Goal: Task Accomplishment & Management: Use online tool/utility

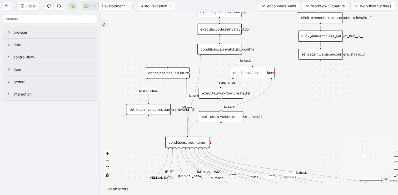
click at [133, 40] on div "fallback fallback inPast hasInPast fallback wrong_body inNewYear fallback fallb…" at bounding box center [249, 97] width 298 height 170
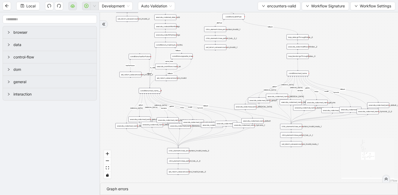
drag, startPoint x: 131, startPoint y: 39, endPoint x: 131, endPoint y: 43, distance: 4.7
click at [131, 43] on div "fallback fallback inPast hasInPast fallback wrong_body inNewYear fallback fallb…" at bounding box center [249, 97] width 298 height 170
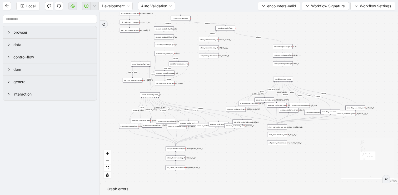
drag, startPoint x: 131, startPoint y: 43, endPoint x: 134, endPoint y: 55, distance: 11.9
click at [134, 55] on div "fallback fallback inPast hasInPast fallback wrong_body inNewYear fallback fallb…" at bounding box center [249, 97] width 298 height 170
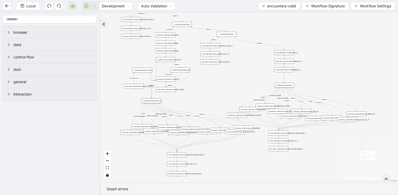
click at [103, 22] on div at bounding box center [104, 24] width 4 height 4
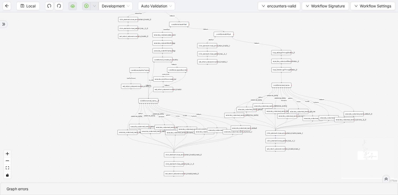
drag, startPoint x: 42, startPoint y: 53, endPoint x: 125, endPoint y: 48, distance: 83.3
click at [125, 48] on div "fallback fallback inPast hasInPast fallback wrong_body inNewYear fallback fallb…" at bounding box center [199, 97] width 398 height 170
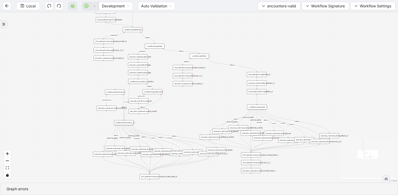
drag, startPoint x: 236, startPoint y: 67, endPoint x: 225, endPoint y: 99, distance: 33.4
click at [225, 99] on div "fallback fallback inPast hasInPast fallback wrong_body inNewYear fallback fallb…" at bounding box center [199, 97] width 398 height 170
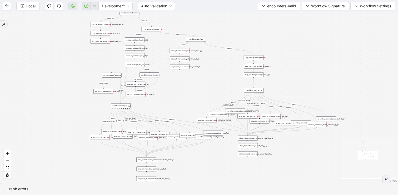
drag, startPoint x: 225, startPoint y: 99, endPoint x: 222, endPoint y: 75, distance: 23.9
click at [222, 75] on div "fallback fallback inPast hasInPast fallback wrong_body inNewYear fallback fallb…" at bounding box center [199, 97] width 398 height 170
click at [275, 8] on span "encounters-valid" at bounding box center [281, 6] width 29 height 6
click at [231, 25] on div "fallback fallback inPast hasInPast fallback wrong_body inNewYear fallback fallb…" at bounding box center [199, 97] width 398 height 170
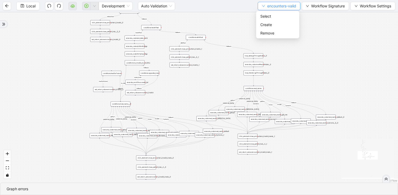
click at [276, 7] on span "encounters-valid" at bounding box center [281, 6] width 29 height 6
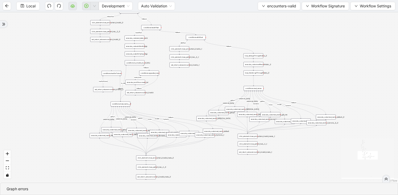
drag, startPoint x: 249, startPoint y: 22, endPoint x: 250, endPoint y: 96, distance: 74.4
click at [250, 96] on div "fallback fallback inPast hasInPast fallback wrong_body inNewYear fallback fallb…" at bounding box center [199, 97] width 398 height 170
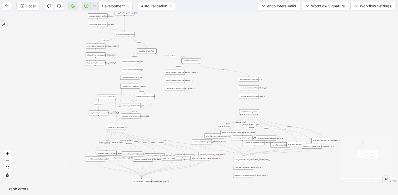
drag, startPoint x: 238, startPoint y: 86, endPoint x: 232, endPoint y: 24, distance: 62.4
click at [232, 24] on div "fallback fallback inPast hasInPast fallback wrong_body inNewYear fallback fallb…" at bounding box center [199, 97] width 398 height 170
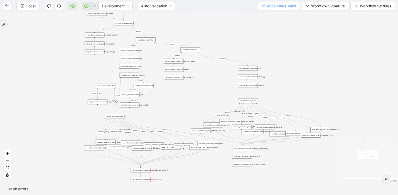
click at [275, 6] on span "encounters-valid" at bounding box center [281, 6] width 29 height 6
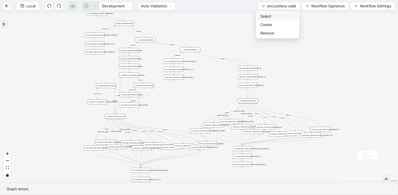
click at [271, 14] on span "Select" at bounding box center [277, 16] width 35 height 6
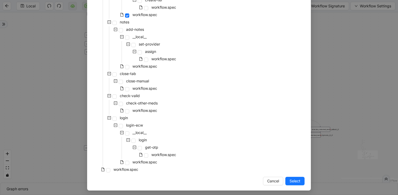
scroll to position [229, 0]
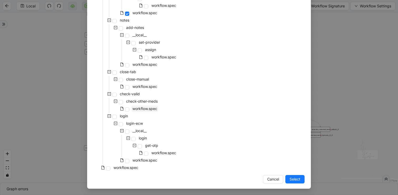
click at [153, 109] on span "workflow.spec" at bounding box center [144, 108] width 25 height 4
click at [295, 179] on span "Select" at bounding box center [294, 179] width 11 height 6
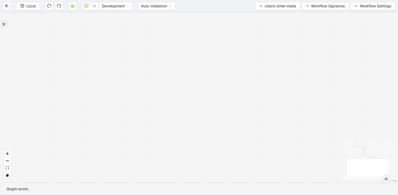
drag, startPoint x: 265, startPoint y: 62, endPoint x: 239, endPoint y: 162, distance: 103.0
click at [239, 162] on div "has_other_meds has_other_meds [MEDICAL_DATA] gelsyn [MEDICAL_DATA] [MEDICAL_DAT…" at bounding box center [199, 97] width 398 height 170
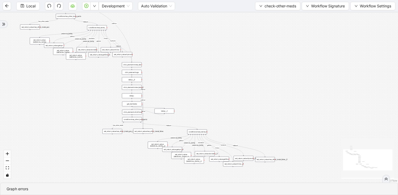
drag, startPoint x: 231, startPoint y: 59, endPoint x: 229, endPoint y: 120, distance: 61.1
click at [229, 120] on div "has_other_meds has_other_meds [MEDICAL_DATA] gelsyn [MEDICAL_DATA] [MEDICAL_DAT…" at bounding box center [199, 97] width 398 height 170
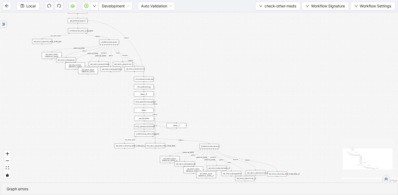
drag, startPoint x: 203, startPoint y: 71, endPoint x: 226, endPoint y: 99, distance: 36.4
click at [226, 99] on div "has_other_meds has_other_meds [MEDICAL_DATA] gelsyn [MEDICAL_DATA] [MEDICAL_DAT…" at bounding box center [199, 97] width 398 height 170
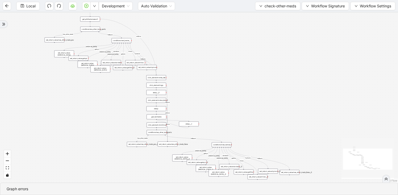
drag, startPoint x: 235, startPoint y: 111, endPoint x: 226, endPoint y: 80, distance: 31.7
click at [226, 80] on div "has_other_meds has_other_meds [MEDICAL_DATA] gelsyn [MEDICAL_DATA] [MEDICAL_DAT…" at bounding box center [199, 97] width 398 height 170
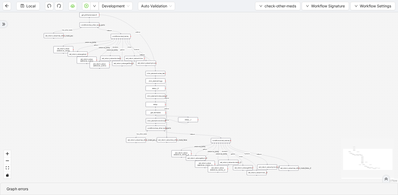
drag, startPoint x: 220, startPoint y: 87, endPoint x: 218, endPoint y: 70, distance: 17.0
click at [218, 70] on div "has_other_meds has_other_meds [MEDICAL_DATA] gelsyn [MEDICAL_DATA] [MEDICAL_DAT…" at bounding box center [199, 97] width 398 height 170
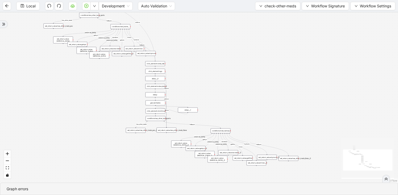
drag, startPoint x: 209, startPoint y: 62, endPoint x: 231, endPoint y: 107, distance: 50.2
click at [231, 107] on div "has_other_meds has_other_meds [MEDICAL_DATA] gelsyn [MEDICAL_DATA] [MEDICAL_DAT…" at bounding box center [199, 97] width 398 height 170
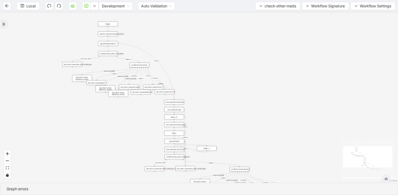
drag, startPoint x: 220, startPoint y: 103, endPoint x: 191, endPoint y: 67, distance: 47.1
click at [191, 67] on div "has_other_meds has_other_meds [MEDICAL_DATA] gelsyn [MEDICAL_DATA] [MEDICAL_DAT…" at bounding box center [199, 97] width 398 height 170
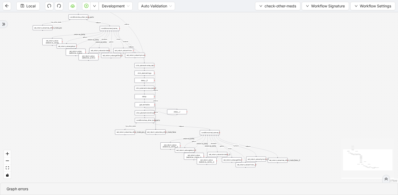
click at [114, 29] on div "conditions:med_name_" at bounding box center [110, 28] width 20 height 5
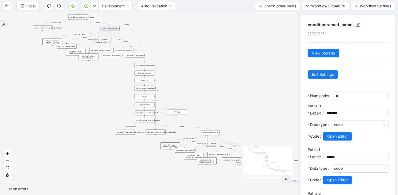
click at [187, 56] on div "has_other_meds has_other_meds [MEDICAL_DATA] gelsyn [MEDICAL_DATA] [MEDICAL_DAT…" at bounding box center [149, 97] width 298 height 170
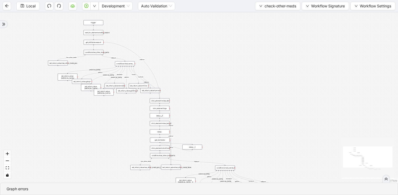
drag, startPoint x: 187, startPoint y: 52, endPoint x: 203, endPoint y: 92, distance: 42.7
click at [205, 92] on div "has_other_meds has_other_meds [MEDICAL_DATA] gelsyn [MEDICAL_DATA] [MEDICAL_DAT…" at bounding box center [199, 97] width 398 height 170
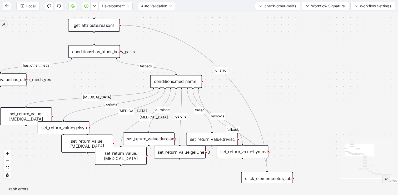
drag, startPoint x: 96, startPoint y: 68, endPoint x: 100, endPoint y: 76, distance: 8.6
click at [100, 76] on div "has_other_meds has_other_meds [MEDICAL_DATA] gelsyn [MEDICAL_DATA] [MEDICAL_DAT…" at bounding box center [199, 97] width 398 height 170
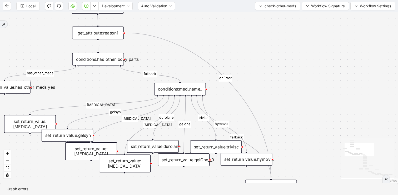
click at [99, 28] on div "get_attribute:reason1" at bounding box center [98, 33] width 52 height 13
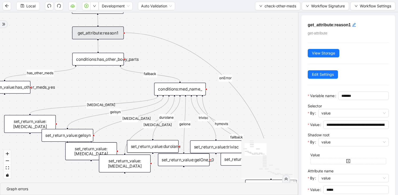
click at [266, 52] on div "has_other_meds has_other_meds [MEDICAL_DATA] gelsyn [MEDICAL_DATA] [MEDICAL_DAT…" at bounding box center [149, 97] width 298 height 170
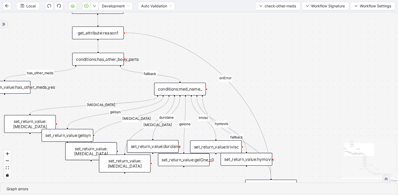
click at [192, 88] on div "conditions:med_name_" at bounding box center [180, 89] width 52 height 13
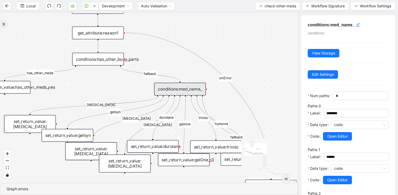
click at [225, 100] on div "has_other_meds has_other_meds [MEDICAL_DATA] gelsyn [MEDICAL_DATA] [MEDICAL_DAT…" at bounding box center [149, 97] width 298 height 170
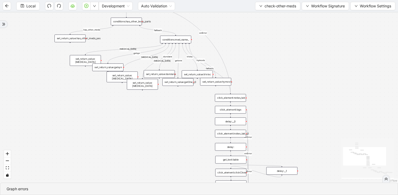
drag, startPoint x: 265, startPoint y: 109, endPoint x: 241, endPoint y: 51, distance: 62.3
click at [241, 51] on div "has_other_meds has_other_meds [MEDICAL_DATA] gelsyn [MEDICAL_DATA] [MEDICAL_DAT…" at bounding box center [199, 97] width 398 height 170
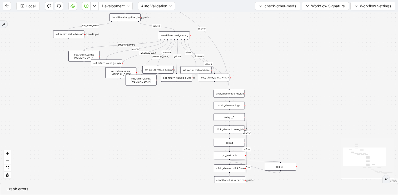
drag, startPoint x: 266, startPoint y: 81, endPoint x: 255, endPoint y: 47, distance: 35.2
click at [255, 48] on div "has_other_meds has_other_meds [MEDICAL_DATA] gelsyn [MEDICAL_DATA] [MEDICAL_DAT…" at bounding box center [199, 97] width 398 height 170
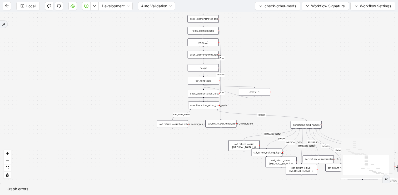
drag, startPoint x: 293, startPoint y: 96, endPoint x: 196, endPoint y: 43, distance: 110.3
click at [196, 43] on div "has_other_meds has_other_meds [MEDICAL_DATA] gelsyn [MEDICAL_DATA] [MEDICAL_DAT…" at bounding box center [199, 97] width 398 height 170
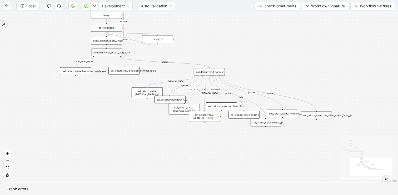
drag, startPoint x: 158, startPoint y: 49, endPoint x: 164, endPoint y: 65, distance: 17.3
click at [164, 65] on div "has_other_meds has_other_meds [MEDICAL_DATA] gelsyn [MEDICAL_DATA] [MEDICAL_DAT…" at bounding box center [199, 97] width 398 height 170
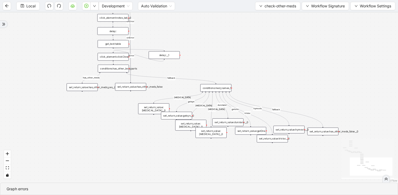
click at [118, 43] on div "get_text:table" at bounding box center [113, 44] width 31 height 8
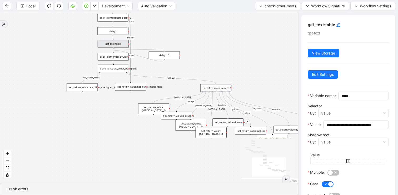
click at [162, 41] on div "has_other_meds has_other_meds [MEDICAL_DATA] gelsyn [MEDICAL_DATA] [MEDICAL_DAT…" at bounding box center [149, 97] width 298 height 170
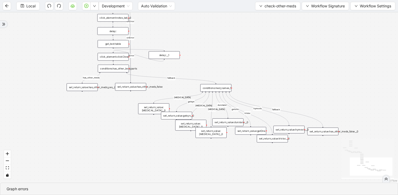
drag, startPoint x: 157, startPoint y: 39, endPoint x: 157, endPoint y: 59, distance: 20.0
click at [157, 59] on div "has_other_meds has_other_meds [MEDICAL_DATA] gelsyn [MEDICAL_DATA] [MEDICAL_DAT…" at bounding box center [199, 97] width 398 height 170
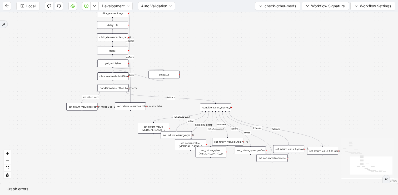
click at [116, 36] on div "click_element:notes_tab__0" at bounding box center [112, 37] width 31 height 8
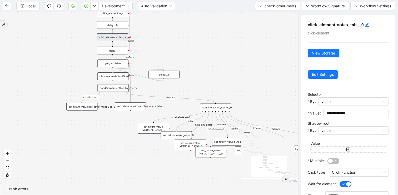
click at [217, 86] on div "has_other_meds has_other_meds [MEDICAL_DATA] gelsyn [MEDICAL_DATA] [MEDICAL_DAT…" at bounding box center [149, 97] width 298 height 170
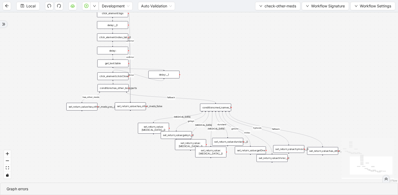
drag, startPoint x: 227, startPoint y: 89, endPoint x: 163, endPoint y: 23, distance: 91.9
click at [163, 23] on div "has_other_meds has_other_meds [MEDICAL_DATA] gelsyn [MEDICAL_DATA] [MEDICAL_DAT…" at bounding box center [199, 97] width 398 height 170
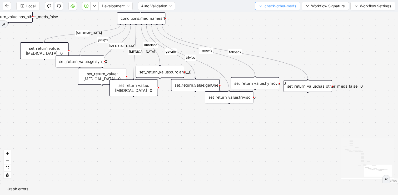
click at [268, 9] on button "check-other-meds" at bounding box center [277, 6] width 45 height 8
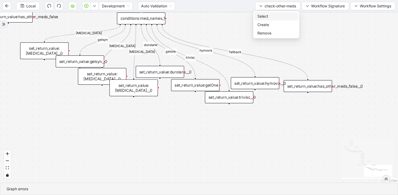
click at [264, 14] on span "Select" at bounding box center [276, 16] width 38 height 6
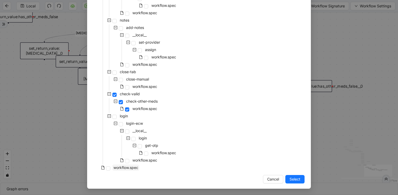
click at [131, 168] on span "workflow.spec" at bounding box center [125, 167] width 25 height 4
click at [294, 179] on span "Select" at bounding box center [294, 179] width 11 height 6
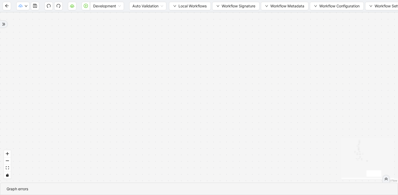
drag, startPoint x: 240, startPoint y: 80, endPoint x: 248, endPoint y: 193, distance: 113.3
click at [248, 193] on section "fallback has_other_meds success success fallback no_encounters end success succ…" at bounding box center [199, 103] width 398 height 183
drag, startPoint x: 224, startPoint y: 71, endPoint x: 257, endPoint y: 172, distance: 106.0
click at [257, 172] on div "fallback has_other_meds success success fallback no_encounters end success succ…" at bounding box center [199, 97] width 398 height 170
drag, startPoint x: 219, startPoint y: 66, endPoint x: 270, endPoint y: 188, distance: 131.8
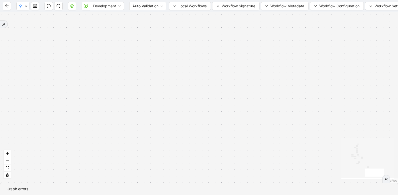
click at [270, 188] on section "fallback has_other_meds success success fallback no_encounters end success succ…" at bounding box center [199, 103] width 398 height 183
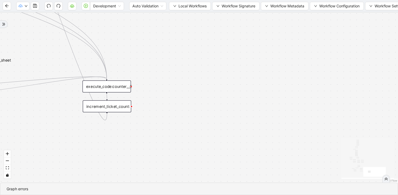
drag, startPoint x: 230, startPoint y: 79, endPoint x: 325, endPoint y: 80, distance: 95.2
click at [325, 80] on div "fallback has_other_meds success success fallback no_encounters end success succ…" at bounding box center [199, 97] width 398 height 170
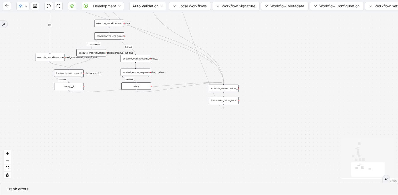
drag, startPoint x: 252, startPoint y: 39, endPoint x: 312, endPoint y: 116, distance: 97.7
click at [312, 116] on div "fallback has_other_meds success success fallback no_encounters end success succ…" at bounding box center [199, 97] width 398 height 170
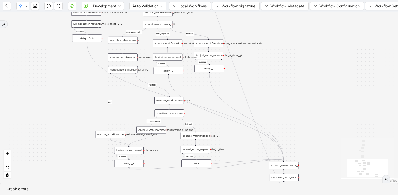
drag, startPoint x: 271, startPoint y: 33, endPoint x: 271, endPoint y: 149, distance: 115.5
click at [271, 149] on div "fallback has_other_meds success success fallback no_encounters end success succ…" at bounding box center [199, 97] width 398 height 170
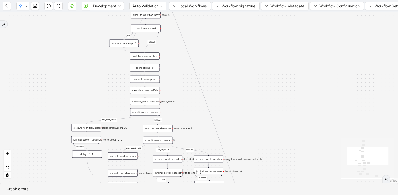
drag, startPoint x: 215, startPoint y: 67, endPoint x: 222, endPoint y: 103, distance: 36.9
click at [222, 103] on div "fallback has_other_meds success success fallback no_encounters end success succ…" at bounding box center [199, 97] width 398 height 170
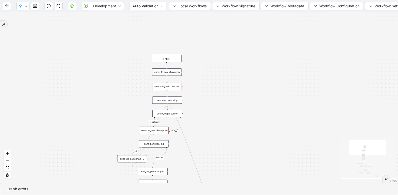
drag, startPoint x: 135, startPoint y: 40, endPoint x: 135, endPoint y: 106, distance: 66.3
click at [135, 106] on div "fallback has_other_meds success success fallback no_encounters end success succ…" at bounding box center [199, 97] width 398 height 170
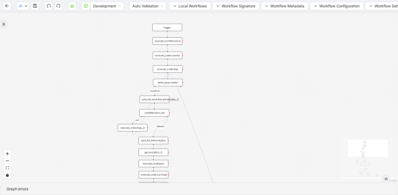
drag, startPoint x: 138, startPoint y: 111, endPoint x: 139, endPoint y: 68, distance: 43.4
click at [139, 68] on div "fallback has_other_meds success success fallback no_encounters end success succ…" at bounding box center [199, 97] width 398 height 170
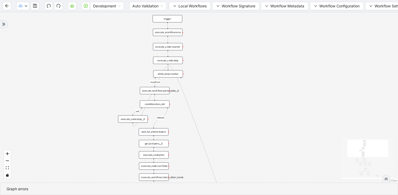
click at [174, 32] on div "execute_workflow:ecw" at bounding box center [168, 32] width 30 height 7
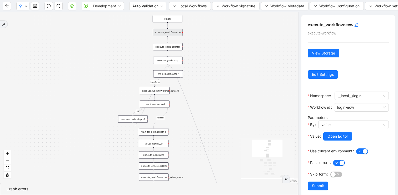
click at [171, 47] on div "execute_code:counter" at bounding box center [168, 46] width 30 height 7
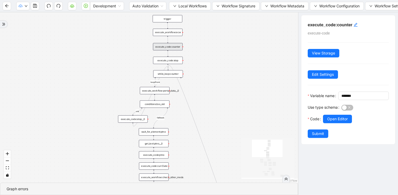
click at [165, 90] on div "execute_workflow:portal_data__0" at bounding box center [155, 90] width 30 height 7
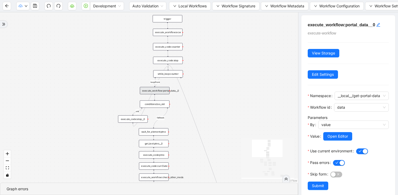
drag, startPoint x: 218, startPoint y: 112, endPoint x: 218, endPoint y: 83, distance: 29.2
click at [218, 83] on div "fallback has_other_meds success success fallback no_encounters end success succ…" at bounding box center [149, 97] width 298 height 170
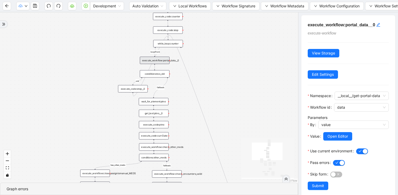
drag, startPoint x: 185, startPoint y: 132, endPoint x: 186, endPoint y: 110, distance: 21.6
click at [185, 110] on div "fallback has_other_meds success success fallback no_encounters end success succ…" at bounding box center [149, 97] width 298 height 170
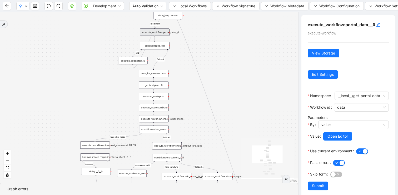
drag, startPoint x: 187, startPoint y: 132, endPoint x: 187, endPoint y: 99, distance: 33.1
click at [187, 99] on div "fallback has_other_meds success success fallback no_encounters end success succ…" at bounding box center [149, 97] width 298 height 170
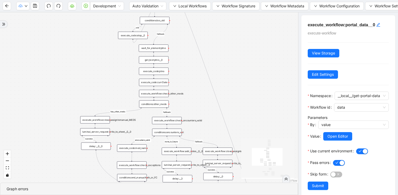
click at [157, 94] on div "execute_workflow:check_other_meds" at bounding box center [154, 93] width 30 height 7
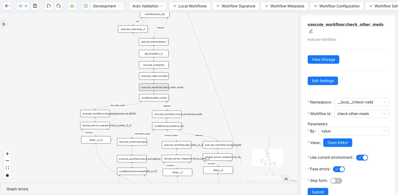
drag, startPoint x: 193, startPoint y: 104, endPoint x: 193, endPoint y: 83, distance: 20.5
click at [193, 83] on div "fallback has_other_meds success success fallback no_encounters end success succ…" at bounding box center [149, 97] width 298 height 170
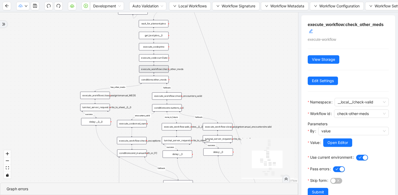
drag, startPoint x: 194, startPoint y: 87, endPoint x: 194, endPoint y: 59, distance: 28.7
click at [194, 59] on div "fallback has_other_meds success success fallback no_encounters end success succ…" at bounding box center [149, 97] width 298 height 170
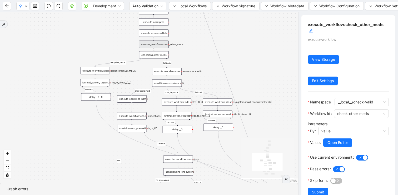
click at [159, 57] on div "conditions:other_meds" at bounding box center [154, 54] width 30 height 7
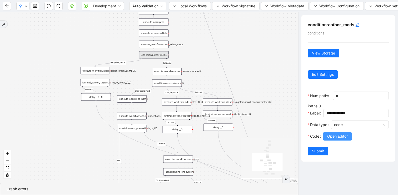
click at [331, 135] on span "Open Editor" at bounding box center [337, 136] width 21 height 6
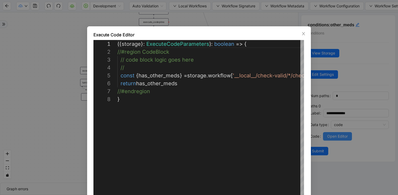
scroll to position [55, 0]
click at [304, 33] on icon "close" at bounding box center [303, 34] width 4 height 4
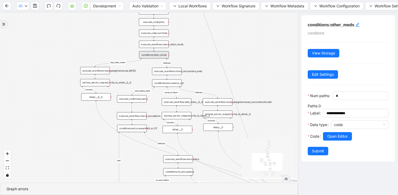
click at [230, 49] on div "fallback has_other_meds success success fallback no_encounters end success succ…" at bounding box center [149, 97] width 298 height 170
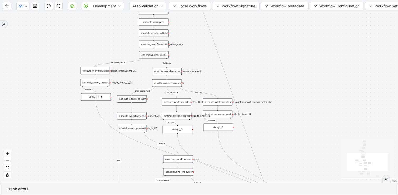
click at [152, 44] on div "execute_workflow:check_other_meds" at bounding box center [154, 44] width 30 height 7
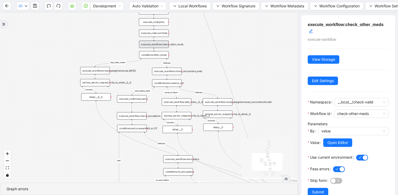
click at [103, 73] on div "execute_workflow:close_assigntomanual_MEDS" at bounding box center [95, 70] width 30 height 7
click at [154, 55] on div "conditions:other_meds" at bounding box center [154, 54] width 30 height 7
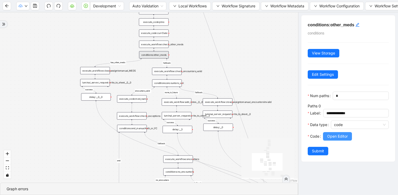
click at [343, 136] on span "Open Editor" at bounding box center [337, 136] width 21 height 6
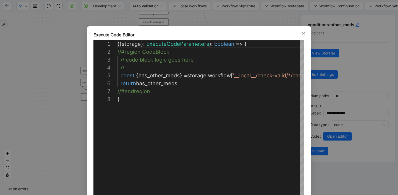
click at [217, 18] on div "**********" at bounding box center [199, 97] width 398 height 195
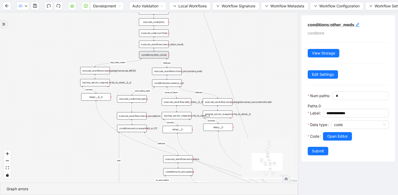
click at [105, 74] on div "execute_workflow:close_assigntomanual_MEDS" at bounding box center [95, 70] width 30 height 7
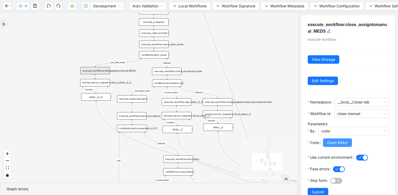
click at [332, 142] on span "Open Editor" at bounding box center [337, 143] width 21 height 6
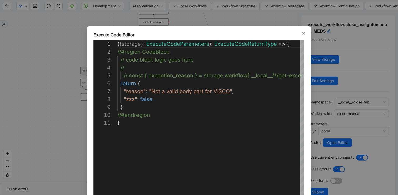
click at [344, 113] on div "**********" at bounding box center [199, 97] width 398 height 195
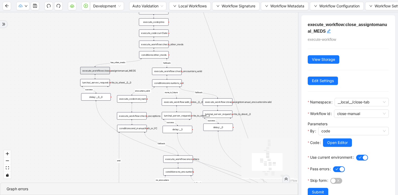
click at [206, 75] on div "fallback has_other_meds success success fallback no_encounters end success succ…" at bounding box center [149, 97] width 298 height 170
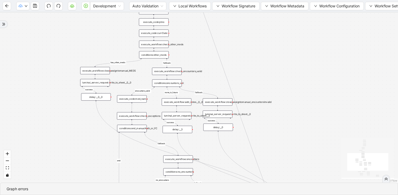
click at [164, 73] on div "execute_workflow:check_encounters_valid" at bounding box center [167, 71] width 30 height 7
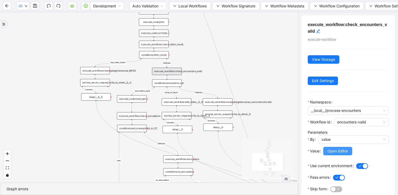
click at [331, 148] on span "Open Editor" at bounding box center [337, 151] width 21 height 6
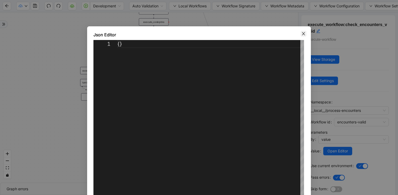
click at [304, 32] on icon "close" at bounding box center [303, 34] width 4 height 4
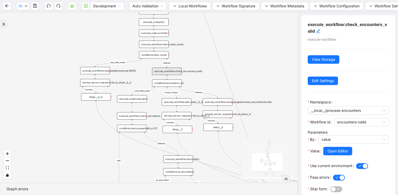
click at [170, 84] on div "conditions:encounters_vali" at bounding box center [167, 82] width 30 height 7
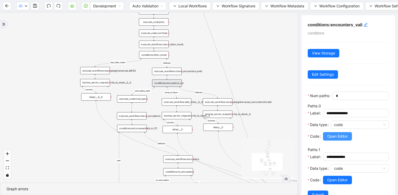
click at [331, 139] on span "Open Editor" at bounding box center [337, 136] width 21 height 6
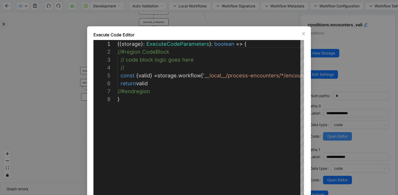
scroll to position [55, 0]
click at [276, 21] on div "**********" at bounding box center [199, 97] width 398 height 195
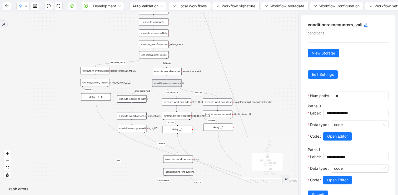
click at [140, 97] on div "execute_code:med_name" at bounding box center [132, 98] width 30 height 7
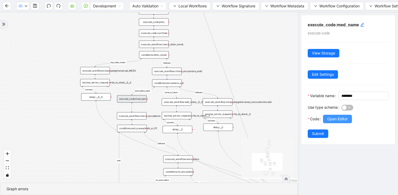
click at [335, 122] on span "Open Editor" at bounding box center [337, 119] width 21 height 6
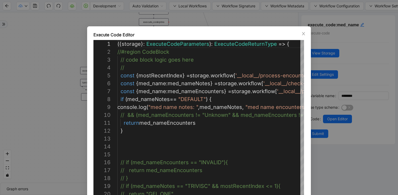
scroll to position [63, 0]
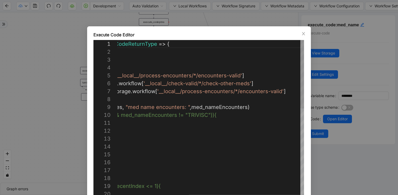
type textarea "**********"
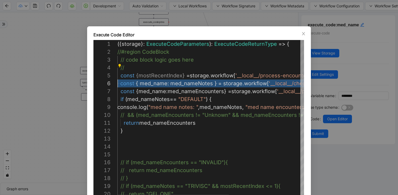
scroll to position [39, 0]
drag, startPoint x: 267, startPoint y: 82, endPoint x: 88, endPoint y: 84, distance: 179.4
click at [256, 19] on div "Execute Code Editor 1 2 3 4 5 6 7 8 9 10 11 12 13 14 15 16 17 18 19 20 ({ stora…" at bounding box center [199, 97] width 398 height 195
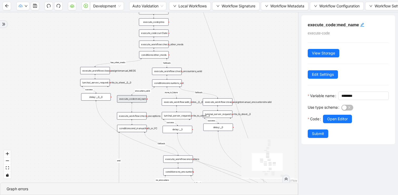
click at [173, 70] on div "execute_workflow:check_encounters_valid" at bounding box center [167, 71] width 30 height 7
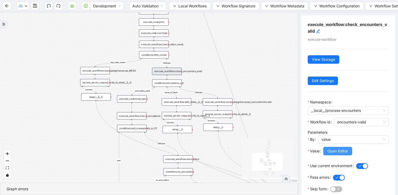
click at [341, 151] on span "Open Editor" at bounding box center [337, 151] width 21 height 6
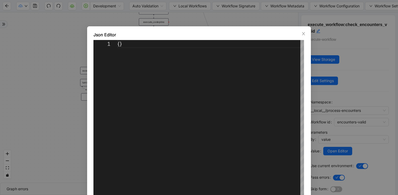
click at [255, 18] on div "Json Editor 1 {} ** Enter to Rename, ⇧Enter to Preview Cancel Save" at bounding box center [199, 97] width 398 height 195
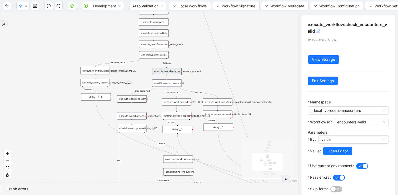
click at [138, 103] on div "fallback has_other_meds success success fallback no_encounters end success succ…" at bounding box center [149, 97] width 298 height 170
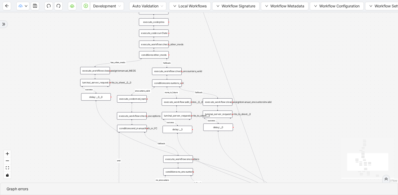
click at [138, 101] on div "execute_code:med_name" at bounding box center [132, 98] width 30 height 7
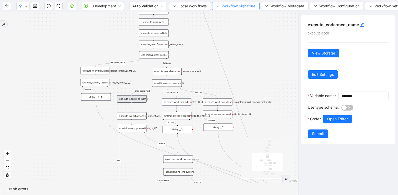
click at [223, 5] on span "Workflow Signature" at bounding box center [238, 6] width 34 height 6
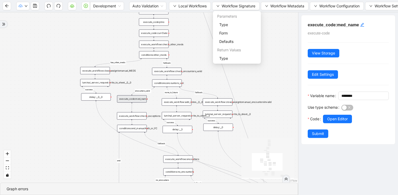
click at [217, 15] on div "Parameters" at bounding box center [237, 16] width 46 height 8
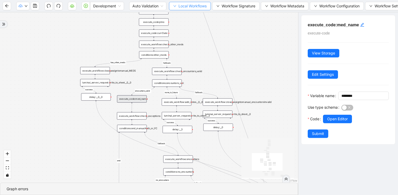
click at [197, 10] on button "Local Workflows" at bounding box center [190, 6] width 42 height 8
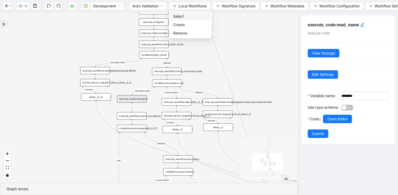
click at [195, 15] on span "Select" at bounding box center [190, 16] width 34 height 6
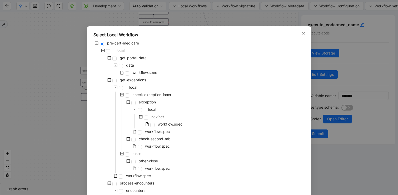
scroll to position [229, 0]
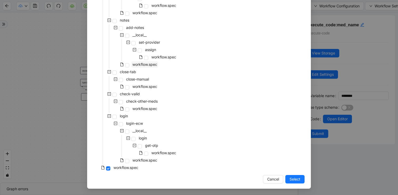
click at [147, 65] on span "workflow.spec" at bounding box center [144, 64] width 25 height 4
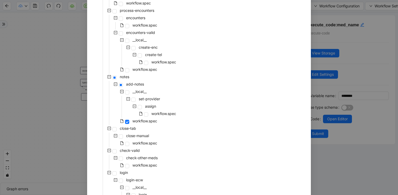
scroll to position [159, 0]
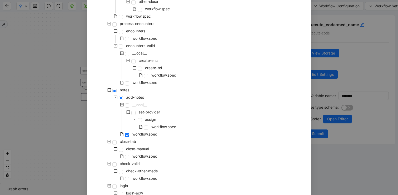
click at [143, 78] on div "workflow.spec" at bounding box center [135, 75] width 84 height 7
click at [143, 82] on span "workflow.spec" at bounding box center [144, 82] width 25 height 4
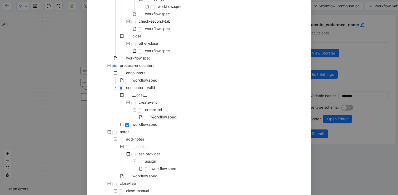
scroll to position [229, 0]
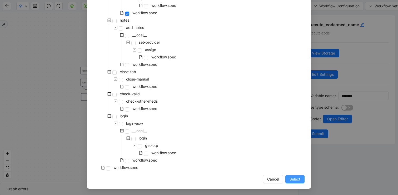
click at [294, 180] on span "Select" at bounding box center [294, 179] width 11 height 6
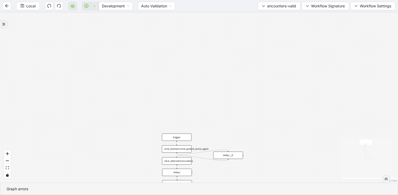
drag, startPoint x: 297, startPoint y: 119, endPoint x: 267, endPoint y: 41, distance: 83.4
click at [267, 42] on div "fallback fallback inPast hasInPast fallback wrong_body inNewYear fallback fallb…" at bounding box center [199, 97] width 398 height 170
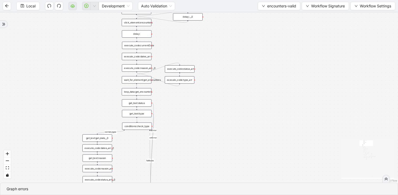
drag, startPoint x: 274, startPoint y: 106, endPoint x: 264, endPoint y: 47, distance: 59.2
click at [264, 47] on div "fallback fallback inPast hasInPast fallback wrong_body inNewYear fallback fallb…" at bounding box center [199, 97] width 398 height 170
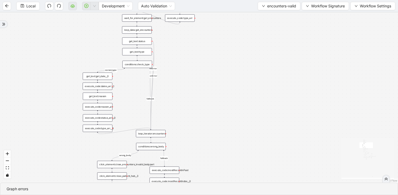
drag, startPoint x: 245, startPoint y: 103, endPoint x: 245, endPoint y: 51, distance: 52.6
click at [245, 51] on div "fallback fallback inPast hasInPast fallback wrong_body inNewYear fallback fallb…" at bounding box center [199, 97] width 398 height 170
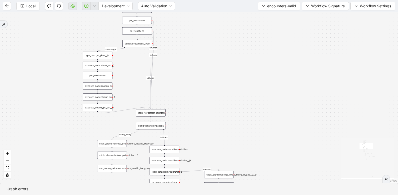
drag, startPoint x: 225, startPoint y: 114, endPoint x: 225, endPoint y: 37, distance: 77.1
click at [225, 38] on div "fallback fallback inPast hasInPast fallback wrong_body inNewYear fallback fallb…" at bounding box center [199, 97] width 398 height 170
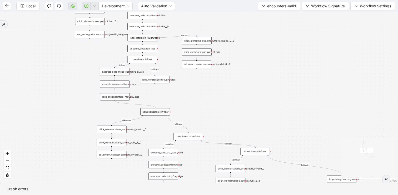
drag, startPoint x: 259, startPoint y: 60, endPoint x: 247, endPoint y: 26, distance: 35.5
click at [247, 26] on div "fallback fallback inPast hasInPast fallback wrong_body inNewYear fallback fallb…" at bounding box center [199, 97] width 398 height 170
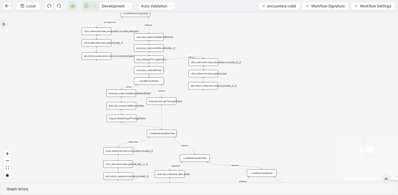
drag, startPoint x: 255, startPoint y: 109, endPoint x: 267, endPoint y: 173, distance: 64.4
click at [267, 173] on div "fallback fallback inPast hasInPast fallback wrong_body inNewYear fallback fallb…" at bounding box center [199, 97] width 398 height 170
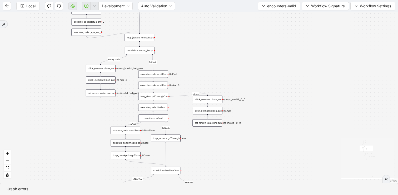
drag, startPoint x: 215, startPoint y: 60, endPoint x: 238, endPoint y: 120, distance: 64.3
click at [238, 120] on div "fallback fallback inPast hasInPast fallback wrong_body inNewYear fallback fallb…" at bounding box center [199, 97] width 398 height 170
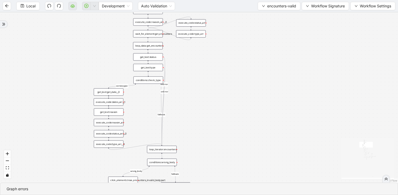
drag, startPoint x: 225, startPoint y: 72, endPoint x: 225, endPoint y: 124, distance: 51.6
click at [225, 124] on div "fallback fallback inPast hasInPast fallback wrong_body inNewYear fallback fallb…" at bounding box center [199, 97] width 398 height 170
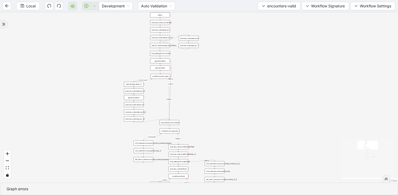
drag, startPoint x: 225, startPoint y: 124, endPoint x: 209, endPoint y: 88, distance: 39.2
click at [209, 88] on div "fallback fallback inPast hasInPast fallback wrong_body inNewYear fallback fallb…" at bounding box center [199, 97] width 398 height 170
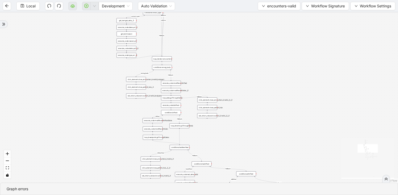
drag, startPoint x: 215, startPoint y: 112, endPoint x: 210, endPoint y: 65, distance: 46.3
click at [210, 65] on div "fallback fallback inPast hasInPast fallback wrong_body inNewYear fallback fallb…" at bounding box center [199, 97] width 398 height 170
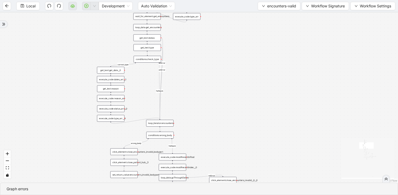
drag, startPoint x: 185, startPoint y: 46, endPoint x: 190, endPoint y: 109, distance: 64.2
click at [190, 109] on div "fallback fallback inPast hasInPast fallback wrong_body inNewYear fallback fallb…" at bounding box center [199, 97] width 398 height 170
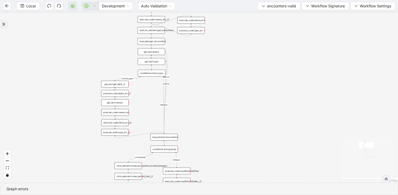
drag, startPoint x: 189, startPoint y: 70, endPoint x: 193, endPoint y: 84, distance: 14.6
click at [193, 84] on div "fallback fallback inPast hasInPast fallback wrong_body inNewYear fallback fallb…" at bounding box center [199, 97] width 398 height 170
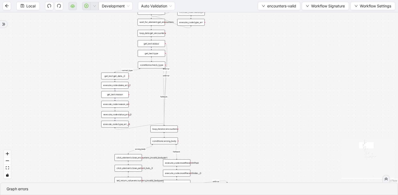
drag, startPoint x: 195, startPoint y: 111, endPoint x: 195, endPoint y: 62, distance: 49.7
click at [195, 62] on div "fallback fallback inPast hasInPast fallback wrong_body inNewYear fallback fallb…" at bounding box center [199, 97] width 398 height 170
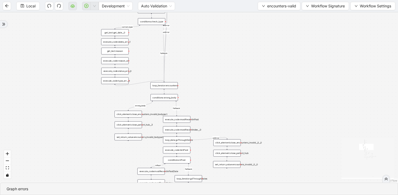
click at [171, 100] on div "conditions:wrong_body" at bounding box center [163, 97] width 27 height 7
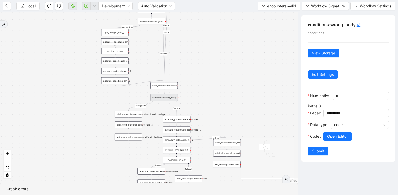
click at [344, 131] on div at bounding box center [360, 130] width 58 height 3
click at [343, 135] on span "Open Editor" at bounding box center [337, 136] width 21 height 6
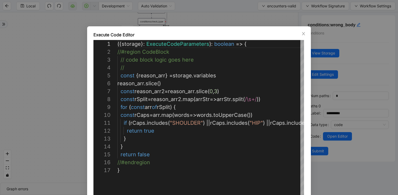
scroll to position [79, 0]
click at [219, 17] on div "Execute Code Editor 1 2 3 4 5 6 7 8 9 10 11 12 13 14 15 16 17 ({ storage }: Exe…" at bounding box center [199, 97] width 398 height 195
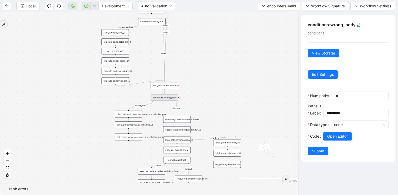
click at [207, 82] on div "fallback fallback inPast hasInPast fallback wrong_body inNewYear fallback fallb…" at bounding box center [149, 97] width 298 height 170
click at [246, 99] on div "fallback fallback inPast hasInPast fallback wrong_body inNewYear fallback fallb…" at bounding box center [149, 97] width 298 height 170
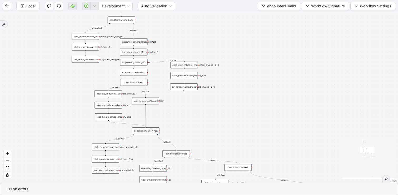
drag, startPoint x: 253, startPoint y: 112, endPoint x: 206, endPoint y: 25, distance: 97.9
click at [206, 25] on div "fallback fallback inPast hasInPast fallback wrong_body inNewYear fallback fallb…" at bounding box center [199, 97] width 398 height 170
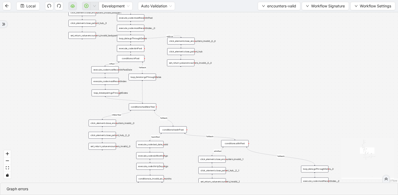
drag, startPoint x: 233, startPoint y: 108, endPoint x: 233, endPoint y: 93, distance: 15.3
click at [233, 93] on div "fallback fallback inPast hasInPast fallback wrong_body inNewYear fallback fallb…" at bounding box center [199, 97] width 398 height 170
drag, startPoint x: 181, startPoint y: 104, endPoint x: 175, endPoint y: 88, distance: 16.9
click at [175, 88] on div "fallback fallback inPast hasInPast fallback wrong_body inNewYear fallback fallb…" at bounding box center [199, 97] width 398 height 170
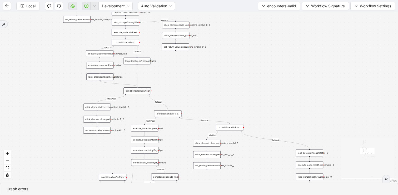
click at [137, 87] on div at bounding box center [137, 87] width 1 height 1
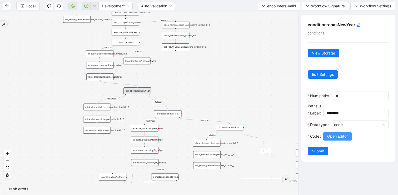
click at [334, 138] on span "Open Editor" at bounding box center [337, 136] width 21 height 6
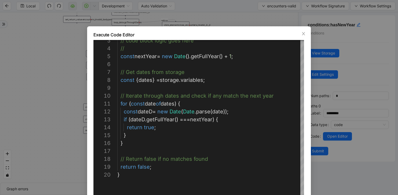
click at [340, 107] on div "**********" at bounding box center [199, 97] width 398 height 195
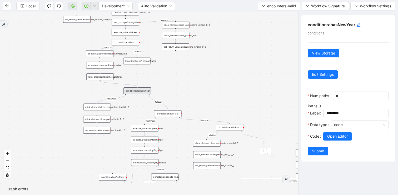
click at [195, 72] on div "fallback fallback inPast hasInPast fallback wrong_body inNewYear fallback fallb…" at bounding box center [149, 97] width 298 height 170
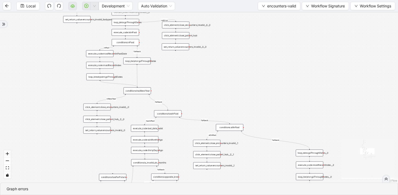
drag, startPoint x: 191, startPoint y: 72, endPoint x: 191, endPoint y: 94, distance: 21.3
click at [191, 94] on div "fallback fallback inPast hasInPast fallback wrong_body inNewYear fallback fallb…" at bounding box center [199, 97] width 398 height 170
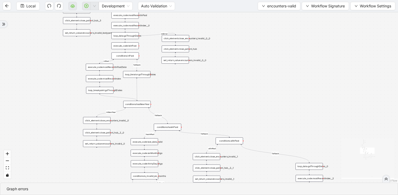
drag, startPoint x: 135, startPoint y: 127, endPoint x: 135, endPoint y: 51, distance: 75.5
click at [135, 51] on div "fallback fallback inPast hasInPast fallback wrong_body inNewYear fallback fallb…" at bounding box center [199, 97] width 398 height 170
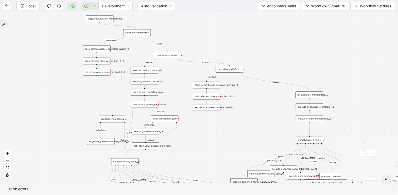
drag, startPoint x: 179, startPoint y: 96, endPoint x: 169, endPoint y: 68, distance: 29.5
click at [169, 68] on div "fallback fallback inPast hasInPast fallback wrong_body inNewYear fallback fallb…" at bounding box center [199, 97] width 398 height 170
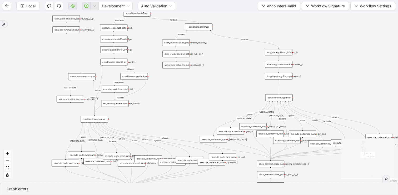
drag, startPoint x: 173, startPoint y: 68, endPoint x: 148, endPoint y: 54, distance: 29.2
click at [148, 54] on div "fallback fallback inPast hasInPast fallback wrong_body inNewYear fallback fallb…" at bounding box center [199, 97] width 398 height 170
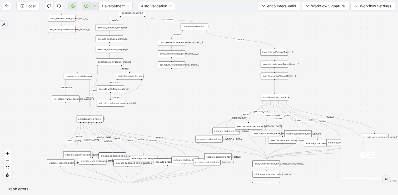
drag, startPoint x: 148, startPoint y: 52, endPoint x: 148, endPoint y: 62, distance: 10.5
click at [148, 62] on div "fallback fallback inPast hasInPast fallback wrong_body inNewYear fallback fallb…" at bounding box center [199, 97] width 398 height 170
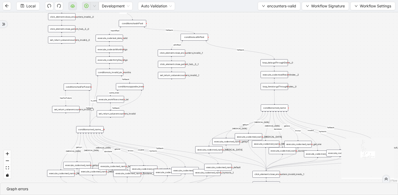
click at [149, 106] on div "fallback fallback inPast hasInPast fallback wrong_body inNewYear fallback fallb…" at bounding box center [199, 97] width 398 height 170
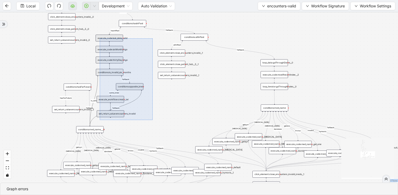
drag, startPoint x: 148, startPoint y: 115, endPoint x: 94, endPoint y: 31, distance: 99.7
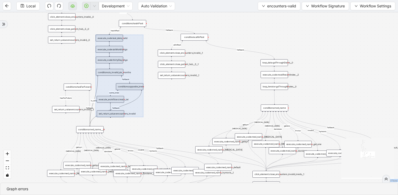
click at [157, 102] on div "fallback fallback inPast hasInPast fallback wrong_body inNewYear fallback fallb…" at bounding box center [199, 97] width 398 height 170
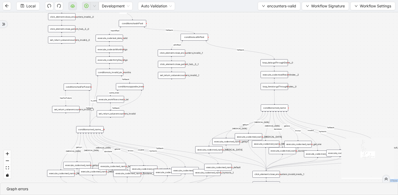
click at [117, 73] on div "conditions:is_invalid_six_months" at bounding box center [109, 72] width 27 height 7
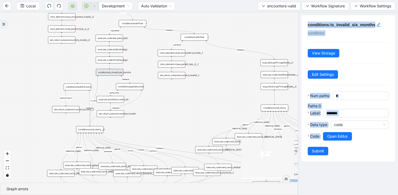
click at [347, 146] on div at bounding box center [356, 143] width 66 height 6
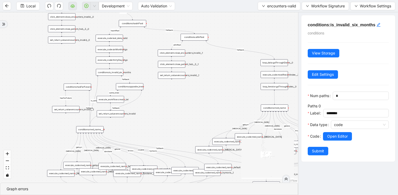
click at [130, 89] on div "conditions:opposite_knee" at bounding box center [129, 86] width 27 height 7
click at [348, 139] on button "Open Editor" at bounding box center [337, 136] width 29 height 8
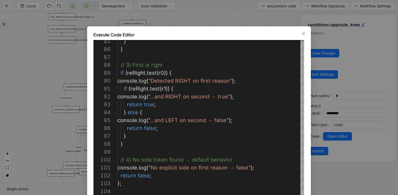
click at [195, 20] on div "Execute Code Editor 92 93 94 95 96 97 98 99 100 101 102 103 104 91 90 89 88 87 …" at bounding box center [199, 97] width 398 height 195
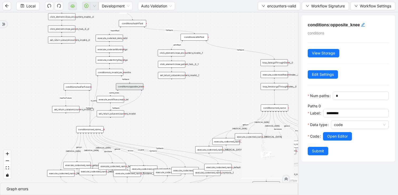
click at [137, 105] on div "fallback fallback inPast hasInPast fallback wrong_body inNewYear fallback fallb…" at bounding box center [149, 97] width 298 height 170
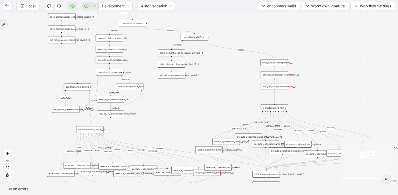
click at [110, 96] on div "execute_workflow:create_tel" at bounding box center [110, 99] width 27 height 7
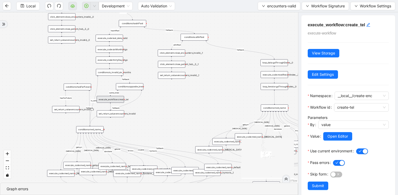
click at [119, 112] on div "set_return_value:encounters_invalid" at bounding box center [110, 113] width 27 height 7
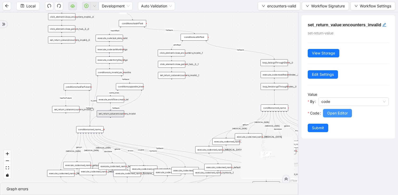
click at [337, 116] on span "Open Editor" at bounding box center [337, 113] width 21 height 6
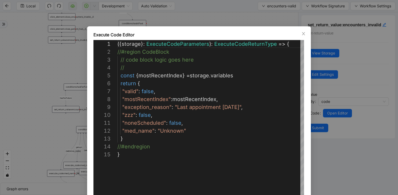
click at [336, 113] on div "**********" at bounding box center [199, 97] width 398 height 195
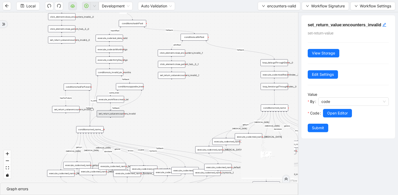
click at [161, 107] on div "fallback fallback inPast hasInPast fallback wrong_body inNewYear fallback fallb…" at bounding box center [149, 97] width 298 height 170
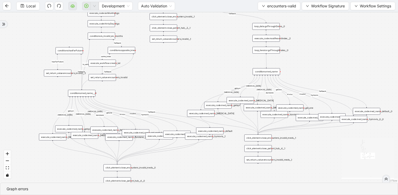
drag, startPoint x: 167, startPoint y: 115, endPoint x: 145, endPoint y: 115, distance: 22.1
click at [145, 115] on div "fallback fallback inPast hasInPast fallback wrong_body inNewYear fallback fallb…" at bounding box center [199, 97] width 398 height 170
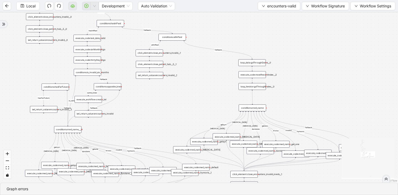
click at [158, 74] on div "set_return_value:encounters_invalid__1" at bounding box center [149, 75] width 27 height 7
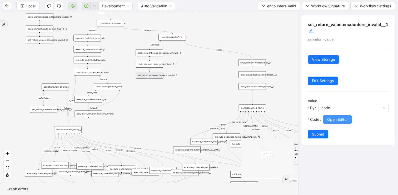
click at [341, 122] on button "Open Editor" at bounding box center [337, 119] width 29 height 8
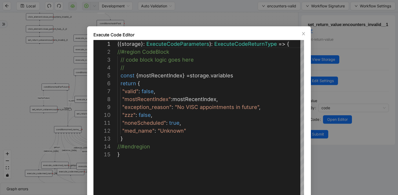
click at [344, 112] on div "**********" at bounding box center [199, 97] width 398 height 195
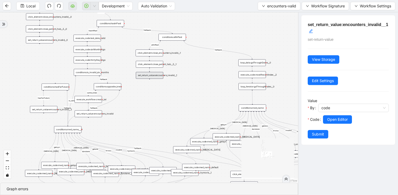
click at [199, 92] on div "fallback fallback inPast hasInPast fallback wrong_body inNewYear fallback fallb…" at bounding box center [149, 97] width 298 height 170
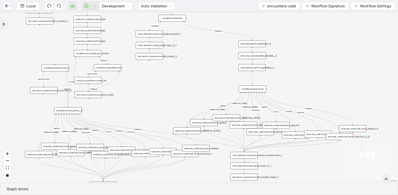
drag, startPoint x: 199, startPoint y: 103, endPoint x: 199, endPoint y: 84, distance: 19.2
click at [199, 84] on div "fallback fallback inPast hasInPast fallback wrong_body inNewYear fallback fallb…" at bounding box center [199, 97] width 398 height 170
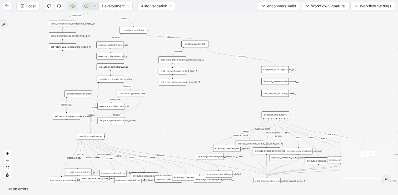
drag, startPoint x: 188, startPoint y: 93, endPoint x: 211, endPoint y: 119, distance: 34.7
click at [211, 119] on div "fallback fallback inPast hasInPast fallback wrong_body inNewYear fallback fallb…" at bounding box center [199, 97] width 398 height 170
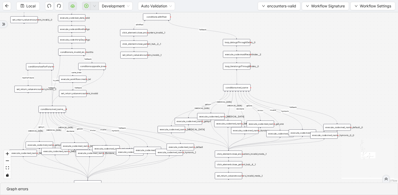
drag, startPoint x: 211, startPoint y: 119, endPoint x: 158, endPoint y: 71, distance: 71.5
click at [158, 71] on div "fallback fallback inPast hasInPast fallback wrong_body inNewYear fallback fallb…" at bounding box center [199, 97] width 398 height 170
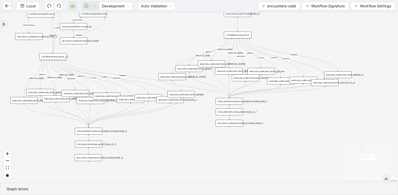
drag, startPoint x: 146, startPoint y: 76, endPoint x: 168, endPoint y: 34, distance: 47.3
click at [168, 34] on div "fallback fallback inPast hasInPast fallback wrong_body inNewYear fallback fallb…" at bounding box center [199, 97] width 398 height 170
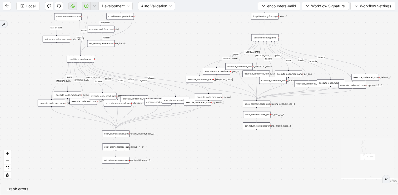
drag, startPoint x: 161, startPoint y: 36, endPoint x: 182, endPoint y: 49, distance: 25.3
click at [182, 49] on div "fallback fallback inPast hasInPast fallback wrong_body inNewYear fallback fallb…" at bounding box center [199, 97] width 398 height 170
click at [263, 37] on div "conditions:med_name" at bounding box center [264, 37] width 27 height 7
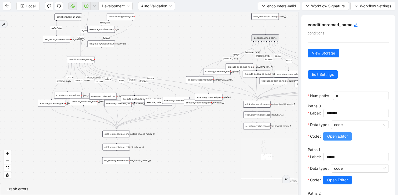
click at [334, 135] on span "Open Editor" at bounding box center [337, 136] width 21 height 6
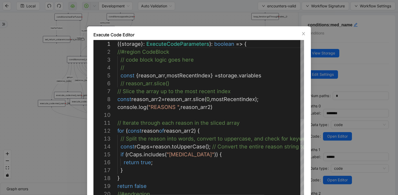
type textarea "**********"
click at [184, 135] on div "({ storage }: ExecuteCodeParameters ): boolean => { //#region CodeBlock // code…" at bounding box center [233, 198] width 232 height 316
click at [184, 131] on div "({ storage }: ExecuteCodeParameters ): boolean => { //#region CodeBlock // code…" at bounding box center [233, 198] width 232 height 316
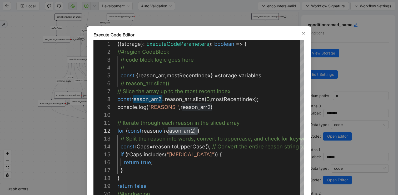
click at [226, 13] on div "Execute Code Editor 1 2 3 4 5 6 7 8 9 10 11 12 13 14 15 16 17 18 19 20 ({ stora…" at bounding box center [199, 97] width 398 height 195
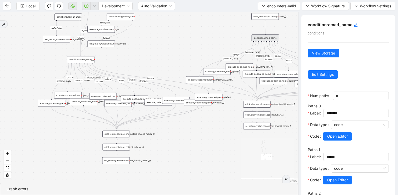
click at [199, 130] on div "fallback fallback inPast hasInPast fallback wrong_body inNewYear fallback fallb…" at bounding box center [149, 97] width 298 height 170
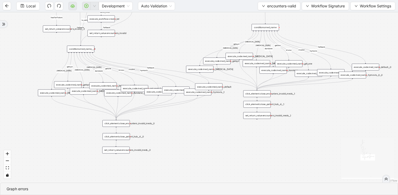
drag, startPoint x: 180, startPoint y: 140, endPoint x: 180, endPoint y: 107, distance: 32.9
click at [180, 107] on div "fallback fallback inPast hasInPast fallback wrong_body inNewYear fallback fallb…" at bounding box center [199, 97] width 398 height 170
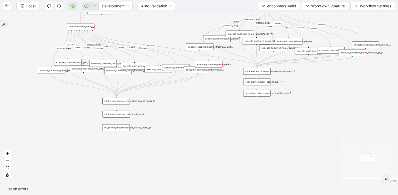
click at [123, 128] on div "set_return_value:encounters_invalid_meds__0" at bounding box center [115, 127] width 27 height 7
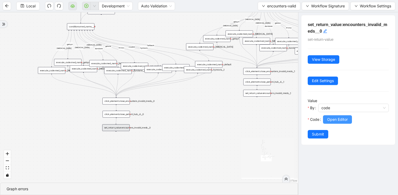
click at [327, 122] on span "Open Editor" at bounding box center [337, 120] width 21 height 6
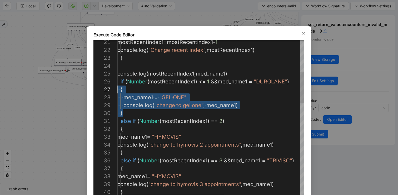
scroll to position [39, 0]
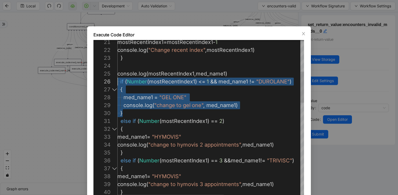
drag, startPoint x: 169, startPoint y: 114, endPoint x: 100, endPoint y: 82, distance: 76.8
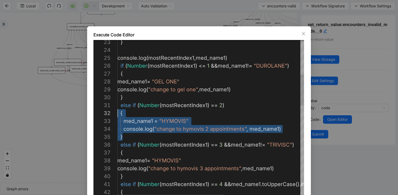
scroll to position [0, 0]
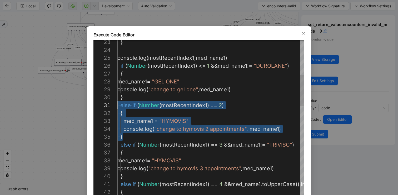
drag, startPoint x: 136, startPoint y: 137, endPoint x: 113, endPoint y: 102, distance: 41.7
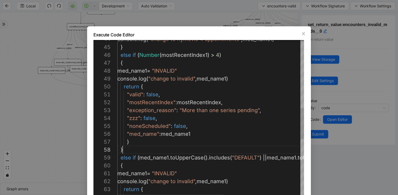
scroll to position [63, 3]
type textarea "**********"
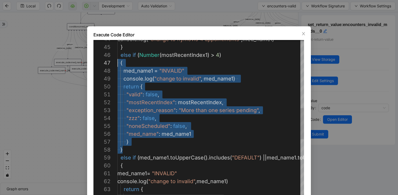
scroll to position [39, 0]
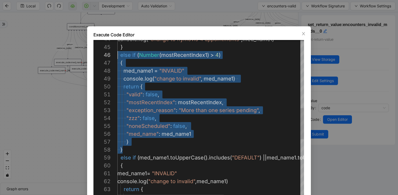
drag, startPoint x: 132, startPoint y: 149, endPoint x: 114, endPoint y: 58, distance: 93.3
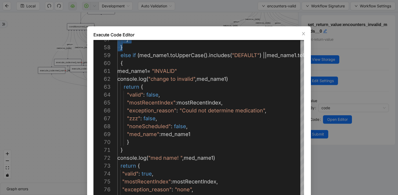
click at [196, 12] on div "Execute Code Editor 58 59 60 61 62 63 64 65 66 67 68 69 70 71 72 73 74 75 76 77…" at bounding box center [199, 97] width 398 height 195
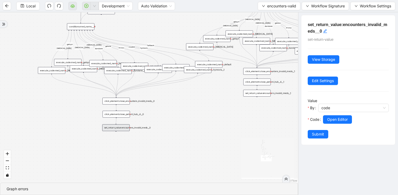
click at [79, 114] on div "fallback fallback inPast hasInPast fallback wrong_body inNewYear fallback fallb…" at bounding box center [149, 97] width 298 height 170
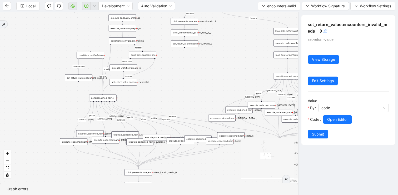
drag, startPoint x: 81, startPoint y: 102, endPoint x: 103, endPoint y: 173, distance: 74.7
click at [103, 173] on div "fallback fallback inPast hasInPast fallback wrong_body inNewYear fallback fallb…" at bounding box center [149, 97] width 298 height 170
click at [154, 86] on div "fallback fallback inPast hasInPast fallback wrong_body inNewYear fallback fallb…" at bounding box center [149, 97] width 298 height 170
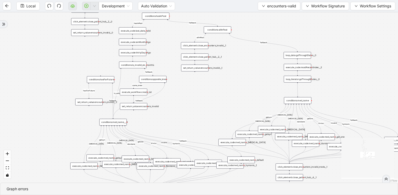
drag, startPoint x: 165, startPoint y: 90, endPoint x: 178, endPoint y: 121, distance: 33.7
click at [178, 121] on div "fallback fallback inPast hasInPast fallback wrong_body inNewYear fallback fallb…" at bounding box center [199, 97] width 398 height 170
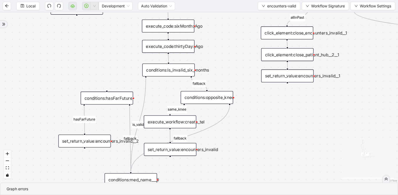
click at [114, 103] on div "conditions:hasFarFuture" at bounding box center [106, 98] width 52 height 13
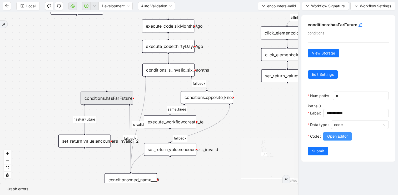
click at [329, 138] on span "Open Editor" at bounding box center [337, 136] width 21 height 6
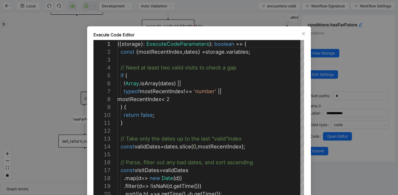
scroll to position [79, 0]
click at [218, 7] on div "Execute Code Editor 20 19 18 17 16 15 14 13 12 10 11 9 8 6 7 5 3 4 2 1 . sort (…" at bounding box center [199, 97] width 398 height 195
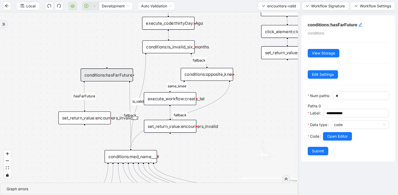
drag, startPoint x: 103, startPoint y: 82, endPoint x: 103, endPoint y: 59, distance: 23.1
click at [103, 59] on div "fallback fallback inPast hasInPast fallback wrong_body inNewYear fallback fallb…" at bounding box center [149, 97] width 298 height 170
click at [99, 115] on div "set_return_value:encounters_invalid__2" at bounding box center [84, 117] width 52 height 13
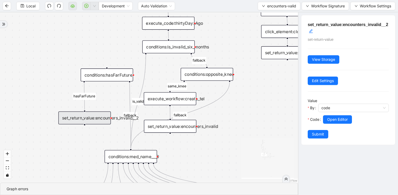
click at [111, 79] on div "conditions:hasFarFuture" at bounding box center [106, 74] width 52 height 13
click at [111, 79] on div "conditions:hasFarFuture" at bounding box center [107, 74] width 52 height 13
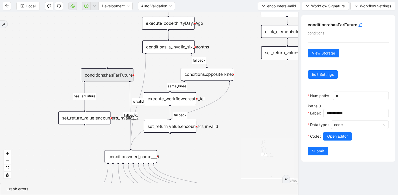
click at [101, 122] on div "set_return_value:encounters_invalid__2" at bounding box center [84, 117] width 52 height 13
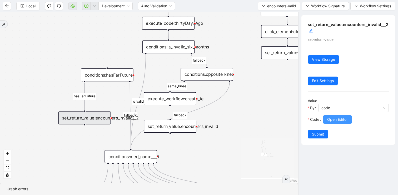
click at [324, 117] on button "Open Editor" at bounding box center [337, 119] width 29 height 8
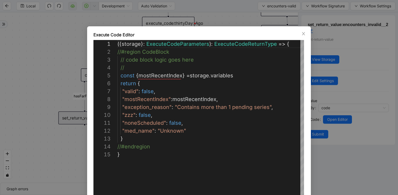
click at [331, 155] on div "**********" at bounding box center [199, 97] width 398 height 195
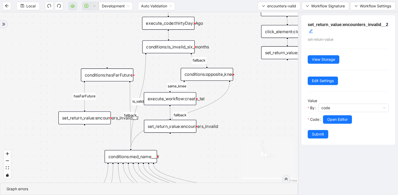
click at [117, 79] on div "conditions:hasFarFuture" at bounding box center [107, 74] width 52 height 13
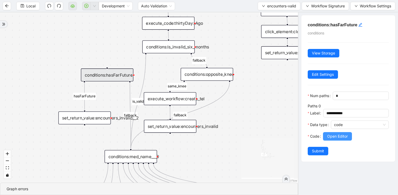
click at [330, 135] on span "Open Editor" at bounding box center [337, 136] width 21 height 6
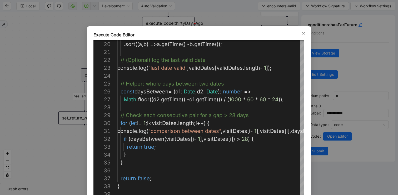
click at [336, 168] on div "Execute Code Editor 19 20 21 22 23 24 25 26 27 28 29 30 31 32 33 34 35 36 37 38…" at bounding box center [199, 97] width 398 height 195
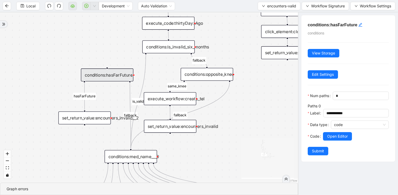
click at [101, 120] on div "set_return_value:encounters_invalid__2" at bounding box center [84, 117] width 52 height 13
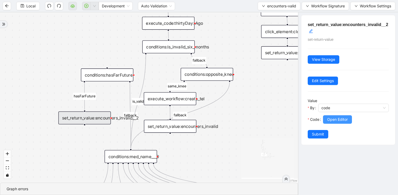
click at [328, 115] on button "Open Editor" at bounding box center [337, 119] width 29 height 8
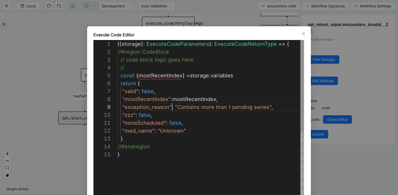
scroll to position [63, 154]
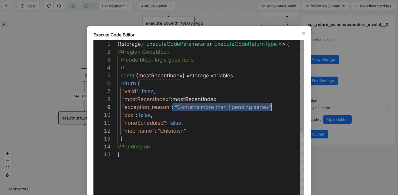
drag, startPoint x: 172, startPoint y: 104, endPoint x: 290, endPoint y: 108, distance: 117.7
click at [323, 154] on div "**********" at bounding box center [199, 97] width 398 height 195
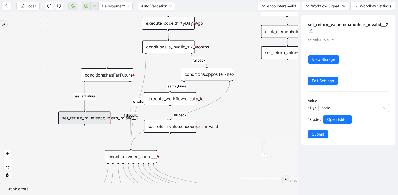
click at [128, 57] on div "fallback fallback inPast hasInPast fallback wrong_body inNewYear fallback fallb…" at bounding box center [149, 97] width 298 height 170
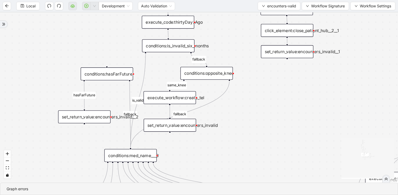
drag, startPoint x: 252, startPoint y: 124, endPoint x: 240, endPoint y: 79, distance: 46.9
click at [240, 79] on div "fallback fallback inPast hasInPast fallback wrong_body inNewYear fallback fallb…" at bounding box center [199, 97] width 398 height 170
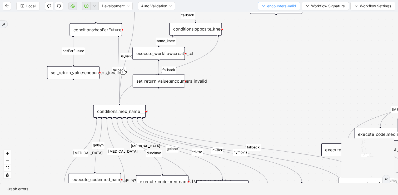
click at [269, 6] on span "encounters-valid" at bounding box center [281, 6] width 29 height 6
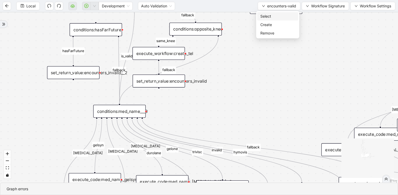
click at [264, 14] on span "Select" at bounding box center [277, 16] width 35 height 6
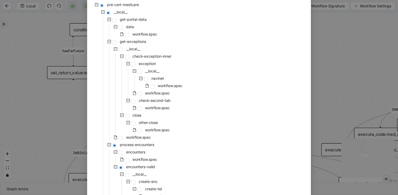
scroll to position [0, 0]
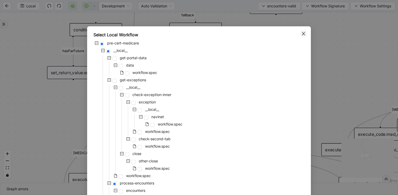
click at [303, 32] on icon "close" at bounding box center [303, 34] width 4 height 4
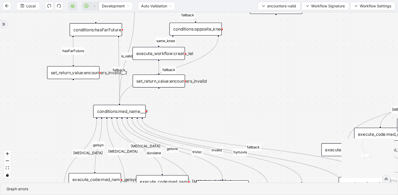
click at [286, 87] on div "fallback fallback inPast hasInPast fallback wrong_body inNewYear fallback fallb…" at bounding box center [199, 97] width 398 height 170
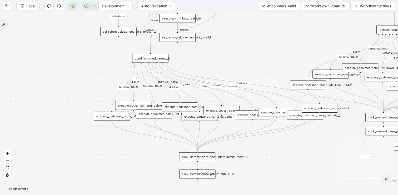
drag, startPoint x: 253, startPoint y: 101, endPoint x: 243, endPoint y: 53, distance: 49.7
click at [243, 53] on div "fallback fallback inPast hasInPast fallback wrong_body inNewYear fallback fallb…" at bounding box center [199, 97] width 398 height 170
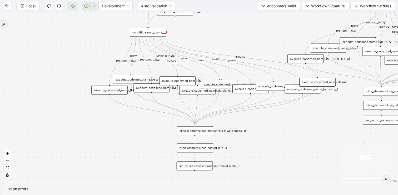
drag, startPoint x: 262, startPoint y: 157, endPoint x: 260, endPoint y: 130, distance: 26.4
click at [260, 130] on div "fallback fallback inPast hasInPast fallback wrong_body inNewYear fallback fallb…" at bounding box center [199, 97] width 398 height 170
click at [163, 33] on div "conditions:med_name___0" at bounding box center [148, 31] width 36 height 9
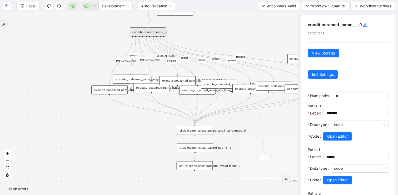
drag, startPoint x: 214, startPoint y: 34, endPoint x: 150, endPoint y: 34, distance: 63.7
click at [150, 34] on div "fallback fallback inPast hasInPast fallback wrong_body inNewYear fallback fallb…" at bounding box center [149, 97] width 298 height 170
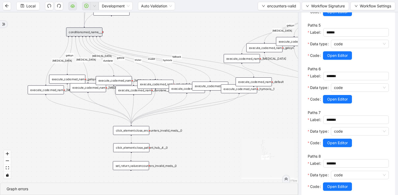
scroll to position [321, 0]
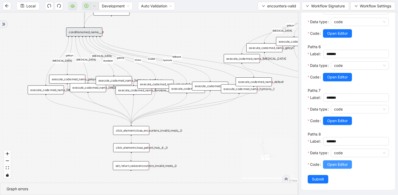
click at [338, 167] on span "Open Editor" at bounding box center [337, 165] width 21 height 6
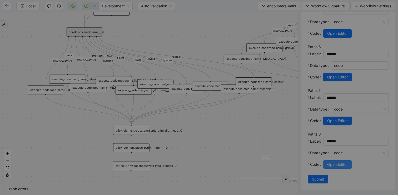
scroll to position [79, 0]
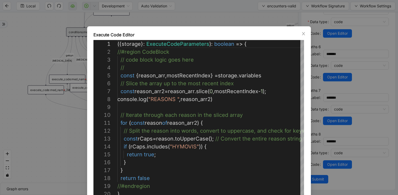
click at [230, 11] on div "Execute Code Editor 4 5 6 7 8 9 10 11 12 13 14 15 16 17 18 19 20 3 2 1 // const…" at bounding box center [199, 97] width 398 height 195
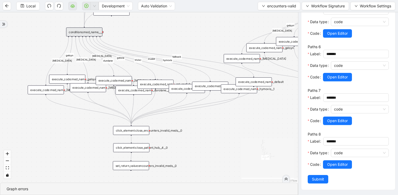
click at [201, 43] on div "fallback fallback inPast hasInPast fallback wrong_body inNewYear fallback fallb…" at bounding box center [149, 97] width 298 height 170
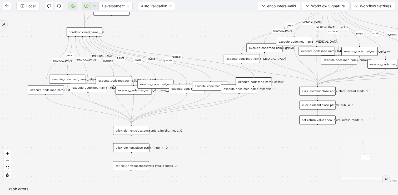
scroll to position [0, 0]
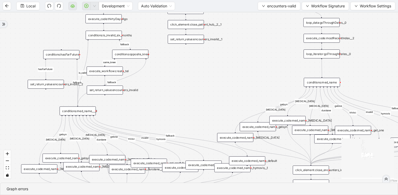
drag, startPoint x: 206, startPoint y: 37, endPoint x: 199, endPoint y: 124, distance: 86.8
click at [199, 124] on div "fallback fallback inPast hasInPast fallback wrong_body inNewYear fallback fallb…" at bounding box center [199, 97] width 398 height 170
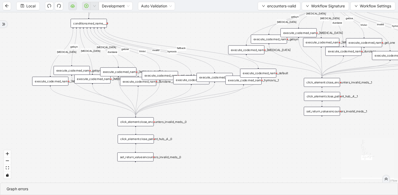
drag, startPoint x: 208, startPoint y: 101, endPoint x: 220, endPoint y: -3, distance: 104.4
click at [220, 0] on html "Local Development Auto Validation encounters-valid Workflow Signature Workflow …" at bounding box center [199, 97] width 398 height 195
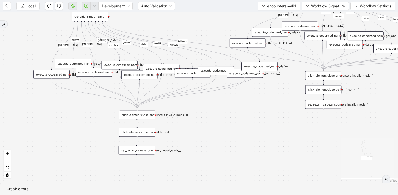
click at [142, 154] on div "set_return_value:encounters_invalid_meds__0" at bounding box center [137, 149] width 36 height 9
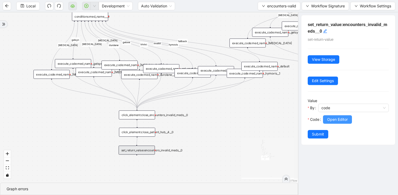
click at [329, 119] on span "Open Editor" at bounding box center [337, 120] width 21 height 6
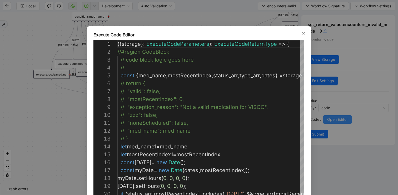
scroll to position [79, 0]
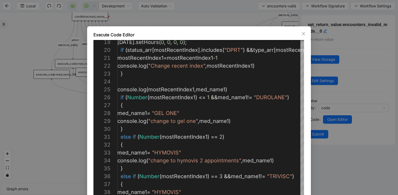
click at [337, 143] on div "Execute Code Editor 39 38 37 36 35 34 33 32 31 30 29 28 27 26 25 24 23 22 21 20…" at bounding box center [199, 97] width 398 height 195
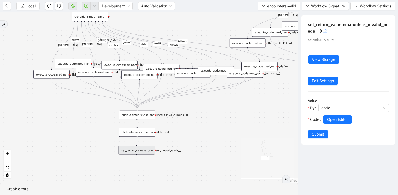
click at [217, 109] on div "fallback fallback inPast hasInPast fallback wrong_body inNewYear fallback fallb…" at bounding box center [149, 97] width 298 height 170
click at [210, 102] on div "fallback fallback inPast hasInPast fallback wrong_body inNewYear fallback fallb…" at bounding box center [149, 97] width 298 height 170
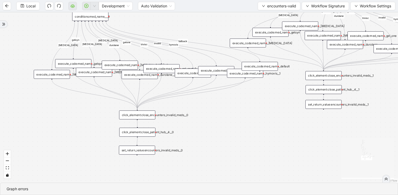
drag, startPoint x: 208, startPoint y: 101, endPoint x: 216, endPoint y: 140, distance: 39.8
click at [216, 140] on div "fallback fallback inPast hasInPast fallback wrong_body inNewYear fallback fallb…" at bounding box center [199, 97] width 398 height 170
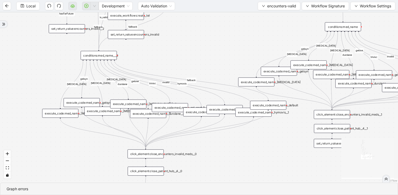
click at [111, 56] on div "conditions:med_name___0" at bounding box center [98, 55] width 36 height 9
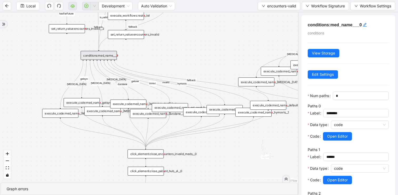
click at [145, 54] on div "fallback fallback inPast hasInPast fallback wrong_body inNewYear fallback fallb…" at bounding box center [149, 97] width 298 height 170
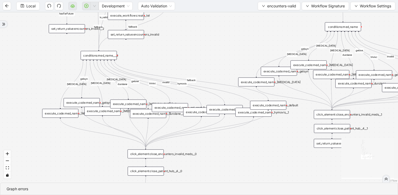
drag, startPoint x: 188, startPoint y: 53, endPoint x: 188, endPoint y: 97, distance: 43.9
click at [188, 97] on div "fallback fallback inPast hasInPast fallback wrong_body inNewYear fallback fallb…" at bounding box center [199, 97] width 398 height 170
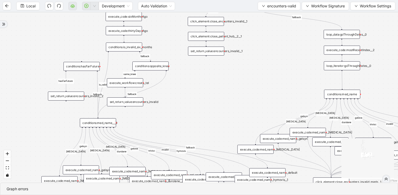
drag, startPoint x: 186, startPoint y: 78, endPoint x: 184, endPoint y: 115, distance: 36.6
click at [184, 115] on div "fallback fallback inPast hasInPast fallback wrong_body inNewYear fallback fallb…" at bounding box center [199, 97] width 398 height 170
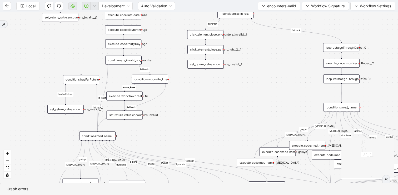
click at [89, 78] on div "conditions:hasFarFuture" at bounding box center [81, 79] width 36 height 9
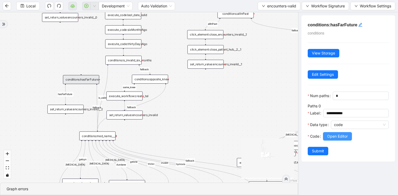
click at [332, 138] on span "Open Editor" at bounding box center [337, 136] width 21 height 6
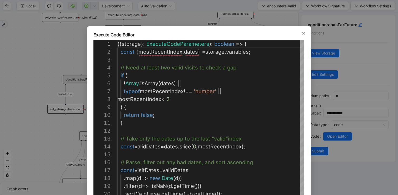
click at [217, 16] on div "Execute Code Editor 20 19 18 17 16 15 14 13 12 11 10 9 8 7 6 5 4 3 2 1 . sort (…" at bounding box center [199, 97] width 398 height 195
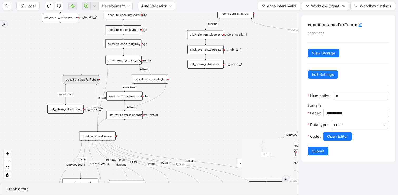
click at [193, 94] on div "fallback fallback inPast hasInPast fallback wrong_body inNewYear fallback fallb…" at bounding box center [149, 97] width 298 height 170
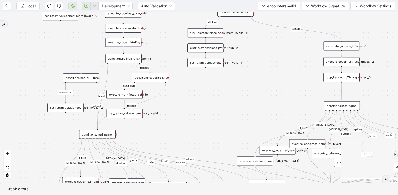
drag, startPoint x: 192, startPoint y: 108, endPoint x: 193, endPoint y: 97, distance: 11.4
click at [193, 97] on div "fallback fallback inPast hasInPast fallback wrong_body inNewYear fallback fallb…" at bounding box center [199, 97] width 398 height 170
drag, startPoint x: 255, startPoint y: 34, endPoint x: 238, endPoint y: 88, distance: 56.4
click at [238, 88] on div "fallback fallback inPast hasInPast fallback wrong_body inNewYear fallback fallb…" at bounding box center [199, 97] width 398 height 170
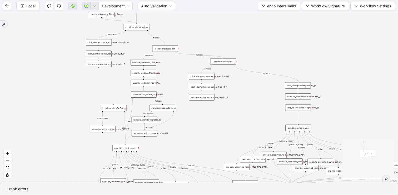
drag, startPoint x: 261, startPoint y: 63, endPoint x: 248, endPoint y: 34, distance: 32.0
click at [248, 34] on div "fallback fallback inPast hasInPast fallback wrong_body inNewYear fallback fallb…" at bounding box center [199, 97] width 398 height 170
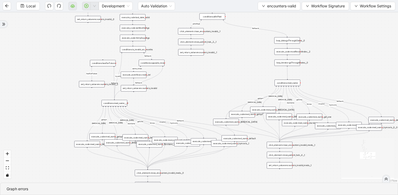
drag, startPoint x: 233, startPoint y: 86, endPoint x: 233, endPoint y: 63, distance: 22.9
click at [233, 63] on div "fallback fallback inPast hasInPast fallback wrong_body inNewYear fallback fallb…" at bounding box center [199, 97] width 398 height 170
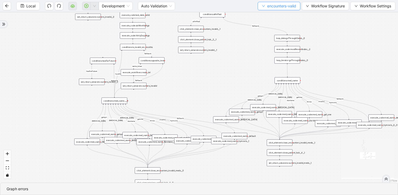
click at [267, 7] on span "encounters-valid" at bounding box center [281, 6] width 29 height 6
click at [263, 13] on li "Select" at bounding box center [277, 16] width 41 height 8
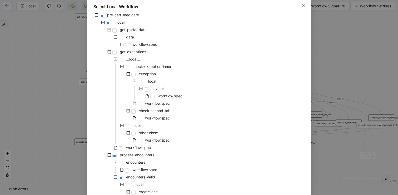
scroll to position [37, 0]
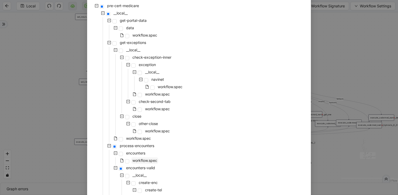
click at [148, 162] on span "workflow.spec" at bounding box center [144, 160] width 25 height 4
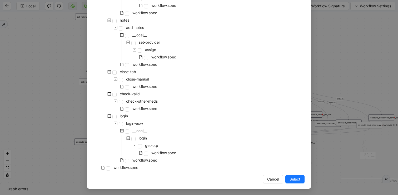
drag, startPoint x: 296, startPoint y: 179, endPoint x: 260, endPoint y: 73, distance: 111.4
click at [296, 179] on span "Select" at bounding box center [294, 179] width 11 height 6
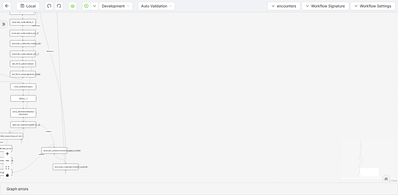
drag, startPoint x: 199, startPoint y: 79, endPoint x: 312, endPoint y: 89, distance: 113.9
click at [312, 89] on div "loopFrom fallback has_encounters loopFrom exitFrom correct_type fallback fallba…" at bounding box center [199, 97] width 398 height 170
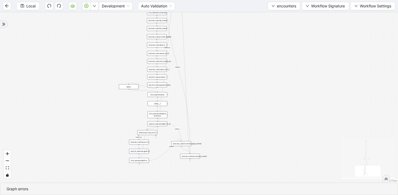
drag, startPoint x: 227, startPoint y: 85, endPoint x: 225, endPoint y: 190, distance: 105.5
click at [225, 179] on div "loopFrom fallback has_encounters loopFrom exitFrom correct_type fallback fallba…" at bounding box center [199, 97] width 398 height 170
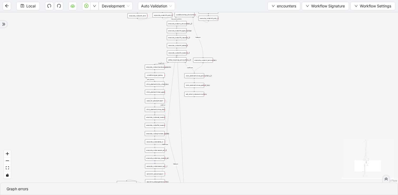
drag, startPoint x: 241, startPoint y: 55, endPoint x: 231, endPoint y: 165, distance: 110.7
click at [231, 165] on div "loopFrom fallback has_encounters loopFrom exitFrom correct_type fallback fallba…" at bounding box center [199, 97] width 398 height 170
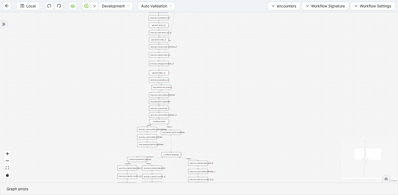
drag, startPoint x: 242, startPoint y: 86, endPoint x: 242, endPoint y: 167, distance: 80.2
click at [242, 167] on div "loopFrom fallback has_encounters loopFrom exitFrom correct_type fallback fallba…" at bounding box center [199, 97] width 398 height 170
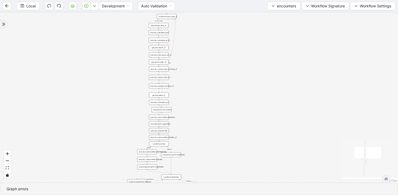
drag, startPoint x: 229, startPoint y: 66, endPoint x: 229, endPoint y: 141, distance: 75.5
click at [229, 141] on div "loopFrom fallback has_encounters loopFrom exitFrom correct_type fallback fallba…" at bounding box center [199, 97] width 398 height 170
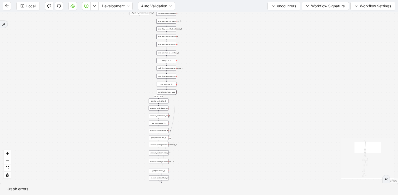
drag, startPoint x: 226, startPoint y: 60, endPoint x: 226, endPoint y: 185, distance: 124.9
click at [226, 180] on div "loopFrom fallback has_encounters loopFrom exitFrom correct_type fallback fallba…" at bounding box center [199, 97] width 398 height 170
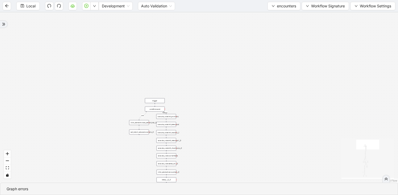
drag, startPoint x: 223, startPoint y: 143, endPoint x: 223, endPoint y: 92, distance: 51.6
click at [223, 92] on div "loopFrom fallback has_encounters loopFrom exitFrom correct_type fallback fallba…" at bounding box center [199, 97] width 398 height 170
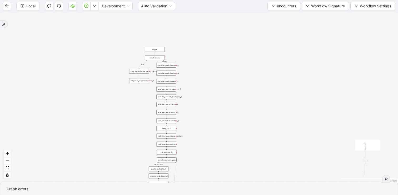
drag, startPoint x: 219, startPoint y: 116, endPoint x: 219, endPoint y: 79, distance: 36.8
click at [219, 79] on div "loopFrom fallback has_encounters loopFrom exitFrom correct_type fallback fallba…" at bounding box center [199, 97] width 398 height 170
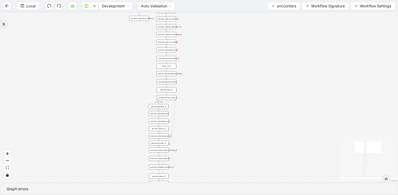
drag, startPoint x: 211, startPoint y: 133, endPoint x: 211, endPoint y: 164, distance: 31.0
click at [211, 164] on div "loopFrom fallback has_encounters loopFrom exitFrom correct_type fallback fallba…" at bounding box center [199, 97] width 398 height 170
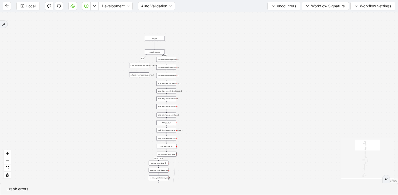
drag, startPoint x: 159, startPoint y: 44, endPoint x: 159, endPoint y: 39, distance: 5.3
click at [159, 39] on div "trigger" at bounding box center [155, 38] width 20 height 5
click at [157, 55] on div "loopFrom fallback has_encounters loopFrom exitFrom correct_type fallback fallba…" at bounding box center [199, 97] width 398 height 170
drag, startPoint x: 157, startPoint y: 52, endPoint x: 157, endPoint y: 47, distance: 4.2
click at [157, 47] on div "conditions:end" at bounding box center [155, 47] width 20 height 5
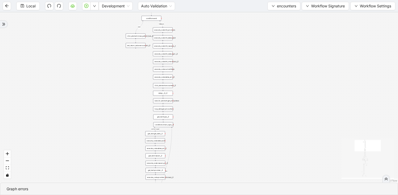
drag, startPoint x: 198, startPoint y: 114, endPoint x: 195, endPoint y: 84, distance: 29.4
click at [195, 84] on div "loopFrom fallback has_encounters loopFrom exitFrom correct_type fallback fallba…" at bounding box center [199, 97] width 398 height 170
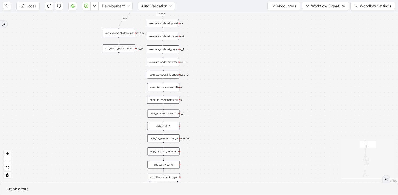
drag, startPoint x: 203, startPoint y: 44, endPoint x: 203, endPoint y: 93, distance: 48.9
click at [203, 93] on div "loopFrom fallback has_encounters loopFrom exitFrom correct_type fallback fallba…" at bounding box center [199, 97] width 398 height 170
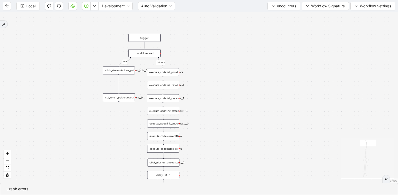
drag, startPoint x: 123, startPoint y: 82, endPoint x: 123, endPoint y: 70, distance: 11.6
click at [123, 70] on div "click_element:close_patient_hub__0" at bounding box center [119, 71] width 32 height 8
drag, startPoint x: 123, startPoint y: 97, endPoint x: 123, endPoint y: 85, distance: 12.4
click at [123, 85] on div "set_return_value:encounters__0" at bounding box center [119, 85] width 32 height 8
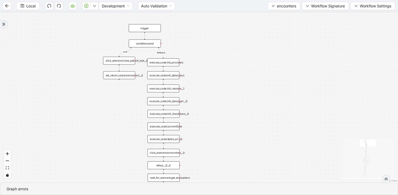
drag, startPoint x: 230, startPoint y: 119, endPoint x: 231, endPoint y: 104, distance: 15.6
click at [231, 104] on div "loopFrom fallback has_encounters loopFrom exitFrom correct_type fallback fallba…" at bounding box center [199, 97] width 398 height 170
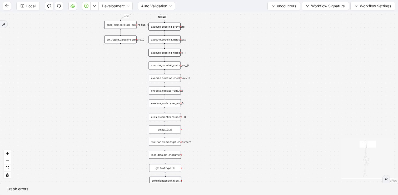
drag, startPoint x: 225, startPoint y: 128, endPoint x: 225, endPoint y: 100, distance: 27.1
click at [225, 100] on div "loopFrom fallback has_encounters loopFrom exitFrom correct_type fallback fallba…" at bounding box center [199, 97] width 398 height 170
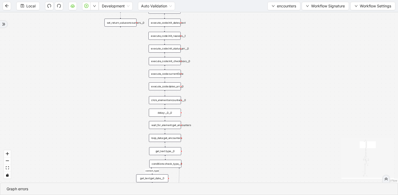
drag, startPoint x: 225, startPoint y: 120, endPoint x: 225, endPoint y: 103, distance: 16.6
click at [225, 103] on div "loopFrom fallback has_encounters loopFrom exitFrom correct_type fallback fallba…" at bounding box center [199, 97] width 398 height 170
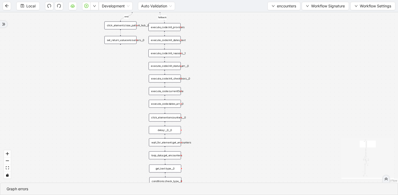
drag, startPoint x: 225, startPoint y: 103, endPoint x: 225, endPoint y: 125, distance: 21.6
click at [225, 125] on div "loopFrom fallback has_encounters loopFrom exitFrom correct_type fallback fallba…" at bounding box center [199, 97] width 398 height 170
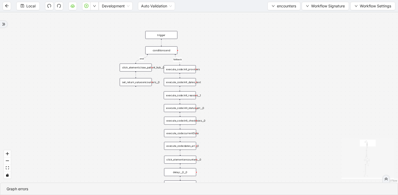
drag, startPoint x: 217, startPoint y: 90, endPoint x: 232, endPoint y: 128, distance: 40.2
click at [232, 128] on div "loopFrom fallback has_encounters loopFrom exitFrom correct_type fallback fallba…" at bounding box center [199, 97] width 398 height 170
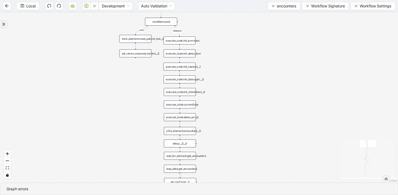
drag, startPoint x: 232, startPoint y: 128, endPoint x: 232, endPoint y: 99, distance: 28.4
click at [232, 99] on div "loopFrom fallback has_encounters loopFrom exitFrom correct_type fallback fallba…" at bounding box center [199, 97] width 398 height 170
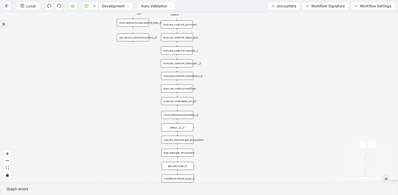
drag, startPoint x: 233, startPoint y: 126, endPoint x: 231, endPoint y: 110, distance: 16.3
click at [231, 110] on div "loopFrom fallback has_encounters loopFrom exitFrom correct_type fallback fallba…" at bounding box center [199, 97] width 398 height 170
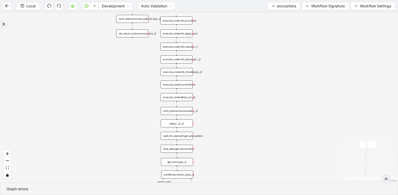
drag, startPoint x: 231, startPoint y: 110, endPoint x: 230, endPoint y: 106, distance: 4.0
click at [230, 106] on div "loopFrom fallback has_encounters loopFrom exitFrom correct_type fallback fallba…" at bounding box center [199, 97] width 398 height 170
drag, startPoint x: 237, startPoint y: 117, endPoint x: 214, endPoint y: 75, distance: 47.9
click at [214, 75] on div "loopFrom fallback has_encounters loopFrom exitFrom correct_type fallback fallba…" at bounding box center [199, 97] width 398 height 170
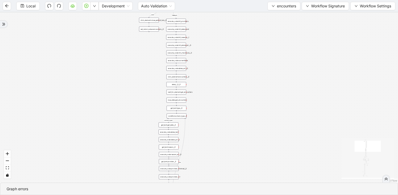
drag, startPoint x: 214, startPoint y: 75, endPoint x: 209, endPoint y: 125, distance: 50.7
click at [209, 125] on div "loopFrom fallback has_encounters loopFrom exitFrom correct_type fallback fallba…" at bounding box center [199, 97] width 398 height 170
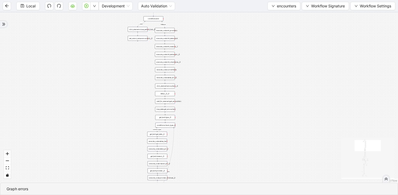
drag, startPoint x: 212, startPoint y: 120, endPoint x: 205, endPoint y: 82, distance: 38.5
click at [205, 82] on div "loopFrom fallback has_encounters loopFrom exitFrom correct_type fallback fallba…" at bounding box center [199, 97] width 398 height 170
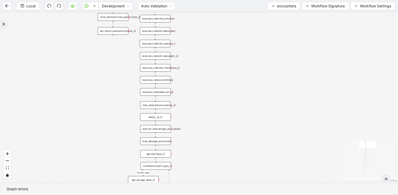
drag, startPoint x: 200, startPoint y: 100, endPoint x: 198, endPoint y: 60, distance: 40.0
click at [198, 62] on div "loopFrom fallback has_encounters loopFrom exitFrom correct_type fallback fallba…" at bounding box center [199, 97] width 398 height 170
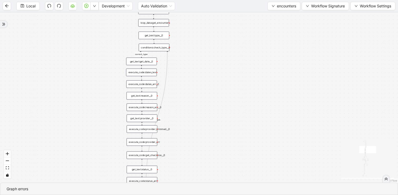
drag, startPoint x: 202, startPoint y: 129, endPoint x: 202, endPoint y: 44, distance: 84.4
click at [202, 44] on div "loopFrom fallback has_encounters loopFrom exitFrom correct_type fallback fallba…" at bounding box center [199, 97] width 398 height 170
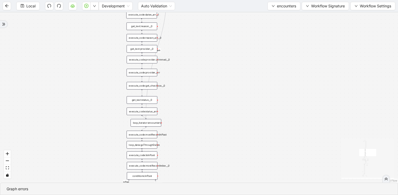
drag, startPoint x: 201, startPoint y: 131, endPoint x: 201, endPoint y: 50, distance: 81.0
click at [201, 52] on div "loopFrom fallback has_encounters loopFrom exitFrom correct_type fallback fallba…" at bounding box center [199, 97] width 398 height 170
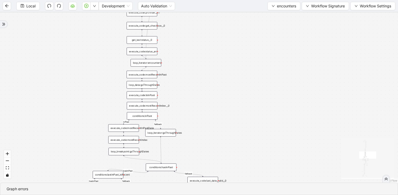
drag, startPoint x: 203, startPoint y: 135, endPoint x: 203, endPoint y: 50, distance: 85.0
click at [203, 48] on div "loopFrom fallback has_encounters loopFrom exitFrom correct_type fallback fallba…" at bounding box center [199, 97] width 398 height 170
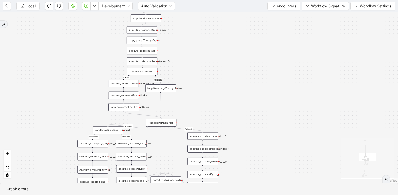
drag, startPoint x: 214, startPoint y: 94, endPoint x: 214, endPoint y: 25, distance: 69.4
click at [214, 25] on div "loopFrom fallback has_encounters loopFrom exitFrom correct_type fallback fallba…" at bounding box center [199, 97] width 398 height 170
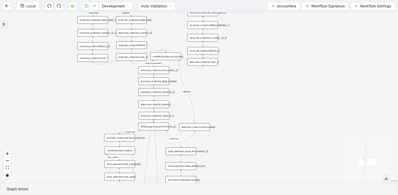
drag, startPoint x: 237, startPoint y: 151, endPoint x: 237, endPoint y: 83, distance: 67.6
click at [237, 83] on div "loopFrom fallback has_encounters loopFrom exitFrom correct_type fallback fallba…" at bounding box center [199, 97] width 398 height 170
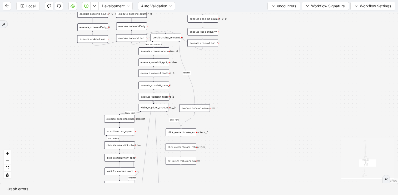
drag, startPoint x: 241, startPoint y: 128, endPoint x: 241, endPoint y: 52, distance: 75.8
click at [241, 52] on div "loopFrom fallback has_encounters loopFrom exitFrom correct_type fallback fallba…" at bounding box center [199, 97] width 398 height 170
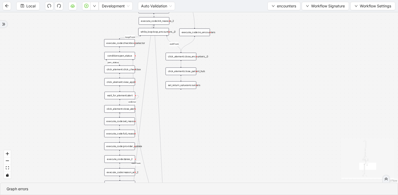
drag, startPoint x: 239, startPoint y: 132, endPoint x: 239, endPoint y: 37, distance: 95.5
click at [239, 38] on div "loopFrom fallback has_encounters loopFrom exitFrom correct_type fallback fallba…" at bounding box center [199, 97] width 398 height 170
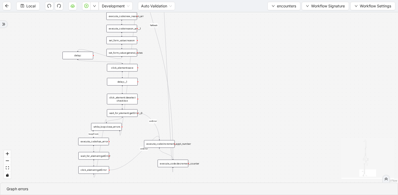
drag, startPoint x: 229, startPoint y: 118, endPoint x: 230, endPoint y: 44, distance: 74.2
click at [230, 44] on div "loopFrom fallback has_encounters loopFrom exitFrom correct_type fallback fallba…" at bounding box center [199, 97] width 398 height 170
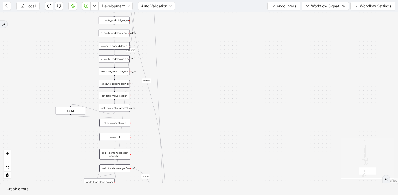
drag, startPoint x: 219, startPoint y: 92, endPoint x: 210, endPoint y: 207, distance: 115.1
click at [210, 195] on html "Local Development Auto Validation encounters Workflow Signature Workflow Settin…" at bounding box center [199, 97] width 398 height 195
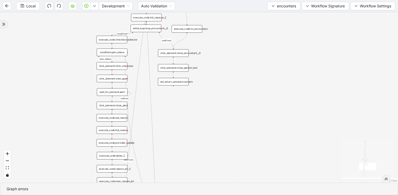
drag, startPoint x: 231, startPoint y: 68, endPoint x: 231, endPoint y: 169, distance: 101.3
click at [231, 169] on div "loopFrom fallback has_encounters loopFrom exitFrom correct_type fallback fallba…" at bounding box center [199, 97] width 398 height 170
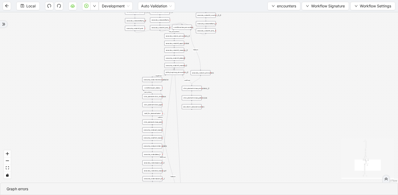
drag, startPoint x: 244, startPoint y: 48, endPoint x: 236, endPoint y: 152, distance: 103.9
click at [236, 152] on div "loopFrom fallback has_encounters loopFrom exitFrom correct_type fallback fallba…" at bounding box center [199, 97] width 398 height 170
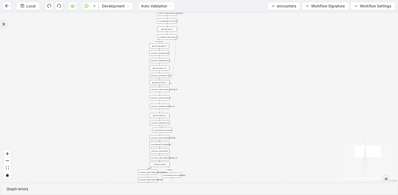
drag
click at [241, 160] on div "loopFrom fallback has_encounters loopFrom exitFrom correct_type fallback fallba…" at bounding box center [199, 97] width 398 height 170
click at [223, 128] on div "loopFrom fallback has_encounters loopFrom exitFrom correct_type fallback fallba…" at bounding box center [199, 97] width 398 height 170
click at [218, 69] on div "loopFrom fallback has_encounters loopFrom exitFrom correct_type fallback fallba…" at bounding box center [199, 97] width 398 height 170
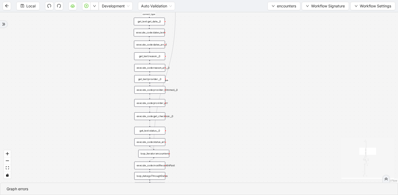
click at [203, 72] on div "loopFrom fallback has_encounters loopFrom exitFrom correct_type fallback fallba…" at bounding box center [199, 97] width 398 height 170
click at [203, 98] on div "loopFrom fallback has_encounters loopFrom exitFrom correct_type fallback fallba…" at bounding box center [199, 97] width 398 height 170
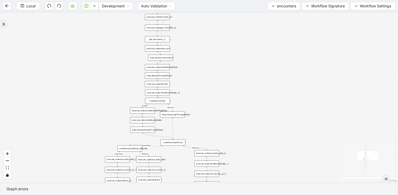
click at [205, 26] on div "loopFrom fallback has_encounters loopFrom exitFrom correct_type fallback fallba…" at bounding box center [199, 97] width 398 height 170
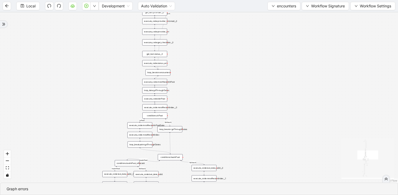
click at [194, 146] on div "loopFrom fallback has_encounters loopFrom exitFrom correct_type fallback fallba…" at bounding box center [199, 97] width 398 height 170
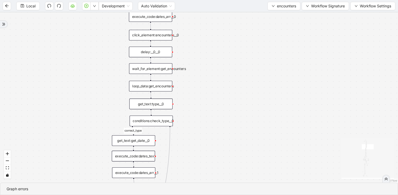
click at [202, 195] on html "Local Development Auto Validation encounters Workflow Signature Workflow Settin…" at bounding box center [199, 97] width 398 height 195
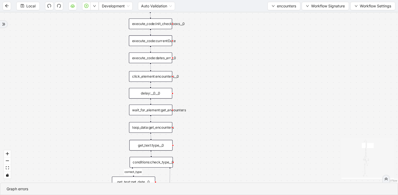
click at [206, 169] on div "loopFrom fallback has_encounters loopFrom exitFrom correct_type fallback fallba…" at bounding box center [199, 97] width 398 height 170
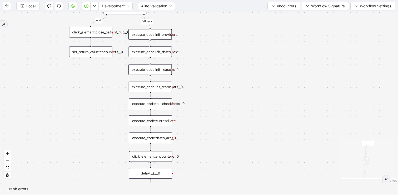
click at [214, 69] on div "loopFrom fallback has_encounters loopFrom exitFrom correct_type fallback fallba…" at bounding box center [199, 97] width 398 height 170
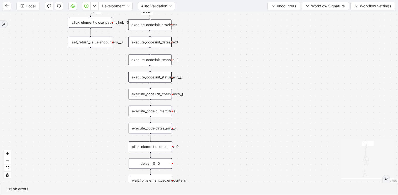
click at [161, 42] on div "execute_code:init_dates_text" at bounding box center [149, 42] width 43 height 11
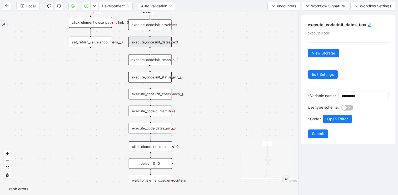
click at [160, 26] on div "execute_code:init_providers" at bounding box center [149, 24] width 43 height 11
click at [160, 41] on div "execute_code:init_dates_text" at bounding box center [149, 42] width 43 height 11
click at [158, 63] on div "execute_code:init_reasons__1" at bounding box center [149, 59] width 43 height 11
click at [158, 79] on div "execute_code:init_status_arr__0" at bounding box center [149, 77] width 43 height 11
click at [158, 96] on div "execute_code:init_checkboxs__0" at bounding box center [150, 94] width 43 height 11
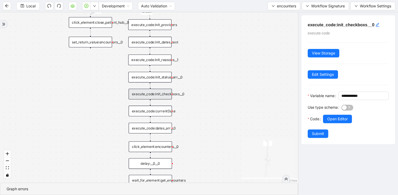
click at [196, 146] on div "loopFrom fallback has_encounters loopFrom exitFrom correct_type fallback fallba…" at bounding box center [149, 97] width 298 height 170
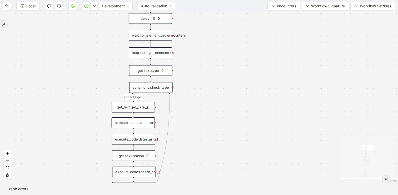
click at [196, 0] on html "Local Development Auto Validation encounters Workflow Signature Workflow Settin…" at bounding box center [199, 97] width 398 height 195
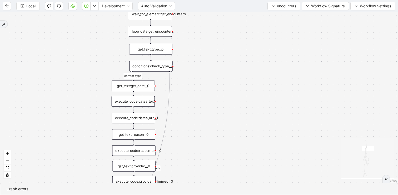
click at [199, 74] on div "loopFrom fallback has_encounters loopFrom exitFrom correct_type fallback fallba…" at bounding box center [199, 97] width 398 height 170
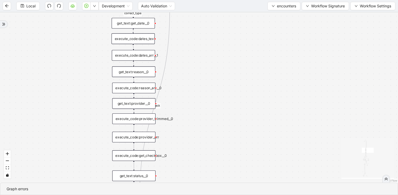
click at [198, 93] on div "loopFrom fallback has_encounters loopFrom exitFrom correct_type fallback fallba…" at bounding box center [199, 97] width 398 height 170
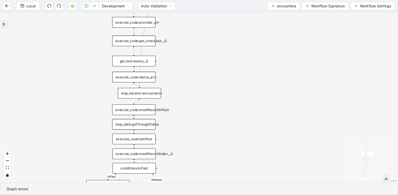
click at [190, 81] on div "loopFrom fallback has_encounters loopFrom exitFrom correct_type fallback fallba…" at bounding box center [199, 97] width 398 height 170
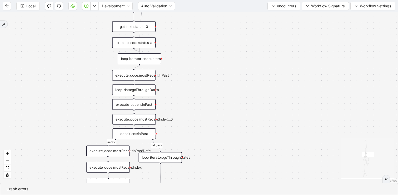
click at [193, 81] on div "loopFrom fallback has_encounters loopFrom exitFrom correct_type fallback fallba…" at bounding box center [199, 97] width 398 height 170
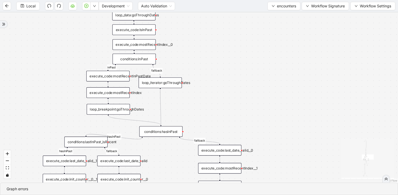
click at [205, 72] on div "loopFrom fallback has_encounters loopFrom exitFrom correct_type fallback fallba…" at bounding box center [199, 97] width 398 height 170
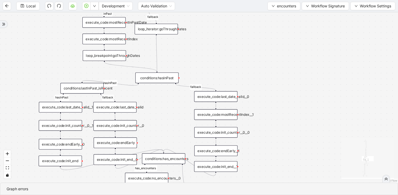
click at [205, 48] on div "loopFrom fallback has_encounters loopFrom exitFrom correct_type fallback fallba…" at bounding box center [199, 97] width 398 height 170
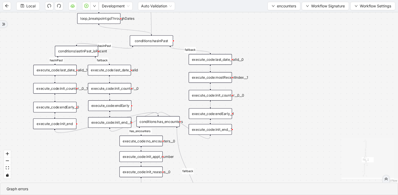
click at [243, 52] on div "loopFrom fallback has_encounters loopFrom exitFrom correct_type fallback fallba…" at bounding box center [199, 97] width 398 height 170
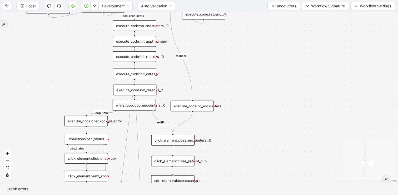
click at [232, 73] on div "loopFrom fallback has_encounters loopFrom exitFrom correct_type fallback fallba…" at bounding box center [199, 97] width 398 height 170
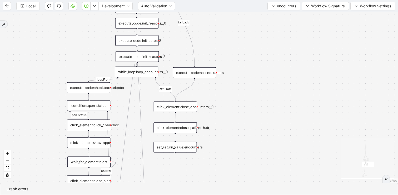
click at [248, 71] on div "loopFrom fallback has_encounters loopFrom exitFrom correct_type fallback fallba…" at bounding box center [199, 97] width 398 height 170
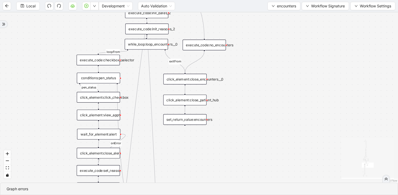
click at [108, 78] on div "conditions:pen_status" at bounding box center [98, 78] width 43 height 11
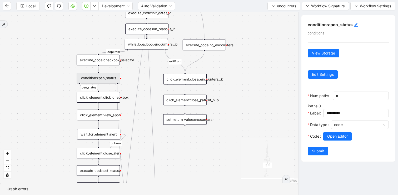
click at [153, 49] on div "while_loop:loop_encounters__0" at bounding box center [146, 44] width 43 height 11
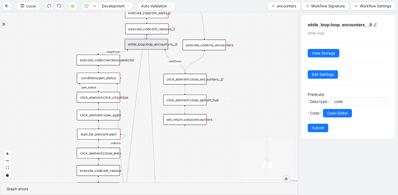
click at [109, 79] on div "conditions:pen_status" at bounding box center [98, 78] width 43 height 11
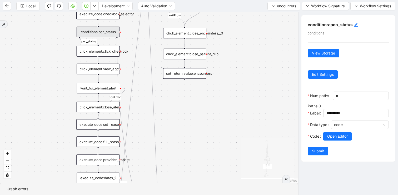
click at [59, 83] on div "loopFrom fallback has_encounters loopFrom exitFrom correct_type fallback fallba…" at bounding box center [149, 97] width 298 height 170
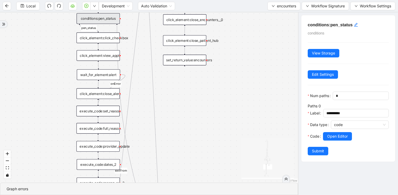
click at [65, 88] on div "loopFrom fallback has_encounters loopFrom exitFrom correct_type fallback fallba…" at bounding box center [149, 97] width 298 height 170
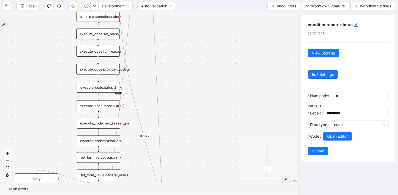
click at [64, 98] on div "loopFrom fallback has_encounters loopFrom exitFrom correct_type fallback fallba…" at bounding box center [149, 97] width 298 height 170
click at [64, 59] on div "loopFrom fallback has_encounters loopFrom exitFrom correct_type fallback fallba…" at bounding box center [149, 97] width 298 height 170
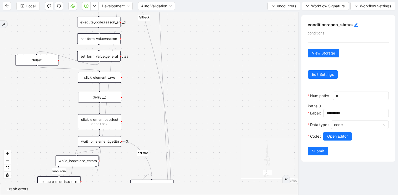
click at [64, 131] on div "loopFrom fallback has_encounters loopFrom exitFrom correct_type fallback fallba…" at bounding box center [149, 97] width 298 height 170
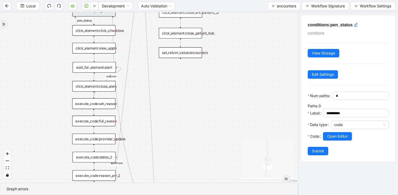
click at [67, 173] on div "loopFrom fallback has_encounters loopFrom exitFrom correct_type fallback fallba…" at bounding box center [149, 97] width 298 height 170
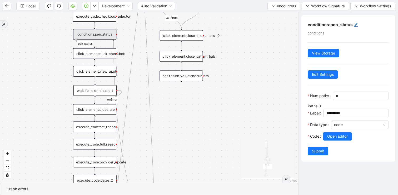
click at [73, 181] on div "loopFrom fallback has_encounters loopFrom exitFrom correct_type fallback fallba…" at bounding box center [149, 97] width 298 height 170
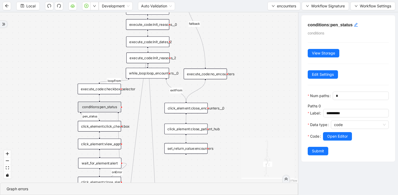
click at [50, 133] on div "loopFrom fallback has_encounters loopFrom exitFrom correct_type fallback fallba…" at bounding box center [149, 97] width 298 height 170
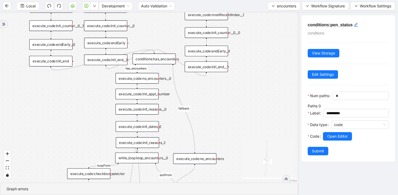
click at [143, 165] on div "loopFrom fallback has_encounters loopFrom exitFrom correct_type fallback fallba…" at bounding box center [149, 97] width 298 height 170
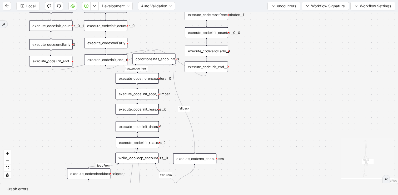
click at [149, 159] on div "while_loop:loop_encounters__0" at bounding box center [136, 158] width 43 height 11
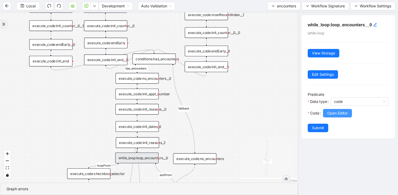
click at [327, 113] on span "Open Editor" at bounding box center [337, 113] width 21 height 6
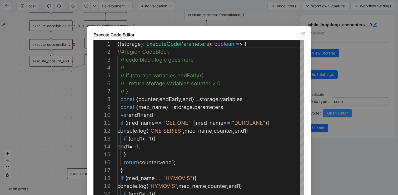
scroll to position [79, 0]
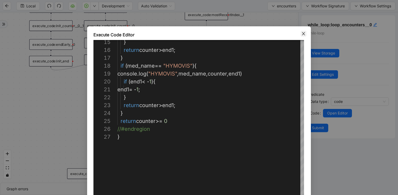
click at [303, 34] on icon "close" at bounding box center [303, 34] width 4 height 4
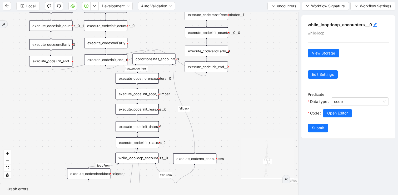
click at [146, 127] on div "execute_code:init_dates_2" at bounding box center [136, 126] width 43 height 11
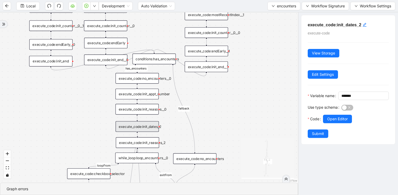
click at [145, 138] on div "execute_code:init_reasons_2" at bounding box center [137, 142] width 43 height 11
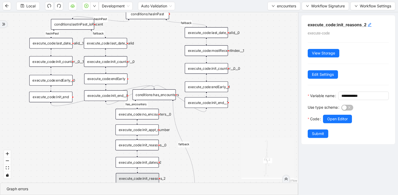
click at [211, 170] on div "loopFrom fallback has_encounters loopFrom exitFrom correct_type fallback fallba…" at bounding box center [149, 97] width 298 height 170
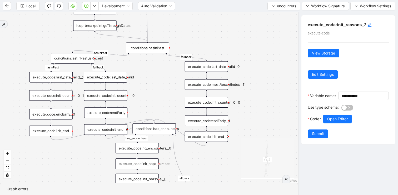
click at [212, 101] on div "execute_code:init_counter__0__0" at bounding box center [206, 102] width 43 height 11
click at [325, 123] on button "Open Editor" at bounding box center [337, 119] width 29 height 8
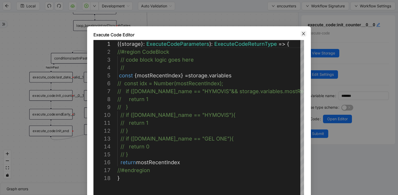
click at [304, 33] on icon "close" at bounding box center [303, 34] width 4 height 4
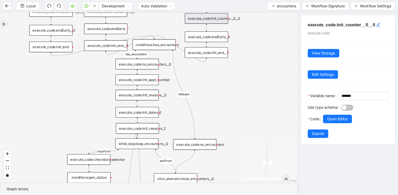
drag, startPoint x: 243, startPoint y: 133, endPoint x: 243, endPoint y: 49, distance: 83.9
click at [243, 49] on div "loopFrom fallback has_encounters loopFrom exitFrom correct_type fallback fallba…" at bounding box center [149, 97] width 298 height 170
click at [146, 143] on div "while_loop:loop_encounters__0" at bounding box center [136, 143] width 43 height 11
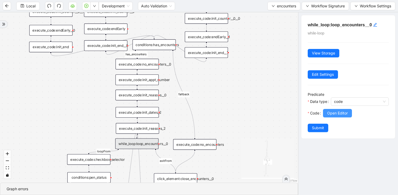
click at [324, 116] on button "Open Editor" at bounding box center [337, 113] width 29 height 8
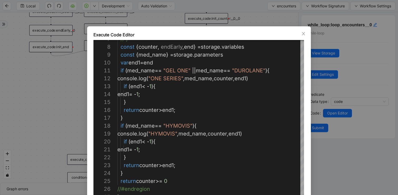
click at [227, 12] on div "Execute Code Editor 15 16 17 18 19 20 21 22 23 24 25 26 27 14 13 12 11 10 9 8 7…" at bounding box center [199, 97] width 398 height 195
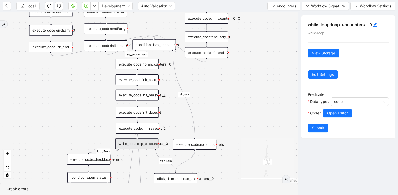
drag, startPoint x: 249, startPoint y: 43, endPoint x: 249, endPoint y: 111, distance: 67.9
click at [249, 111] on div "loopFrom fallback has_encounters loopFrom exitFrom correct_type fallback fallba…" at bounding box center [149, 97] width 298 height 170
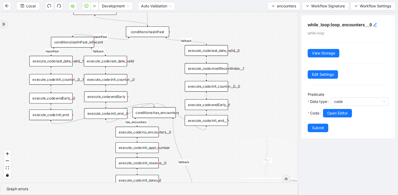
click at [155, 35] on div "conditions:hasInPast" at bounding box center [147, 31] width 43 height 11
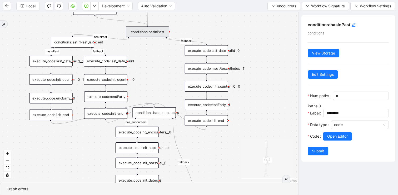
click at [58, 107] on div "loopFrom fallback has_encounters loopFrom exitFrom correct_type fallback fallba…" at bounding box center [149, 97] width 298 height 170
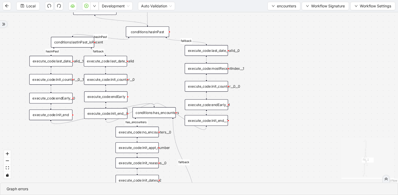
click at [60, 103] on div "loopFrom fallback has_encounters loopFrom exitFrom correct_type fallback fallba…" at bounding box center [199, 97] width 398 height 170
click at [60, 100] on div "execute_code:endEarly__0" at bounding box center [50, 98] width 43 height 11
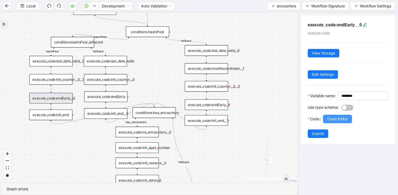
click at [324, 123] on button "Open Editor" at bounding box center [337, 119] width 29 height 8
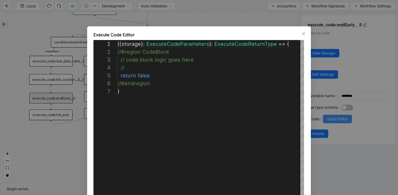
scroll to position [47, 0]
click at [303, 34] on icon "close" at bounding box center [303, 34] width 4 height 4
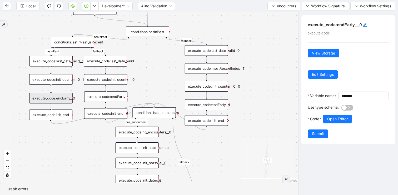
click at [249, 98] on div "loopFrom fallback has_encounters loopFrom exitFrom correct_type fallback fallba…" at bounding box center [149, 97] width 298 height 170
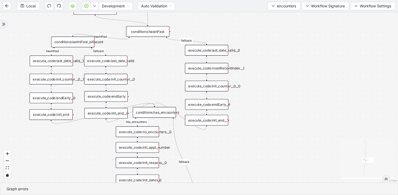
drag, startPoint x: 251, startPoint y: 127, endPoint x: 251, endPoint y: 85, distance: 41.6
click at [251, 85] on div "loopFrom fallback has_encounters loopFrom exitFrom correct_type fallback fallba…" at bounding box center [199, 97] width 398 height 170
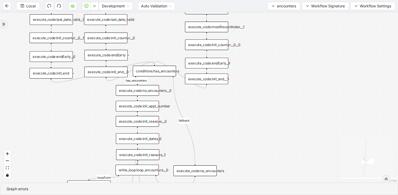
click at [122, 53] on div "execute_code:endEarly" at bounding box center [105, 55] width 43 height 11
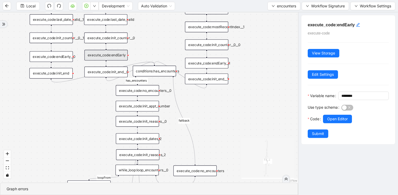
click at [252, 100] on div "loopFrom fallback has_encounters loopFrom exitFrom correct_type fallback fallba…" at bounding box center [149, 97] width 298 height 170
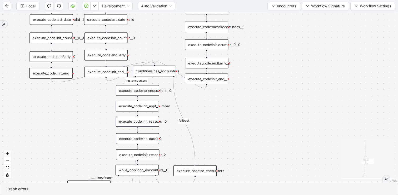
click at [208, 62] on div "execute_code:endEarly__1" at bounding box center [206, 63] width 43 height 11
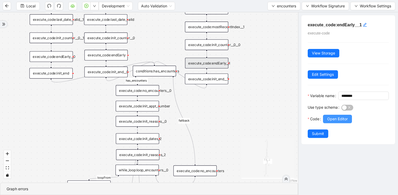
click at [324, 123] on button "Open Editor" at bounding box center [337, 119] width 29 height 8
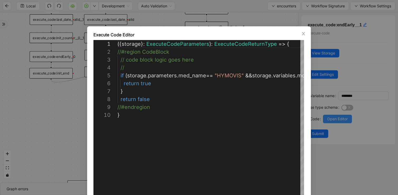
scroll to position [71, 0]
click at [316, 53] on div "**********" at bounding box center [199, 97] width 398 height 195
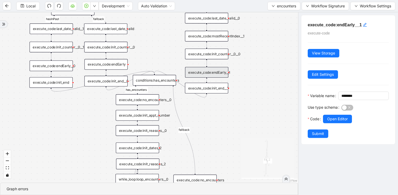
drag, startPoint x: 253, startPoint y: 48, endPoint x: 253, endPoint y: 116, distance: 67.9
click at [253, 116] on div "loopFrom fallback has_encounters loopFrom exitFrom correct_type fallback fallba…" at bounding box center [149, 97] width 298 height 170
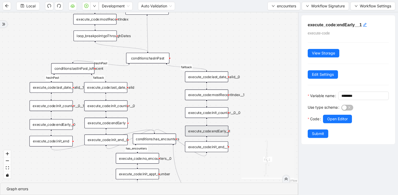
click at [212, 75] on div "execute_code:last_date_valid__0" at bounding box center [206, 77] width 43 height 11
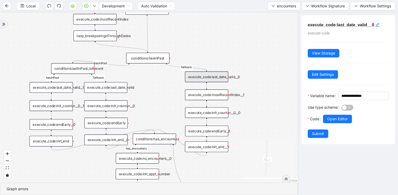
click at [138, 59] on div "conditions:hasInPast" at bounding box center [147, 58] width 43 height 11
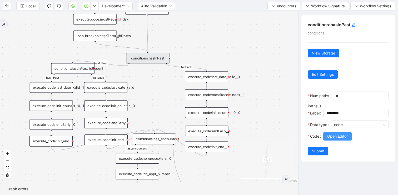
click at [327, 138] on span "Open Editor" at bounding box center [337, 136] width 21 height 6
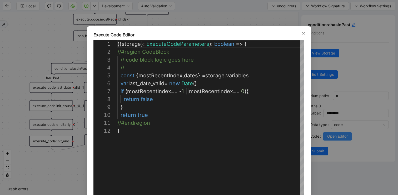
scroll to position [79, 0]
click at [233, 13] on div "**********" at bounding box center [199, 97] width 398 height 195
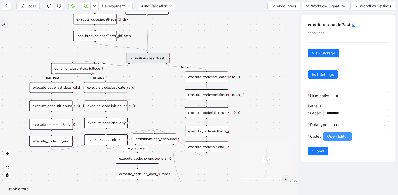
click at [336, 135] on span "Open Editor" at bounding box center [337, 136] width 21 height 6
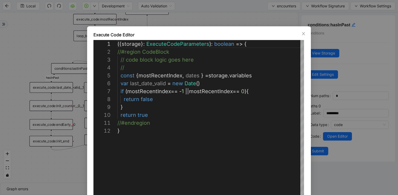
click at [219, 17] on div "**********" at bounding box center [199, 97] width 398 height 195
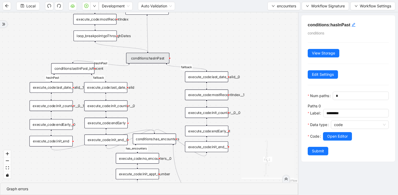
click at [160, 90] on div "loopFrom fallback has_encounters loopFrom exitFrom correct_type fallback fallba…" at bounding box center [149, 97] width 298 height 170
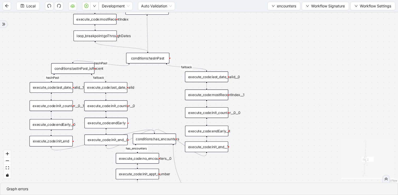
click at [82, 70] on div "conditions:lastInPast_isRecent" at bounding box center [72, 68] width 43 height 11
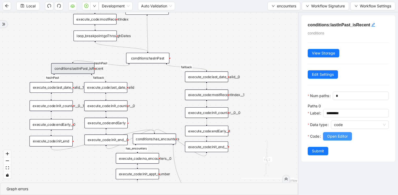
click at [336, 137] on span "Open Editor" at bounding box center [337, 136] width 21 height 6
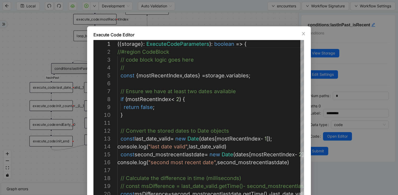
click at [178, 14] on div "Execute Code Editor 17 18 19 20 16 15 14 13 12 11 10 9 8 7 6 5 4 3 2 1 // Calcu…" at bounding box center [199, 97] width 398 height 195
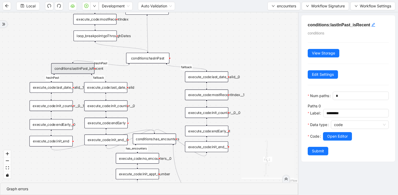
click at [160, 77] on div "loopFrom fallback has_encounters loopFrom exitFrom correct_type fallback fallba…" at bounding box center [149, 97] width 298 height 170
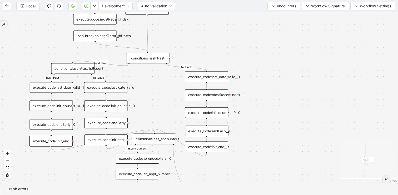
click at [162, 64] on div "loopFrom fallback has_encounters loopFrom exitFrom correct_type fallback fallba…" at bounding box center [199, 97] width 398 height 170
click at [158, 58] on div "conditions:hasInPast" at bounding box center [147, 58] width 43 height 11
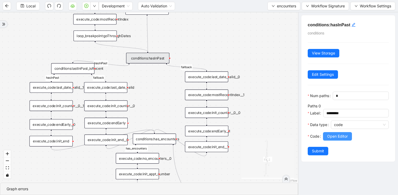
click at [333, 138] on span "Open Editor" at bounding box center [337, 136] width 21 height 6
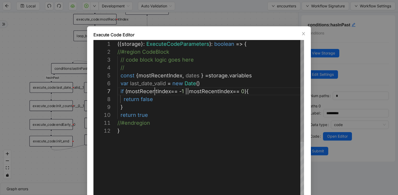
click at [153, 91] on div "({ storage }: ExecuteCodeParameters ): boolean => { //#region CodeBlock // code…" at bounding box center [210, 162] width 186 height 245
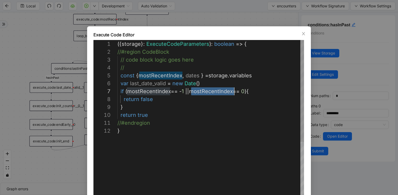
scroll to position [47, 117]
click at [321, 77] on div "**********" at bounding box center [199, 97] width 398 height 195
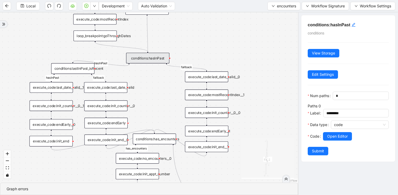
click at [240, 60] on div "loopFrom fallback has_encounters loopFrom exitFrom correct_type fallback fallba…" at bounding box center [149, 97] width 298 height 170
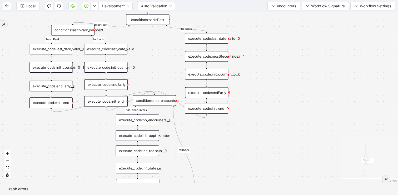
drag, startPoint x: 267, startPoint y: 109, endPoint x: 267, endPoint y: 83, distance: 26.3
click at [267, 83] on div "loopFrom fallback has_encounters loopFrom exitFrom correct_type fallback fallba…" at bounding box center [199, 97] width 398 height 170
drag, startPoint x: 271, startPoint y: 47, endPoint x: 271, endPoint y: 80, distance: 33.1
click at [271, 80] on div "loopFrom fallback has_encounters loopFrom exitFrom correct_type fallback fallba…" at bounding box center [199, 97] width 398 height 170
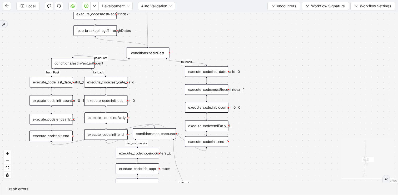
click at [217, 69] on div "execute_code:last_date_valid__0" at bounding box center [206, 71] width 43 height 11
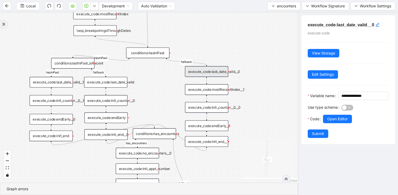
click at [216, 92] on div "execute_code:mostRecentIndex__1" at bounding box center [206, 89] width 43 height 11
click at [223, 75] on div "execute_code:last_date_valid__0" at bounding box center [206, 71] width 43 height 11
click at [324, 123] on button "Open Editor" at bounding box center [337, 119] width 29 height 8
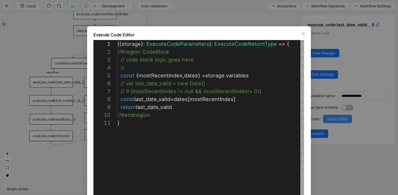
scroll to position [79, 0]
click at [243, 14] on div "**********" at bounding box center [199, 97] width 398 height 195
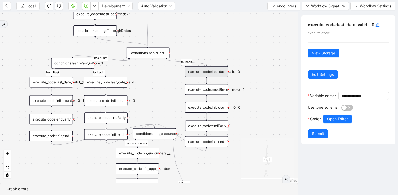
click at [268, 77] on div "loopFrom fallback has_encounters loopFrom exitFrom correct_type fallback fallba…" at bounding box center [149, 97] width 298 height 170
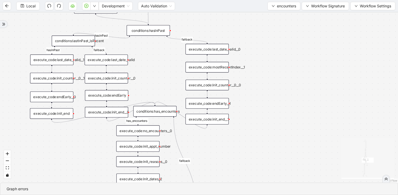
drag, startPoint x: 259, startPoint y: 119, endPoint x: 259, endPoint y: 97, distance: 22.4
click at [259, 97] on div "loopFrom fallback has_encounters loopFrom exitFrom correct_type fallback fallba…" at bounding box center [199, 97] width 398 height 170
click at [285, 3] on span "encounters" at bounding box center [286, 6] width 19 height 6
click at [274, 14] on span "Select" at bounding box center [282, 16] width 25 height 6
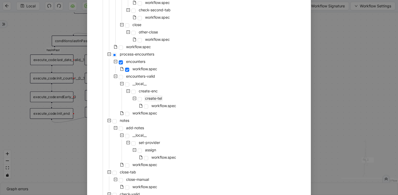
scroll to position [140, 0]
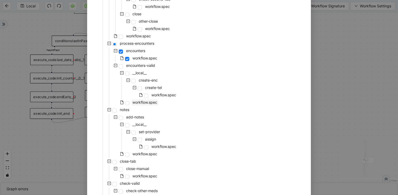
click at [148, 104] on span "workflow.spec" at bounding box center [144, 102] width 25 height 4
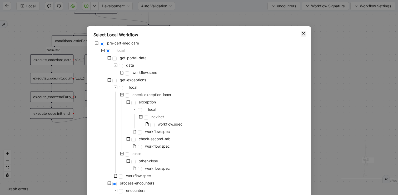
click at [304, 33] on icon "close" at bounding box center [303, 33] width 3 height 3
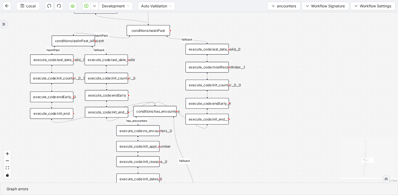
click at [292, 58] on div "loopFrom fallback has_encounters loopFrom exitFrom correct_type fallback fallba…" at bounding box center [199, 97] width 398 height 170
click at [274, 8] on button "encounters" at bounding box center [283, 6] width 33 height 8
click at [272, 14] on span "Select" at bounding box center [282, 16] width 25 height 6
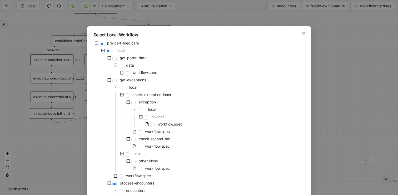
scroll to position [229, 0]
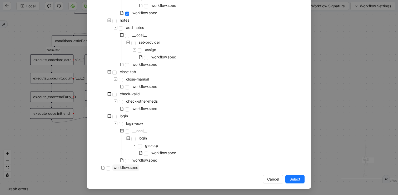
click at [133, 165] on span "workflow.spec" at bounding box center [125, 167] width 25 height 4
click at [296, 180] on span "Select" at bounding box center [294, 179] width 11 height 6
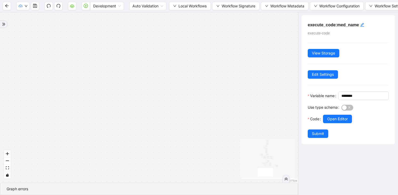
click at [182, 92] on div "fallback has_other_meds success success fallback no_encounters end success succ…" at bounding box center [149, 97] width 298 height 170
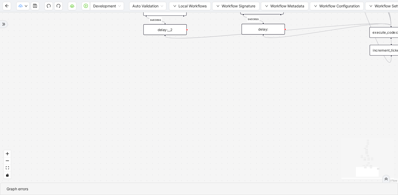
drag, startPoint x: 179, startPoint y: 68, endPoint x: 208, endPoint y: 158, distance: 94.5
click at [208, 158] on div "fallback has_other_meds success success fallback no_encounters end success succ…" at bounding box center [199, 97] width 398 height 170
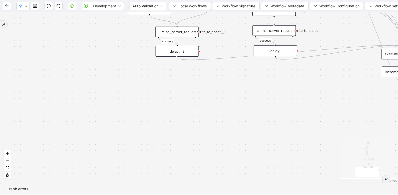
drag, startPoint x: 203, startPoint y: 104, endPoint x: 158, endPoint y: 199, distance: 105.8
click at [158, 195] on html "Development Auto Validation Local Workflows Workflow Signature Workflow Metadat…" at bounding box center [199, 97] width 398 height 195
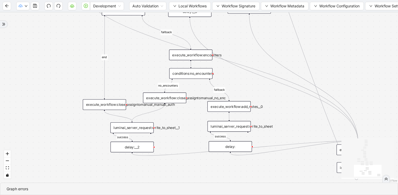
drag, startPoint x: 320, startPoint y: 40, endPoint x: 241, endPoint y: 164, distance: 147.3
click at [241, 164] on div "fallback has_other_meds success success fallback no_encounters end success succ…" at bounding box center [199, 97] width 398 height 170
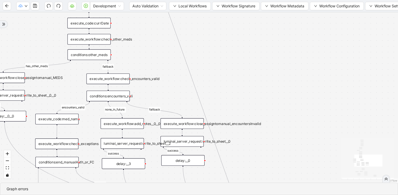
drag, startPoint x: 246, startPoint y: 52, endPoint x: 285, endPoint y: 121, distance: 79.8
click at [285, 121] on div "fallback has_other_meds success success fallback no_encounters end success succ…" at bounding box center [199, 97] width 398 height 170
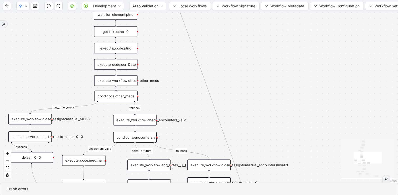
drag, startPoint x: 250, startPoint y: 78, endPoint x: 278, endPoint y: 161, distance: 87.0
click at [278, 161] on div "fallback has_other_meds success success fallback no_encounters end success succ…" at bounding box center [199, 97] width 398 height 170
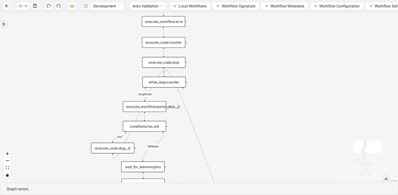
drag, startPoint x: 257, startPoint y: 88, endPoint x: 258, endPoint y: 175, distance: 87.1
click at [258, 175] on div "fallback has_other_meds success success fallback no_encounters end success succ…" at bounding box center [199, 97] width 398 height 170
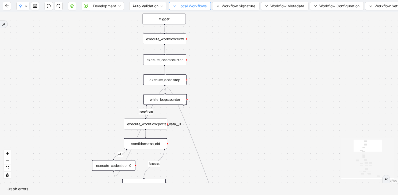
click at [194, 8] on span "Local Workflows" at bounding box center [192, 6] width 28 height 6
click at [188, 15] on span "Select" at bounding box center [190, 16] width 34 height 6
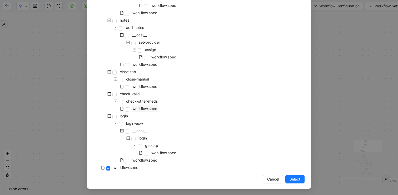
click at [148, 109] on span "workflow.spec" at bounding box center [144, 108] width 25 height 4
click at [292, 178] on span "Select" at bounding box center [294, 179] width 11 height 6
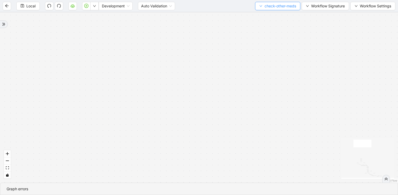
click at [270, 7] on span "check-other-meds" at bounding box center [280, 6] width 32 height 6
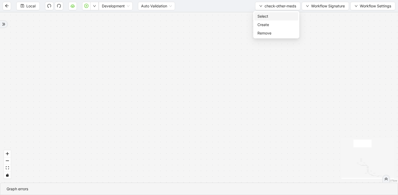
click at [265, 12] on li "Select" at bounding box center [276, 16] width 44 height 8
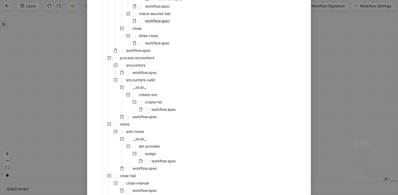
scroll to position [158, 0]
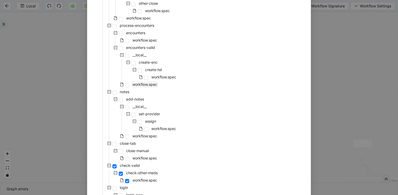
click at [151, 84] on span "workflow.spec" at bounding box center [144, 84] width 25 height 4
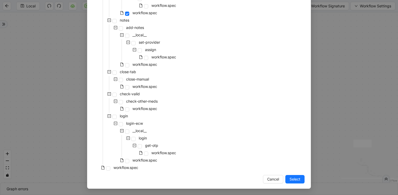
drag, startPoint x: 293, startPoint y: 177, endPoint x: 273, endPoint y: 179, distance: 20.1
click at [293, 177] on span "Select" at bounding box center [294, 179] width 11 height 6
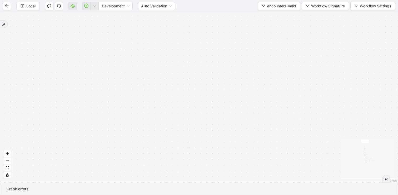
drag, startPoint x: 246, startPoint y: 96, endPoint x: 252, endPoint y: 149, distance: 53.2
click at [248, 114] on div "fallback fallback inPast hasInPast fallback wrong_body inNewYear fallback fallb…" at bounding box center [199, 97] width 398 height 170
drag, startPoint x: 219, startPoint y: 70, endPoint x: 245, endPoint y: 174, distance: 107.2
click at [245, 174] on div "fallback fallback inPast hasInPast fallback wrong_body inNewYear fallback fallb…" at bounding box center [199, 97] width 398 height 170
drag, startPoint x: 197, startPoint y: 69, endPoint x: 186, endPoint y: 188, distance: 119.4
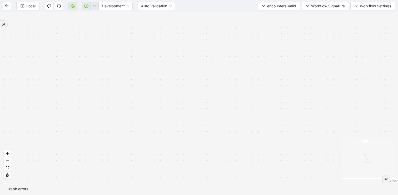
click at [186, 188] on section "fallback fallback inPast hasInPast fallback wrong_body inNewYear fallback fallb…" at bounding box center [199, 103] width 398 height 183
drag, startPoint x: 166, startPoint y: 132, endPoint x: 224, endPoint y: 34, distance: 114.0
click at [222, 37] on div "fallback fallback inPast hasInPast fallback wrong_body inNewYear fallback fallb…" at bounding box center [199, 97] width 398 height 170
drag, startPoint x: 160, startPoint y: 144, endPoint x: 178, endPoint y: -5, distance: 150.0
click at [178, 0] on html "Local Development Auto Validation encounters-valid Workflow Signature Workflow …" at bounding box center [199, 97] width 398 height 195
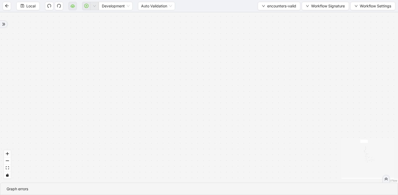
drag, startPoint x: 131, startPoint y: 102, endPoint x: 131, endPoint y: -4, distance: 106.5
click at [131, 0] on html "Local Development Auto Validation encounters-valid Workflow Signature Workflow …" at bounding box center [199, 97] width 398 height 195
drag, startPoint x: 109, startPoint y: 35, endPoint x: 116, endPoint y: -4, distance: 40.1
click at [116, 0] on html "Local Development Auto Validation encounters-valid Workflow Signature Workflow …" at bounding box center [199, 97] width 398 height 195
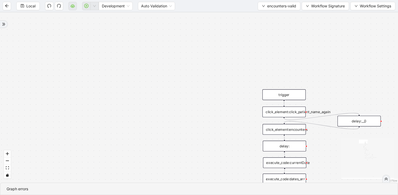
drag, startPoint x: 93, startPoint y: 125, endPoint x: 87, endPoint y: -7, distance: 131.7
click at [87, 0] on html "Local Development Auto Validation encounters-valid Workflow Signature Workflow …" at bounding box center [199, 97] width 398 height 195
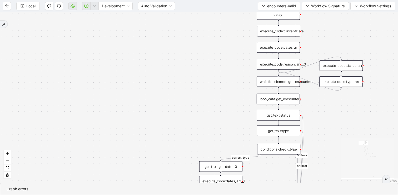
drag, startPoint x: 135, startPoint y: 51, endPoint x: 74, endPoint y: -3, distance: 81.6
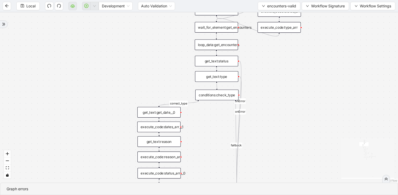
click at [74, 0] on html "Local Development Auto Validation encounters-valid Workflow Signature Workflow …" at bounding box center [199, 97] width 398 height 195
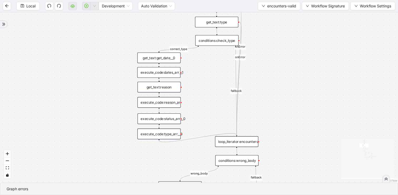
drag, startPoint x: 93, startPoint y: 108, endPoint x: 93, endPoint y: 16, distance: 92.9
click at [93, 19] on div "fallback fallback inPast hasInPast fallback wrong_body inNewYear fallback fallb…" at bounding box center [199, 97] width 398 height 170
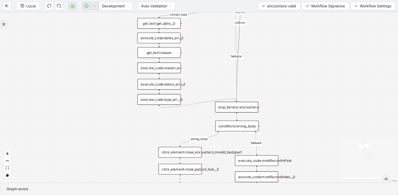
drag, startPoint x: 92, startPoint y: 105, endPoint x: 92, endPoint y: 19, distance: 85.8
click at [92, 22] on div "fallback fallback inPast hasInPast fallback wrong_body inNewYear fallback fallb…" at bounding box center [199, 97] width 398 height 170
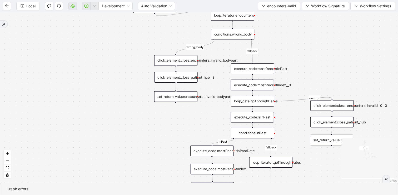
drag, startPoint x: 114, startPoint y: 102, endPoint x: 97, endPoint y: 61, distance: 43.9
click at [97, 63] on div "fallback fallback inPast hasInPast fallback wrong_body inNewYear fallback fallb…" at bounding box center [199, 97] width 398 height 170
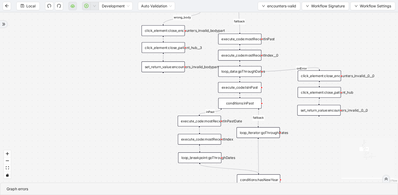
drag, startPoint x: 118, startPoint y: 118, endPoint x: 97, endPoint y: 57, distance: 64.6
click at [97, 58] on div "fallback fallback inPast hasInPast fallback wrong_body inNewYear fallback fallb…" at bounding box center [199, 97] width 398 height 170
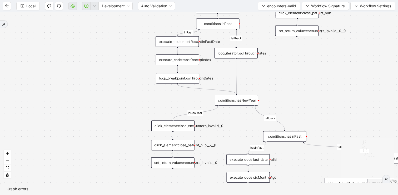
drag, startPoint x: 135, startPoint y: 111, endPoint x: 120, endPoint y: 36, distance: 76.3
click at [120, 36] on div "fallback fallback inPast hasInPast fallback wrong_body inNewYear fallback fallb…" at bounding box center [199, 97] width 398 height 170
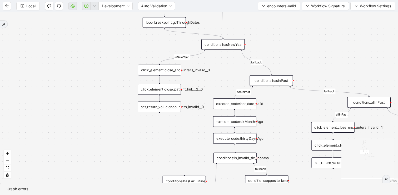
drag, startPoint x: 105, startPoint y: 113, endPoint x: 104, endPoint y: 25, distance: 87.9
click at [104, 25] on div "fallback fallback inPast hasInPast fallback wrong_body inNewYear fallback fallb…" at bounding box center [199, 97] width 398 height 170
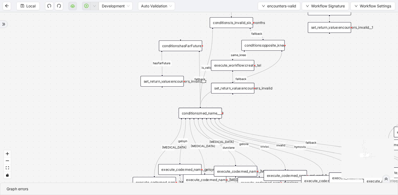
drag, startPoint x: 127, startPoint y: 56, endPoint x: 127, endPoint y: 46, distance: 9.5
click at [127, 46] on div "fallback fallback inPast hasInPast fallback wrong_body inNewYear fallback fallb…" at bounding box center [199, 97] width 398 height 170
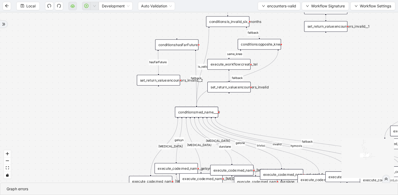
drag, startPoint x: 134, startPoint y: 39, endPoint x: 111, endPoint y: 89, distance: 54.5
click at [112, 87] on div "fallback fallback inPast hasInPast fallback wrong_body inNewYear fallback fallb…" at bounding box center [199, 97] width 398 height 170
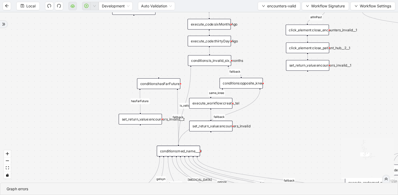
click at [164, 39] on div "fallback fallback inPast hasInPast fallback wrong_body inNewYear fallback fallb…" at bounding box center [199, 97] width 398 height 170
drag, startPoint x: 170, startPoint y: 48, endPoint x: 170, endPoint y: 96, distance: 48.1
click at [170, 94] on div "fallback fallback inPast hasInPast fallback wrong_body inNewYear fallback fallb…" at bounding box center [199, 97] width 398 height 170
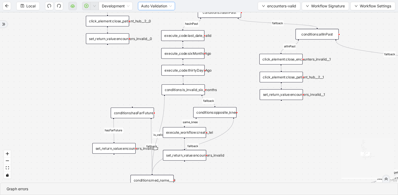
drag, startPoint x: 199, startPoint y: 23, endPoint x: 172, endPoint y: 8, distance: 30.5
click at [172, 7] on section "Local Development Auto Validation encounters-valid Workflow Signature Workflow …" at bounding box center [199, 97] width 398 height 195
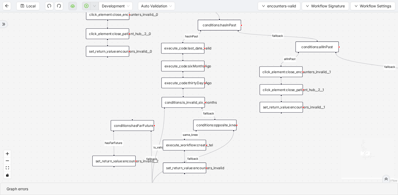
drag, startPoint x: 153, startPoint y: 53, endPoint x: 154, endPoint y: 104, distance: 51.3
click at [154, 104] on div "fallback fallback inPast hasInPast fallback wrong_body inNewYear fallback fallb…" at bounding box center [199, 97] width 398 height 170
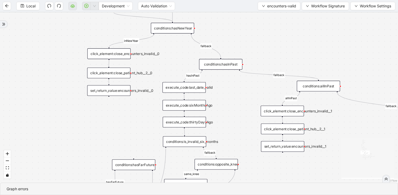
click at [172, 30] on div "conditions:hasNewYear" at bounding box center [172, 28] width 43 height 11
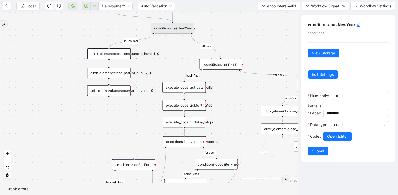
click at [142, 144] on div "fallback fallback inPast hasInPast fallback wrong_body inNewYear fallback fallb…" at bounding box center [149, 97] width 298 height 170
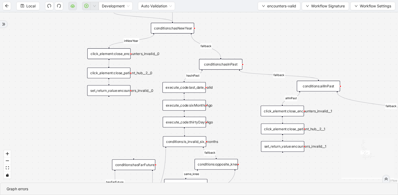
drag, startPoint x: 133, startPoint y: 144, endPoint x: 133, endPoint y: 69, distance: 75.0
click at [133, 69] on div "fallback fallback inPast hasInPast fallback wrong_body inNewYear fallback fallb…" at bounding box center [199, 97] width 398 height 170
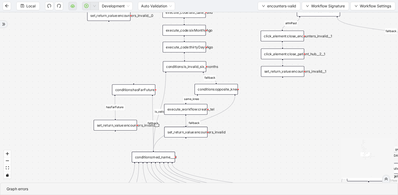
click at [134, 90] on div "conditions:hasFarFuture" at bounding box center [133, 89] width 43 height 11
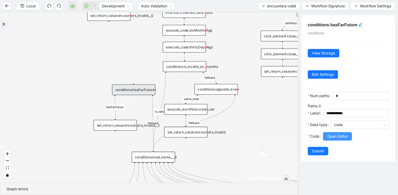
click at [338, 137] on span "Open Editor" at bounding box center [337, 136] width 21 height 6
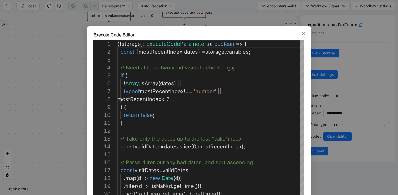
scroll to position [79, 0]
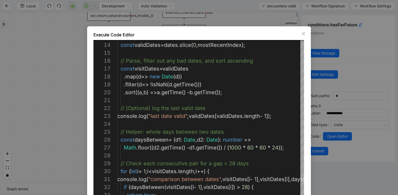
click at [238, 18] on div "Execute Code Editor 20 16 17 18 19 15 13 14 21 22 23 24 25 26 27 28 29 30 31 32…" at bounding box center [199, 97] width 398 height 195
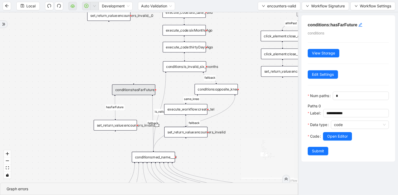
click at [225, 64] on div "fallback fallback inPast hasInPast fallback wrong_body inNewYear fallback fallb…" at bounding box center [149, 97] width 298 height 170
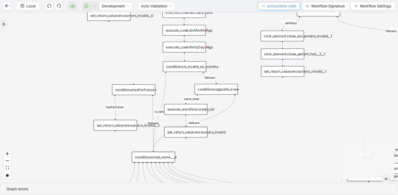
click at [272, 4] on span "encounters-valid" at bounding box center [281, 6] width 29 height 6
click at [265, 13] on span "Select" at bounding box center [277, 16] width 35 height 6
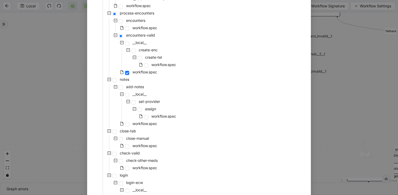
scroll to position [229, 0]
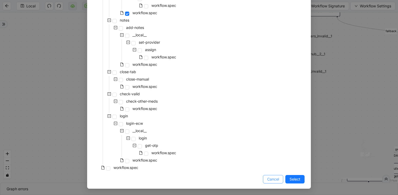
click at [271, 179] on span "Cancel" at bounding box center [273, 179] width 12 height 6
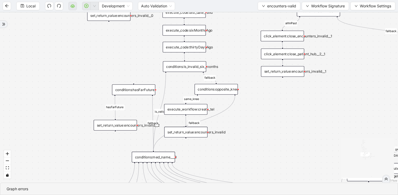
drag, startPoint x: 269, startPoint y: 130, endPoint x: 205, endPoint y: 69, distance: 88.9
click at [205, 69] on div "fallback fallback inPast hasInPast fallback wrong_body inNewYear fallback fallb…" at bounding box center [199, 97] width 398 height 170
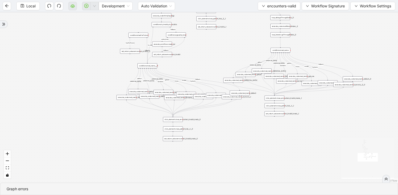
drag, startPoint x: 207, startPoint y: 78, endPoint x: 198, endPoint y: 48, distance: 31.7
click at [198, 48] on div "fallback fallback inPast hasInPast fallback wrong_body inNewYear fallback fallb…" at bounding box center [199, 97] width 398 height 170
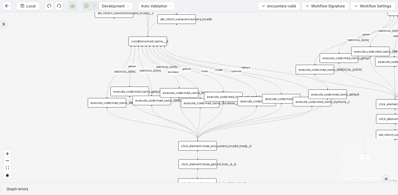
drag, startPoint x: 214, startPoint y: 43, endPoint x: 171, endPoint y: 43, distance: 43.1
click at [171, 43] on div "fallback fallback inPast hasInPast fallback wrong_body inNewYear fallback fallb…" at bounding box center [199, 97] width 398 height 170
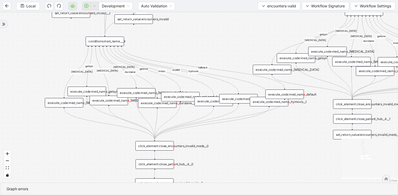
click at [110, 39] on div "conditions:med_name___0" at bounding box center [104, 41] width 38 height 9
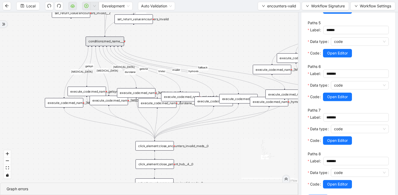
scroll to position [292, 0]
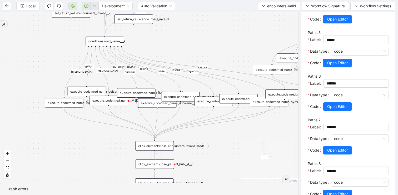
click at [285, 95] on div "execute_code:med_name_default" at bounding box center [284, 93] width 38 height 9
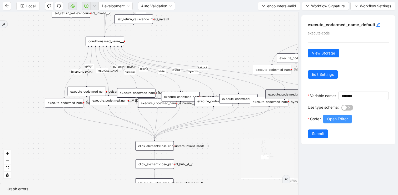
click at [328, 122] on span "Open Editor" at bounding box center [337, 119] width 21 height 6
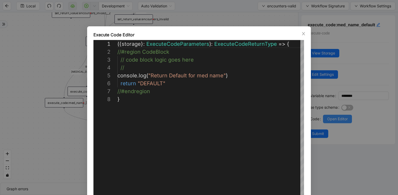
scroll to position [55, 0]
click at [317, 69] on div "**********" at bounding box center [199, 97] width 398 height 195
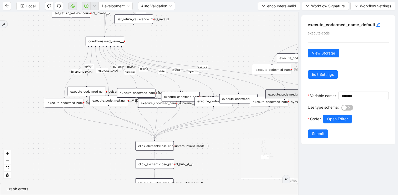
drag, startPoint x: 239, startPoint y: 46, endPoint x: 206, endPoint y: 44, distance: 32.2
click at [206, 44] on div "fallback fallback inPast hasInPast fallback wrong_body inNewYear fallback fallb…" at bounding box center [149, 97] width 298 height 170
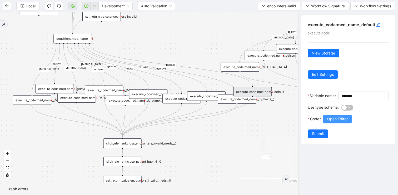
click at [325, 123] on button "Open Editor" at bounding box center [337, 119] width 29 height 8
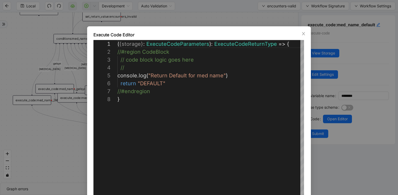
click at [233, 13] on div "**********" at bounding box center [199, 97] width 398 height 195
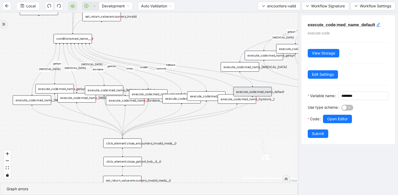
click at [230, 102] on div "execute_code:med_name_hymovis__1" at bounding box center [237, 98] width 38 height 9
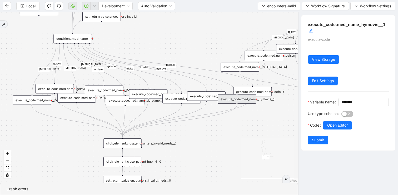
click at [202, 92] on div "execute_code:med_name_invalid" at bounding box center [206, 95] width 38 height 9
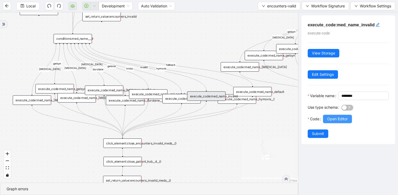
click at [326, 123] on button "Open Editor" at bounding box center [337, 119] width 29 height 8
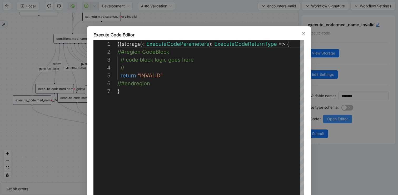
scroll to position [47, 0]
click at [320, 51] on div "**********" at bounding box center [199, 97] width 398 height 195
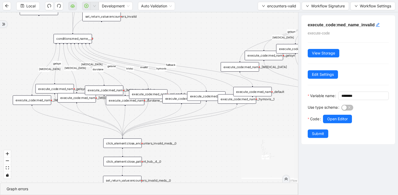
click at [244, 103] on div "execute_code:med_name_hymovis__1" at bounding box center [237, 98] width 38 height 9
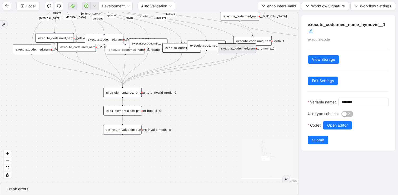
drag, startPoint x: 232, startPoint y: 140, endPoint x: 232, endPoint y: 65, distance: 75.8
click at [232, 65] on div "fallback fallback inPast hasInPast fallback wrong_body inNewYear fallback fallb…" at bounding box center [149, 97] width 298 height 170
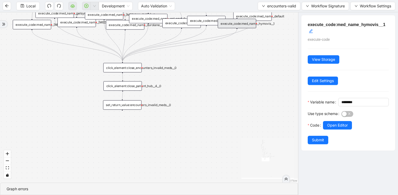
click at [127, 105] on div "set_return_value:encounters_invalid_meds__0" at bounding box center [122, 104] width 38 height 9
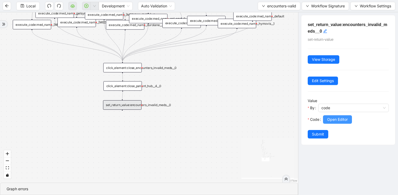
click at [324, 120] on button "Open Editor" at bounding box center [337, 119] width 29 height 8
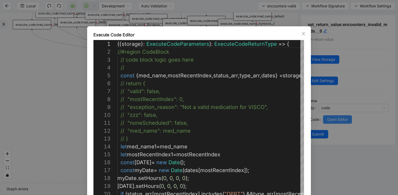
scroll to position [79, 0]
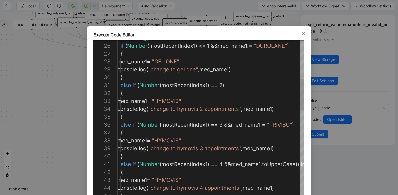
type textarea "**********"
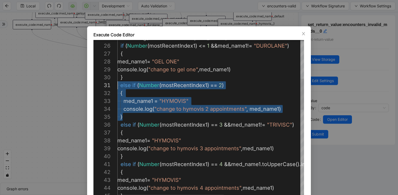
scroll to position [0, 0]
drag, startPoint x: 140, startPoint y: 118, endPoint x: 113, endPoint y: 85, distance: 42.6
click at [26, 113] on div "Execute Code Editor 25 26 27 28 29 30 31 32 33 34 35 36 37 38 39 40 41 42 43 44…" at bounding box center [199, 97] width 398 height 195
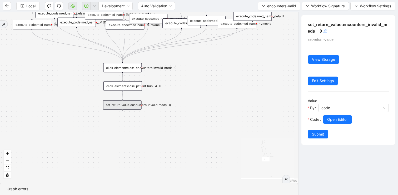
click at [66, 107] on div "fallback fallback inPast hasInPast fallback wrong_body inNewYear fallback fallb…" at bounding box center [149, 97] width 298 height 170
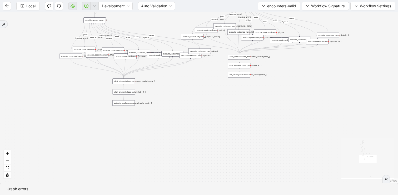
drag, startPoint x: 197, startPoint y: 83, endPoint x: 198, endPoint y: 115, distance: 32.4
click at [198, 115] on div "fallback fallback inPast hasInPast fallback wrong_body inNewYear fallback fallb…" at bounding box center [199, 97] width 398 height 170
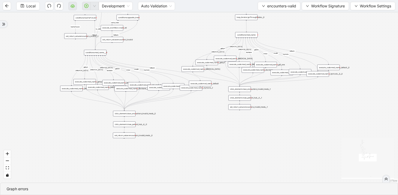
click at [248, 108] on div "set_return_value:encounters_invalid_meds__1" at bounding box center [239, 107] width 22 height 6
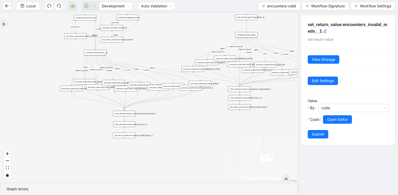
click at [128, 136] on div "set_return_value:encounters_invalid_meds__0" at bounding box center [124, 136] width 22 height 6
click at [186, 125] on div "fallback fallback inPast hasInPast fallback wrong_body inNewYear fallback fallb…" at bounding box center [149, 97] width 298 height 170
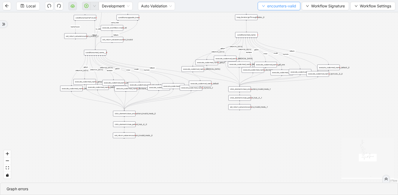
click at [273, 5] on span "encounters-valid" at bounding box center [281, 6] width 29 height 6
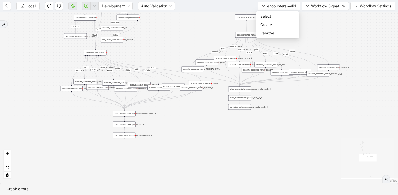
click at [270, 12] on ul "Select Create Remove" at bounding box center [277, 24] width 43 height 27
click at [268, 17] on span "Select" at bounding box center [277, 16] width 35 height 6
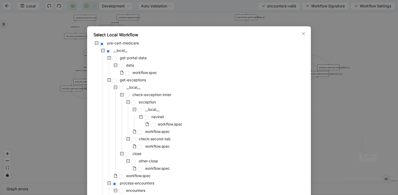
scroll to position [229, 0]
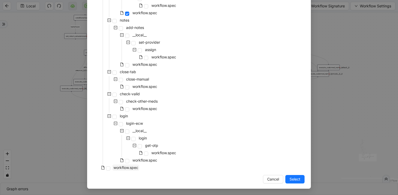
click at [134, 169] on span "workflow.spec" at bounding box center [125, 167] width 25 height 4
click at [294, 181] on span "Select" at bounding box center [294, 179] width 11 height 6
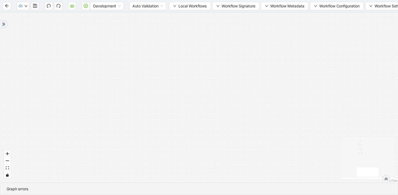
drag, startPoint x: 251, startPoint y: 57, endPoint x: 251, endPoint y: 151, distance: 94.7
click at [251, 151] on div "fallback has_other_meds success success fallback no_encounters end success succ…" at bounding box center [199, 97] width 398 height 170
drag, startPoint x: 235, startPoint y: 53, endPoint x: 240, endPoint y: 213, distance: 160.0
click at [240, 195] on html "Development Auto Validation Local Workflows Workflow Signature Workflow Metadat…" at bounding box center [199, 97] width 398 height 195
drag, startPoint x: 225, startPoint y: 142, endPoint x: 250, endPoint y: 182, distance: 47.7
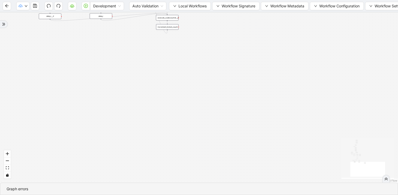
click at [250, 182] on div "fallback has_other_meds success success fallback no_encounters end success succ…" at bounding box center [199, 97] width 398 height 170
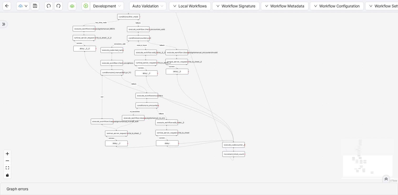
drag, startPoint x: 235, startPoint y: 44, endPoint x: 275, endPoint y: 119, distance: 85.3
click at [275, 119] on div "fallback has_other_meds success success fallback no_encounters end success succ…" at bounding box center [199, 97] width 398 height 170
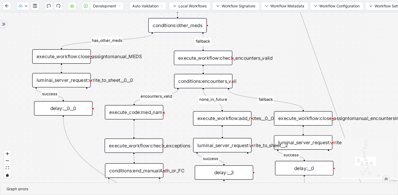
click at [152, 106] on div "execute_code:med_name" at bounding box center [134, 112] width 58 height 14
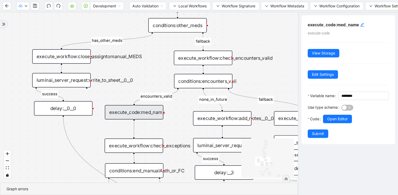
click at [322, 123] on label "Code" at bounding box center [314, 119] width 15 height 8
click at [324, 123] on button "Open Editor" at bounding box center [337, 119] width 29 height 8
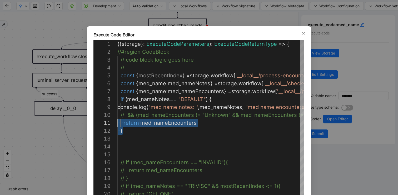
scroll to position [55, 0]
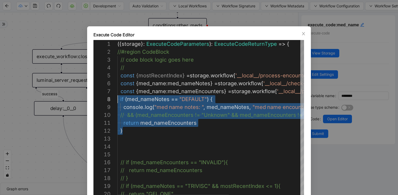
drag, startPoint x: 160, startPoint y: 133, endPoint x: 98, endPoint y: 98, distance: 71.3
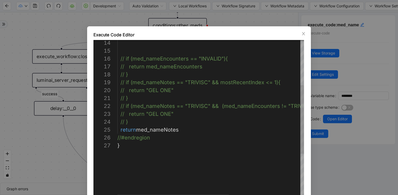
type textarea "**********"
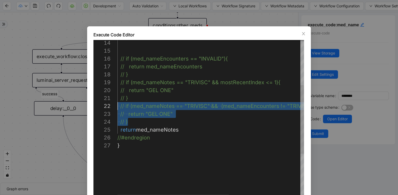
drag, startPoint x: 152, startPoint y: 123, endPoint x: 109, endPoint y: 103, distance: 46.9
click at [174, 23] on div "**********" at bounding box center [199, 97] width 398 height 195
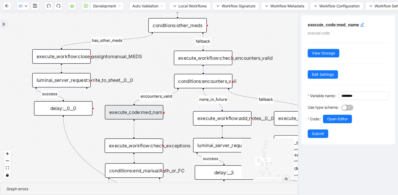
click at [144, 82] on div "fallback has_other_meds success success fallback no_encounters end success succ…" at bounding box center [149, 97] width 298 height 170
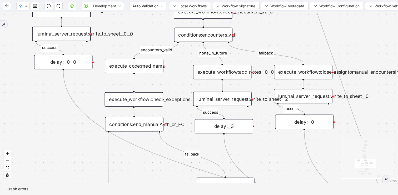
drag, startPoint x: 140, startPoint y: 84, endPoint x: 140, endPoint y: 43, distance: 41.0
click at [140, 43] on div "fallback has_other_meds success success fallback no_encounters end success succ…" at bounding box center [199, 97] width 398 height 170
click at [195, 7] on span "Local Workflows" at bounding box center [192, 6] width 28 height 6
click at [189, 13] on li "Select" at bounding box center [190, 16] width 41 height 8
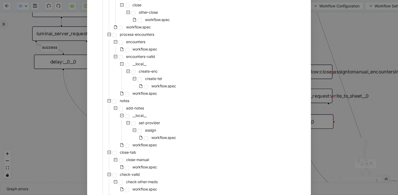
scroll to position [229, 0]
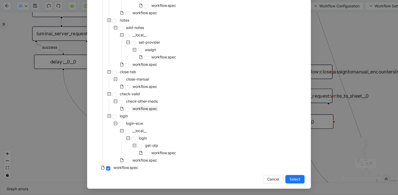
click at [144, 107] on span "workflow.spec" at bounding box center [144, 108] width 25 height 4
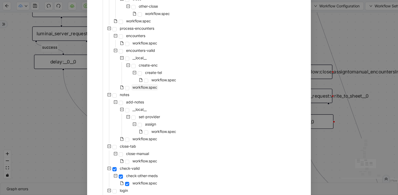
click at [144, 87] on span "workflow.spec" at bounding box center [144, 87] width 25 height 4
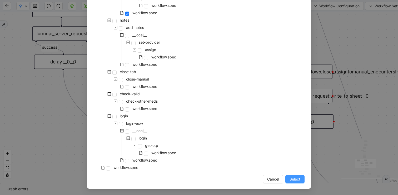
click at [296, 181] on span "Select" at bounding box center [294, 179] width 11 height 6
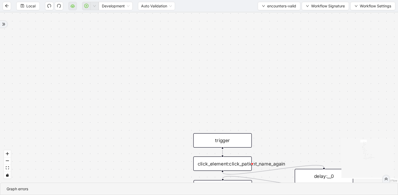
drag, startPoint x: 150, startPoint y: 153, endPoint x: 105, endPoint y: 28, distance: 133.4
click at [105, 28] on div "fallback fallback inPast hasInPast fallback wrong_body inNewYear fallback fallb…" at bounding box center [199, 97] width 398 height 170
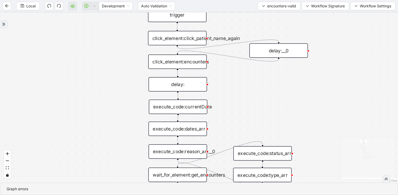
drag, startPoint x: 91, startPoint y: 125, endPoint x: 85, endPoint y: 11, distance: 113.8
click at [85, 11] on section "Local Development Auto Validation encounters-valid Workflow Signature Workflow …" at bounding box center [199, 97] width 398 height 195
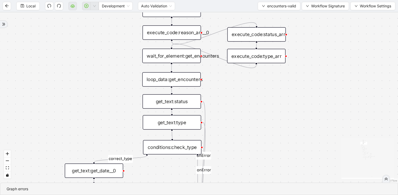
drag, startPoint x: 117, startPoint y: 119, endPoint x: 117, endPoint y: 14, distance: 104.7
click at [117, 14] on div "fallback fallback inPast hasInPast fallback wrong_body inNewYear fallback fallb…" at bounding box center [199, 97] width 398 height 170
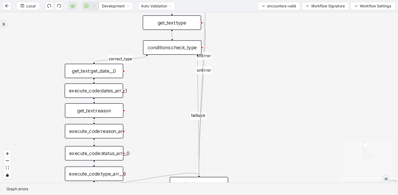
drag, startPoint x: 167, startPoint y: 132, endPoint x: 167, endPoint y: 27, distance: 104.7
click at [167, 27] on div "fallback fallback inPast hasInPast fallback wrong_body inNewYear fallback fallb…" at bounding box center [199, 97] width 398 height 170
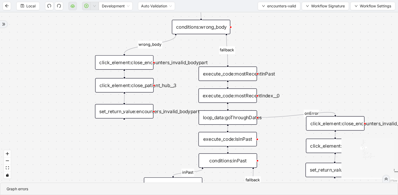
drag, startPoint x: 137, startPoint y: 109, endPoint x: 140, endPoint y: -34, distance: 143.1
click at [140, 0] on html "Local Development Auto Validation encounters-valid Workflow Signature Workflow …" at bounding box center [199, 97] width 398 height 195
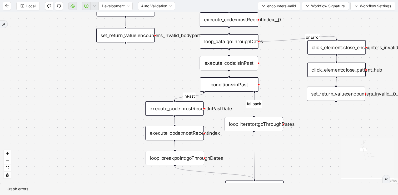
drag, startPoint x: 115, startPoint y: 121, endPoint x: 115, endPoint y: 33, distance: 87.9
click at [115, 35] on div "fallback fallback inPast hasInPast fallback wrong_body inNewYear fallback fallb…" at bounding box center [199, 97] width 398 height 170
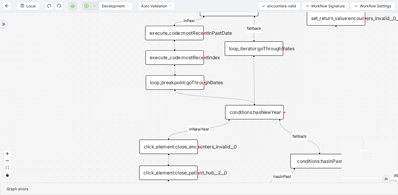
drag, startPoint x: 128, startPoint y: 99, endPoint x: 128, endPoint y: 12, distance: 86.5
click at [128, 17] on div "fallback fallback inPast hasInPast fallback wrong_body inNewYear fallback fallb…" at bounding box center [199, 97] width 398 height 170
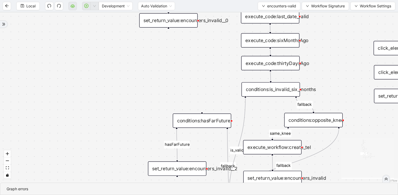
drag, startPoint x: 130, startPoint y: 126, endPoint x: 130, endPoint y: 23, distance: 102.6
click at [130, 25] on div "fallback fallback inPast hasInPast fallback wrong_body inNewYear fallback fallb…" at bounding box center [199, 97] width 398 height 170
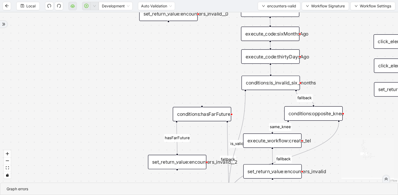
drag, startPoint x: 216, startPoint y: 54, endPoint x: 203, endPoint y: 10, distance: 45.9
click at [203, 10] on section "Local Development Auto Validation encounters-valid Workflow Signature Workflow …" at bounding box center [199, 97] width 398 height 195
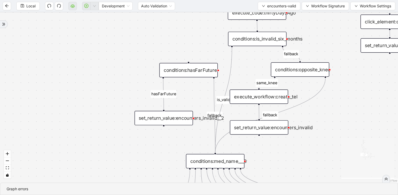
click at [199, 80] on div "fallback fallback inPast hasInPast fallback wrong_body inNewYear fallback fallb…" at bounding box center [199, 97] width 398 height 170
click at [201, 74] on div "conditions:hasFarFuture" at bounding box center [188, 70] width 58 height 14
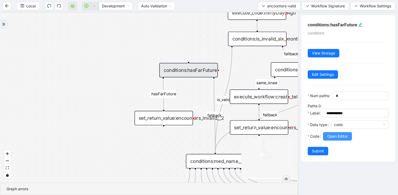
click at [340, 137] on span "Open Editor" at bounding box center [337, 136] width 21 height 6
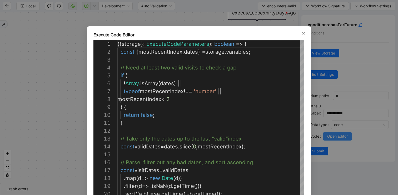
scroll to position [79, 0]
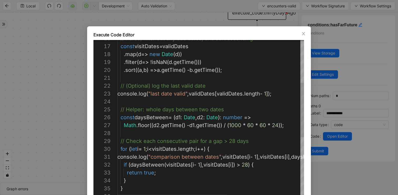
click at [199, 126] on div ". sort (( a , b ) => a . getTime () - b . getTime ()); . filter ( d => ! isNaN …" at bounding box center [272, 145] width 310 height 458
click at [246, 125] on div ". sort (( a , b ) => a . getTime () - b . getTime ()); . filter ( d => ! isNaN …" at bounding box center [272, 145] width 310 height 458
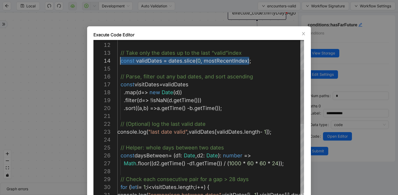
scroll to position [24, 0]
drag, startPoint x: 256, startPoint y: 63, endPoint x: 106, endPoint y: 62, distance: 149.9
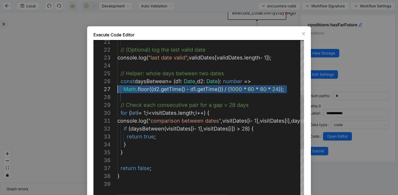
scroll to position [39, 0]
drag, startPoint x: 156, startPoint y: 99, endPoint x: 102, endPoint y: 79, distance: 57.8
click at [117, 79] on div "// (Optional) log the last valid date console . log ( "last date valid" , valid…" at bounding box center [272, 109] width 310 height 458
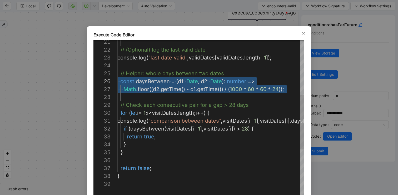
click at [144, 147] on div "// (Optional) log the last valid date console . log ( "last date valid" , valid…" at bounding box center [272, 109] width 310 height 458
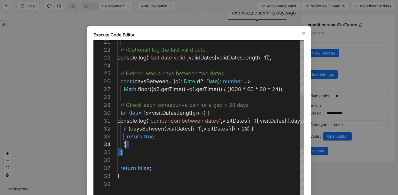
scroll to position [0, 0]
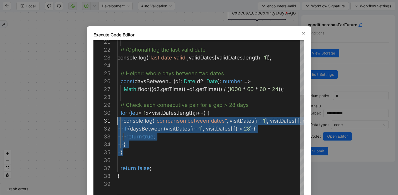
type textarea "**********"
drag, startPoint x: 135, startPoint y: 150, endPoint x: 107, endPoint y: 113, distance: 47.0
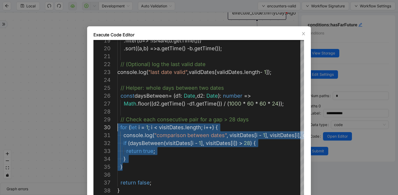
click at [116, 10] on div "Execute Code Editor 21 22 23 24 25 26 27 28 29 30 31 32 33 34 35 36 37 38 39 20…" at bounding box center [199, 97] width 398 height 195
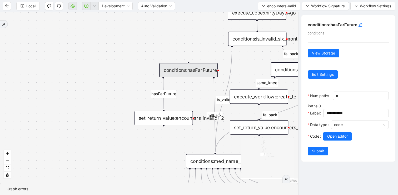
click at [129, 53] on div "fallback fallback inPast hasInPast fallback wrong_body inNewYear fallback fallb…" at bounding box center [149, 97] width 298 height 170
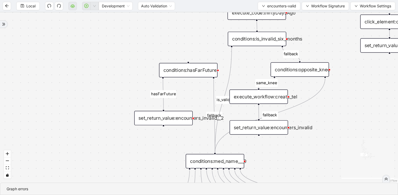
drag, startPoint x: 168, startPoint y: 52, endPoint x: 128, endPoint y: 52, distance: 40.0
click at [128, 52] on div "fallback fallback inPast hasInPast fallback wrong_body inNewYear fallback fallb…" at bounding box center [199, 97] width 398 height 170
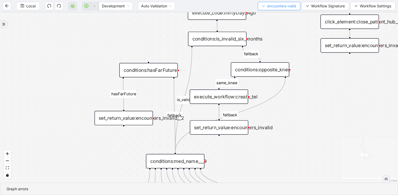
click at [275, 5] on span "encounters-valid" at bounding box center [281, 6] width 29 height 6
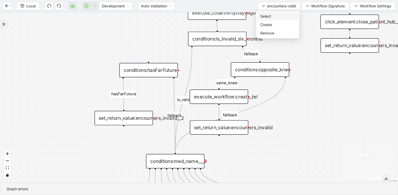
click at [267, 18] on span "Select" at bounding box center [277, 16] width 35 height 6
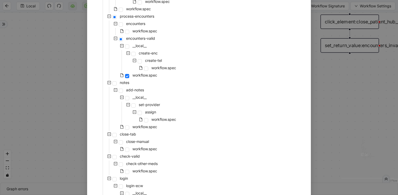
scroll to position [229, 0]
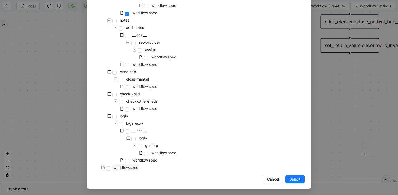
click at [129, 167] on span "workflow.spec" at bounding box center [125, 167] width 25 height 4
click at [293, 176] on span "Select" at bounding box center [294, 179] width 11 height 6
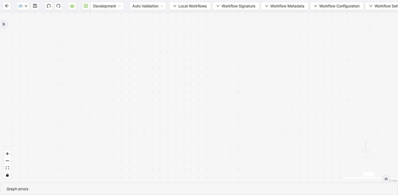
drag, startPoint x: 304, startPoint y: 61, endPoint x: 304, endPoint y: 158, distance: 96.3
click at [304, 156] on div "fallback has_other_meds success success fallback no_encounters end success succ…" at bounding box center [199, 97] width 398 height 170
drag, startPoint x: 273, startPoint y: 30, endPoint x: 273, endPoint y: 93, distance: 62.6
click at [273, 92] on div "fallback has_other_meds success success fallback no_encounters end success succ…" at bounding box center [199, 97] width 398 height 170
drag, startPoint x: 259, startPoint y: 59, endPoint x: 259, endPoint y: 142, distance: 83.1
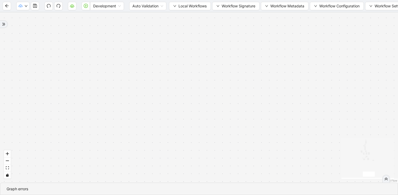
click at [259, 142] on div "fallback has_other_meds success success fallback no_encounters end success succ…" at bounding box center [199, 97] width 398 height 170
drag, startPoint x: 233, startPoint y: 95, endPoint x: 241, endPoint y: 165, distance: 70.2
click at [241, 164] on div "fallback has_other_meds success success fallback no_encounters end success succ…" at bounding box center [199, 97] width 398 height 170
drag, startPoint x: 204, startPoint y: 90, endPoint x: 207, endPoint y: 196, distance: 106.1
click at [207, 195] on html "Development Auto Validation Local Workflows Workflow Signature Workflow Metadat…" at bounding box center [199, 97] width 398 height 195
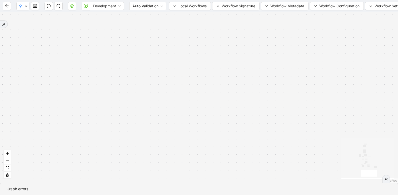
drag, startPoint x: 203, startPoint y: 71, endPoint x: 210, endPoint y: 216, distance: 145.6
click at [210, 195] on html "Development Auto Validation Local Workflows Workflow Signature Workflow Metadat…" at bounding box center [199, 97] width 398 height 195
drag, startPoint x: 226, startPoint y: 75, endPoint x: 221, endPoint y: 216, distance: 140.8
click at [221, 195] on html "Development Auto Validation Local Workflows Workflow Signature Workflow Metadat…" at bounding box center [199, 97] width 398 height 195
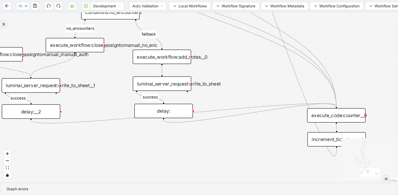
drag, startPoint x: 261, startPoint y: 85, endPoint x: 208, endPoint y: 72, distance: 54.9
click at [209, 73] on div "fallback has_other_meds success success fallback no_encounters end success succ…" at bounding box center [199, 97] width 398 height 170
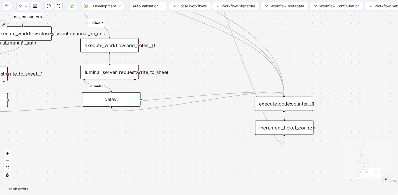
click at [311, 102] on div "execute_code:counter__0" at bounding box center [284, 104] width 58 height 14
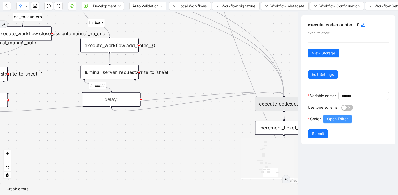
click at [339, 123] on button "Open Editor" at bounding box center [337, 119] width 29 height 8
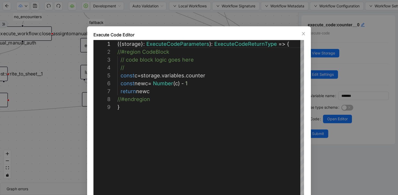
click at [327, 87] on div "**********" at bounding box center [199, 97] width 398 height 195
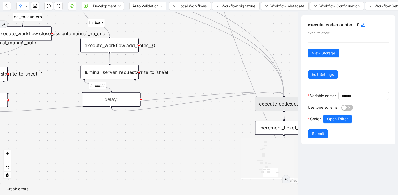
click at [190, 70] on div "fallback has_other_meds success success fallback no_encounters end success succ…" at bounding box center [149, 97] width 298 height 170
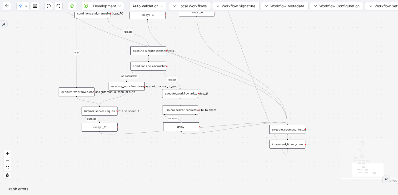
drag, startPoint x: 190, startPoint y: 70, endPoint x: 233, endPoint y: 115, distance: 61.8
click at [233, 115] on div "fallback has_other_meds success success fallback no_encounters end success succ…" at bounding box center [199, 97] width 398 height 170
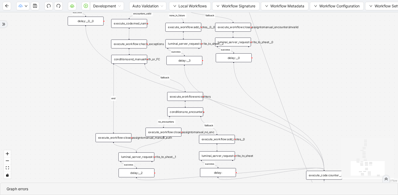
drag, startPoint x: 277, startPoint y: 50, endPoint x: 314, endPoint y: 99, distance: 62.1
click at [314, 99] on div "fallback has_other_meds success success fallback no_encounters end success succ…" at bounding box center [199, 97] width 398 height 170
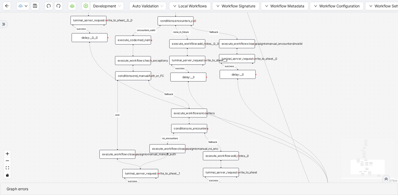
drag, startPoint x: 303, startPoint y: 70, endPoint x: 309, endPoint y: 107, distance: 37.3
click at [309, 107] on div "fallback has_other_meds success success fallback no_encounters end success succ…" at bounding box center [199, 97] width 398 height 170
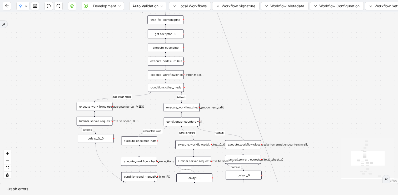
drag, startPoint x: 302, startPoint y: 68, endPoint x: 302, endPoint y: 143, distance: 75.0
click at [302, 143] on div "fallback has_other_meds success success fallback no_encounters end success succ…" at bounding box center [199, 97] width 398 height 170
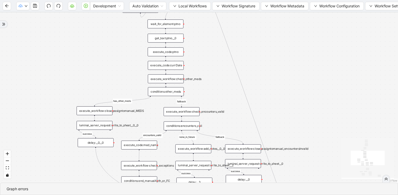
drag, startPoint x: 276, startPoint y: 54, endPoint x: 289, endPoint y: 162, distance: 108.1
click at [289, 161] on div "fallback has_other_meds success success fallback no_encounters end success succ…" at bounding box center [199, 97] width 398 height 170
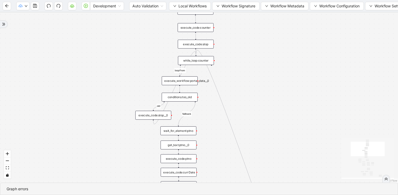
click at [209, 62] on div "while_loop:counter" at bounding box center [196, 60] width 36 height 9
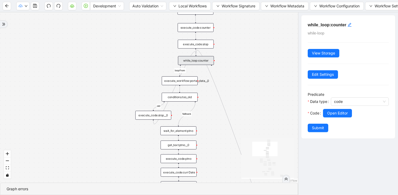
click at [345, 118] on div at bounding box center [356, 120] width 66 height 6
click at [339, 112] on span "Open Editor" at bounding box center [337, 113] width 21 height 6
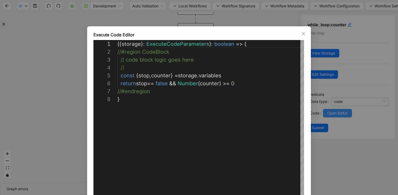
scroll to position [55, 0]
click at [310, 103] on div "**********" at bounding box center [199, 120] width 224 height 188
click at [317, 87] on div "**********" at bounding box center [199, 97] width 398 height 195
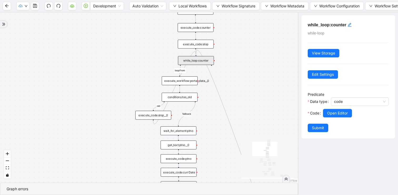
click at [254, 75] on div "fallback has_other_meds success success fallback no_encounters end success succ…" at bounding box center [149, 97] width 298 height 170
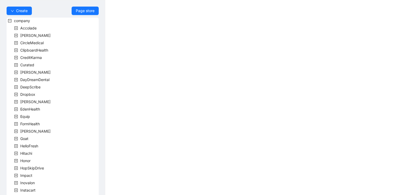
scroll to position [146, 0]
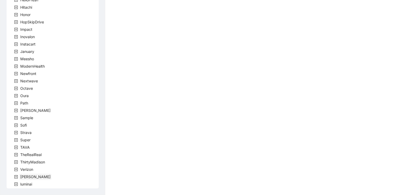
click at [23, 176] on span "Virta" at bounding box center [35, 176] width 30 height 4
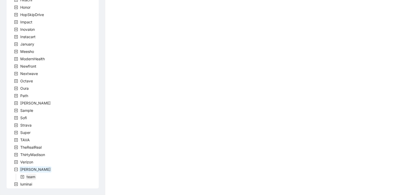
click at [32, 177] on span "team" at bounding box center [31, 176] width 9 height 4
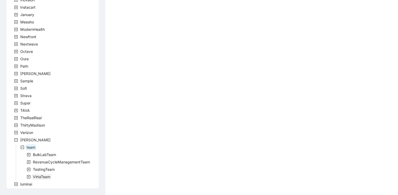
click at [40, 177] on span "VirtaTeam" at bounding box center [41, 176] width 17 height 4
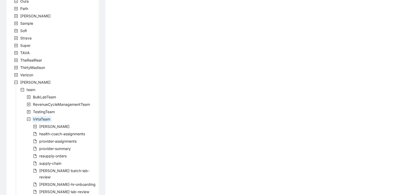
scroll to position [308, 0]
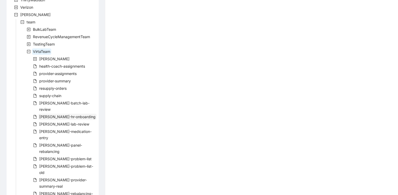
click at [59, 114] on span "virta-hr-onboarding" at bounding box center [67, 116] width 56 height 4
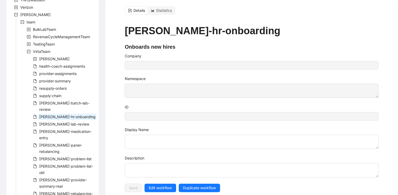
type input "**********"
type textarea "**********"
type input "**********"
type textarea "**********"
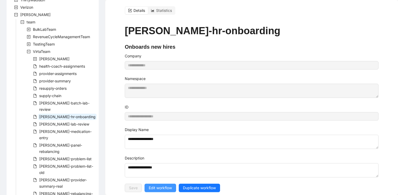
click at [153, 186] on span "Edit workflow" at bounding box center [160, 188] width 23 height 6
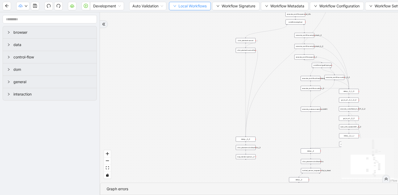
click at [201, 6] on span "Local Workflows" at bounding box center [192, 6] width 28 height 6
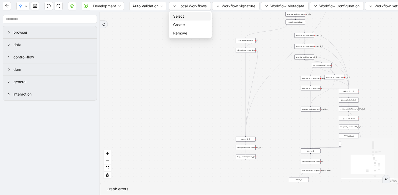
click at [192, 15] on span "Select" at bounding box center [190, 16] width 34 height 6
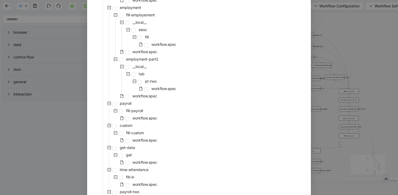
scroll to position [325, 0]
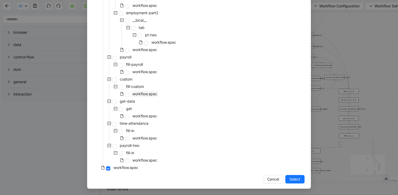
click at [144, 94] on span "workflow.spec" at bounding box center [144, 94] width 25 height 4
click at [290, 175] on button "Select" at bounding box center [294, 179] width 19 height 8
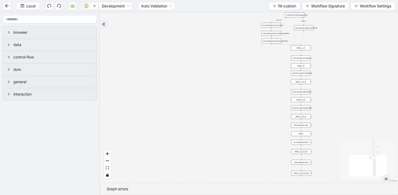
drag, startPoint x: 209, startPoint y: 59, endPoint x: 142, endPoint y: 122, distance: 91.7
click at [142, 122] on div "matches fallback onError onError onError trigger delay:__0 delay:__1__0 scroll_…" at bounding box center [249, 97] width 298 height 170
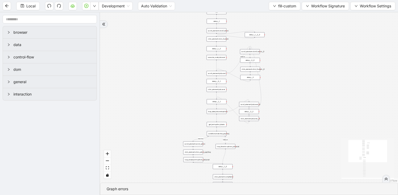
drag, startPoint x: 181, startPoint y: 44, endPoint x: 155, endPoint y: 160, distance: 117.9
click at [157, 153] on div "matches fallback onError onError onError trigger delay:__0 delay:__1__0 scroll_…" at bounding box center [249, 97] width 298 height 170
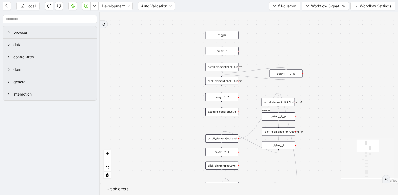
drag, startPoint x: 183, startPoint y: 78, endPoint x: 178, endPoint y: 82, distance: 6.0
click at [178, 82] on div "matches fallback onError onError onError trigger delay:__0 delay:__1__0 scroll_…" at bounding box center [249, 97] width 298 height 170
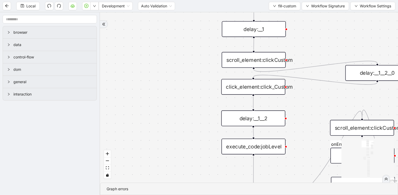
drag, startPoint x: 194, startPoint y: 74, endPoint x: 161, endPoint y: 74, distance: 33.1
click at [161, 74] on div "matches fallback onError onError onError trigger delay:__0 delay:__1__0 scroll_…" at bounding box center [249, 97] width 298 height 170
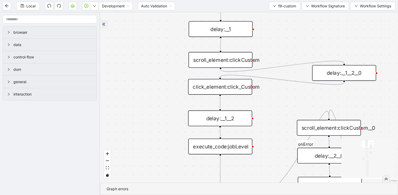
click at [208, 61] on div "scroll_element:clickCustom" at bounding box center [220, 60] width 64 height 16
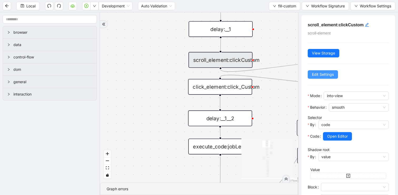
click at [331, 76] on span "Edit Settings" at bounding box center [323, 75] width 22 height 6
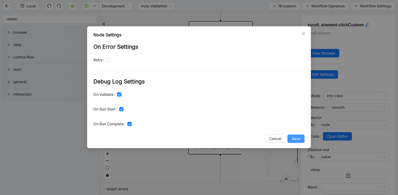
click at [299, 138] on span "Save" at bounding box center [295, 139] width 9 height 6
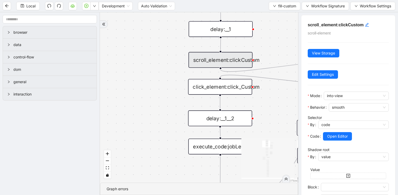
scroll to position [31, 0]
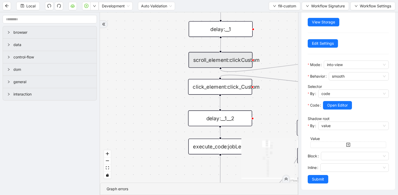
click at [316, 174] on div "Inline" at bounding box center [313, 169] width 13 height 12
click at [314, 180] on span "Submit" at bounding box center [318, 179] width 12 height 6
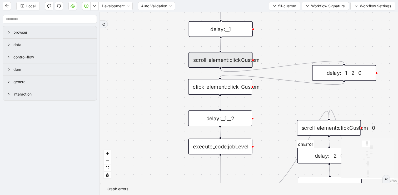
scroll to position [0, 0]
click at [151, 109] on div "matches fallback onError onError onError trigger delay:__0 delay:__1__0 scroll_…" at bounding box center [249, 97] width 298 height 170
click at [142, 58] on div "matches fallback onError onError onError trigger delay:__0 delay:__1__0 scroll_…" at bounding box center [249, 97] width 298 height 170
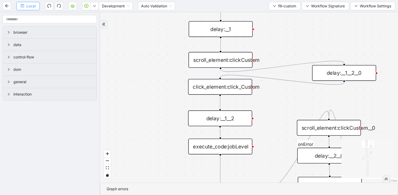
click at [27, 5] on span "Local" at bounding box center [30, 6] width 9 height 6
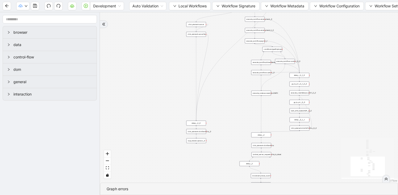
drag, startPoint x: 180, startPoint y: 121, endPoint x: 130, endPoint y: 104, distance: 52.3
click at [130, 104] on div "trigger click_element:clickGoToHire delay: execute_workflow:personal_info delay…" at bounding box center [249, 97] width 298 height 170
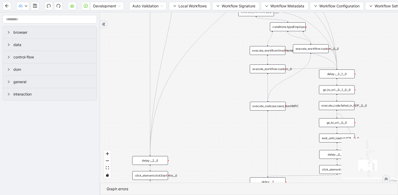
drag, startPoint x: 232, startPoint y: 98, endPoint x: 204, endPoint y: 158, distance: 66.8
click at [204, 158] on div "trigger click_element:clickGoToHire delay: execute_workflow:personal_info delay…" at bounding box center [249, 97] width 298 height 170
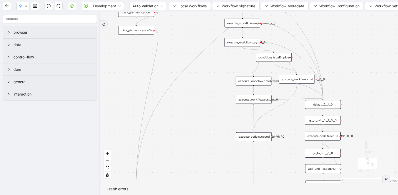
drag, startPoint x: 211, startPoint y: 135, endPoint x: 208, endPoint y: 150, distance: 14.9
click at [208, 150] on div "trigger click_element:clickGoToHire delay: execute_workflow:personal_info delay…" at bounding box center [249, 97] width 298 height 170
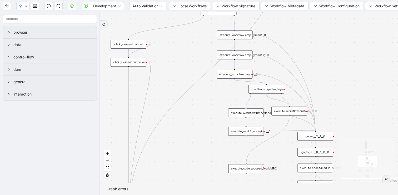
click at [280, 112] on div "execute_workflow:custom__0__0" at bounding box center [289, 111] width 36 height 9
click at [281, 112] on div "execute_workflow:custom__0__0" at bounding box center [289, 111] width 36 height 9
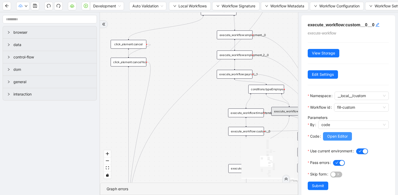
click at [341, 139] on button "Open Editor" at bounding box center [337, 136] width 29 height 8
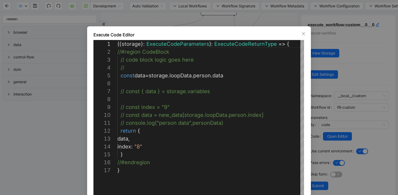
click at [332, 85] on div "**********" at bounding box center [199, 97] width 398 height 195
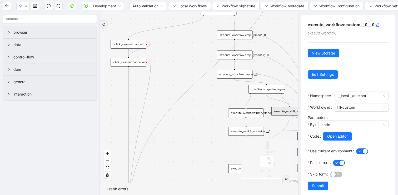
click at [252, 130] on div "execute_workflow:custom__0" at bounding box center [246, 131] width 36 height 9
click at [328, 139] on button "Open Editor" at bounding box center [337, 136] width 29 height 8
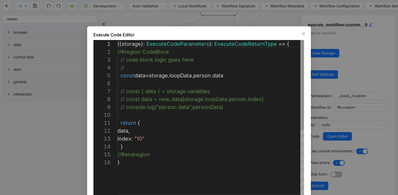
click at [339, 103] on div "**********" at bounding box center [199, 97] width 398 height 195
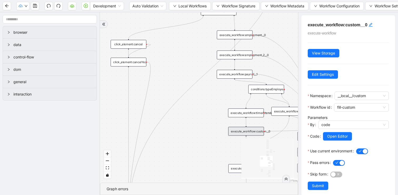
click at [184, 59] on div "trigger click_element:clickGoToHire delay: execute_workflow:personal_info delay…" at bounding box center [199, 97] width 198 height 170
